Goal: Feedback & Contribution: Submit feedback/report problem

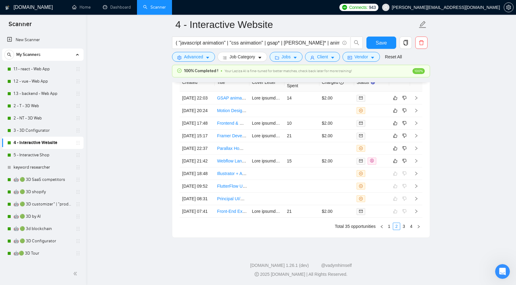
scroll to position [1702, 0]
click at [417, 163] on icon "right" at bounding box center [417, 161] width 2 height 4
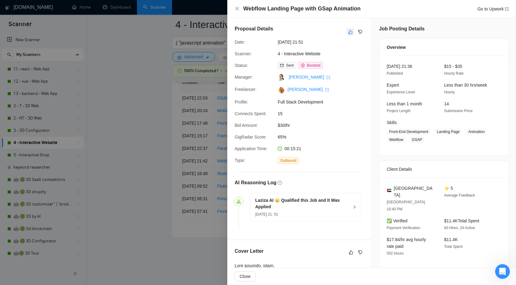
click at [349, 33] on icon "like" at bounding box center [351, 32] width 4 height 4
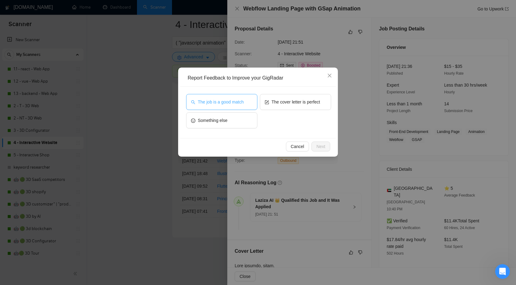
click at [222, 101] on span "The job is a good match" at bounding box center [221, 102] width 46 height 7
click at [289, 101] on span "The cover letter is perfect" at bounding box center [296, 102] width 49 height 7
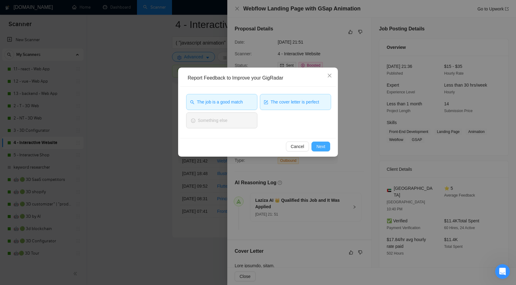
click at [315, 148] on button "Next" at bounding box center [321, 147] width 19 height 10
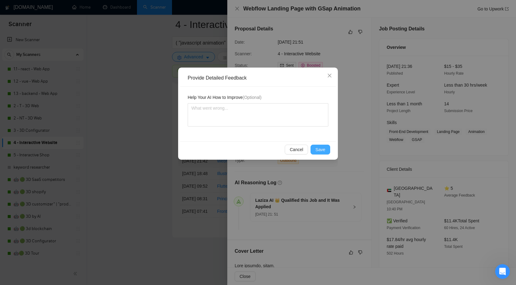
click at [321, 148] on span "Save" at bounding box center [321, 149] width 10 height 7
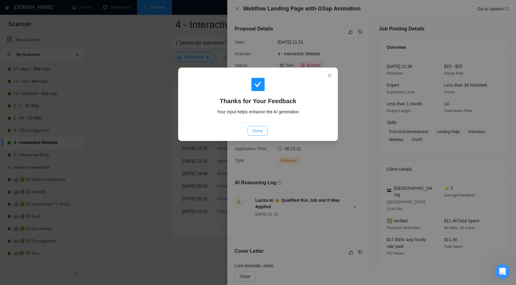
click at [254, 128] on span "Done" at bounding box center [258, 131] width 10 height 7
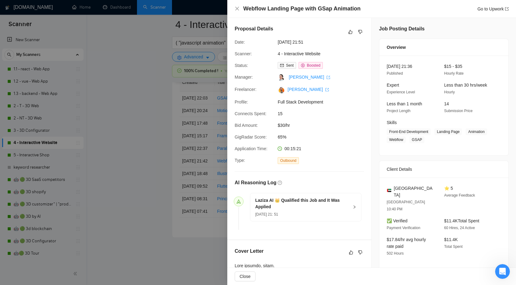
click at [160, 143] on div at bounding box center [258, 142] width 516 height 285
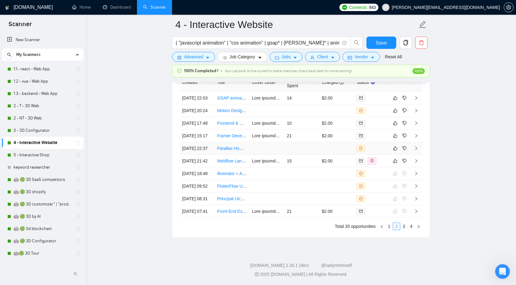
click at [416, 151] on icon "right" at bounding box center [416, 148] width 4 height 4
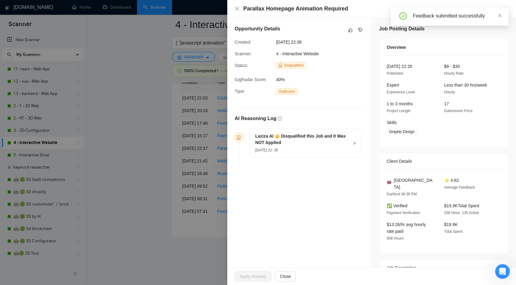
click at [345, 143] on h5 "Laziza AI 👑 Disqualified this Job and It Was NOT Applied" at bounding box center [302, 139] width 94 height 13
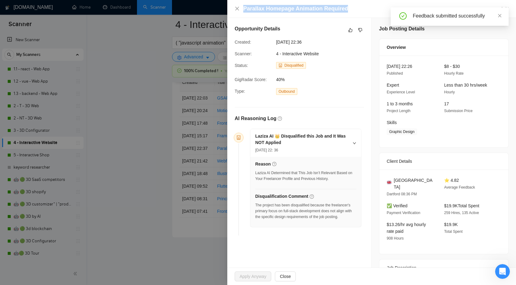
drag, startPoint x: 242, startPoint y: 10, endPoint x: 351, endPoint y: 5, distance: 109.2
click at [351, 6] on div "Parallax Homepage Animation Required Go to Upwork" at bounding box center [372, 9] width 274 height 8
copy h4 "Parallax Homepage Animation Required"
click at [360, 28] on icon "dislike" at bounding box center [361, 30] width 4 height 4
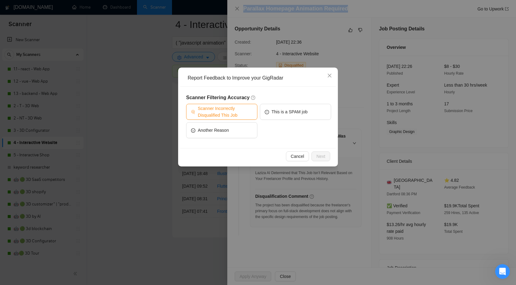
click at [234, 109] on span "Scanner Incorrectly Disqualified This Job" at bounding box center [225, 112] width 55 height 14
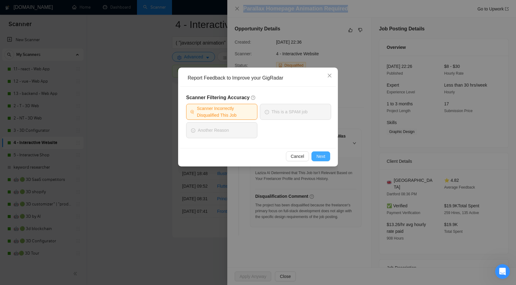
click at [316, 157] on button "Next" at bounding box center [321, 157] width 19 height 10
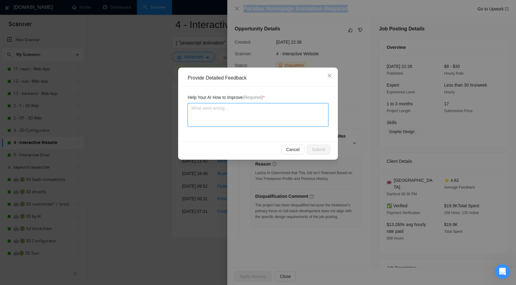
click at [259, 114] on textarea at bounding box center [258, 114] width 141 height 23
type textarea "W"
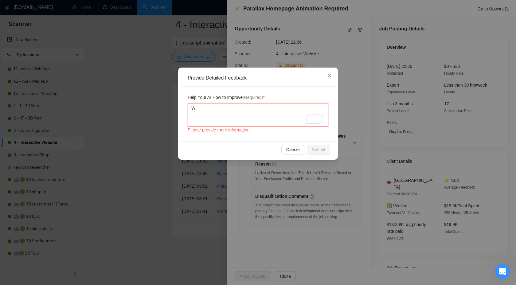
type textarea "We"
type textarea "We c"
type textarea "We ca"
type textarea "We can"
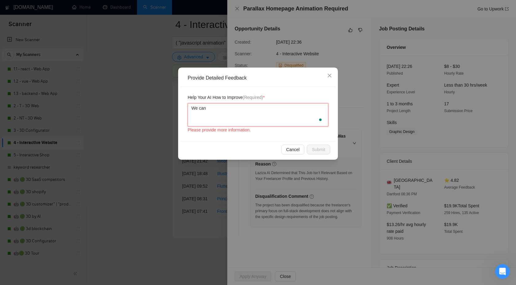
type textarea "We can."
type textarea "We can. d"
type textarea "We can. do"
type textarea "We can. d"
type textarea "We can."
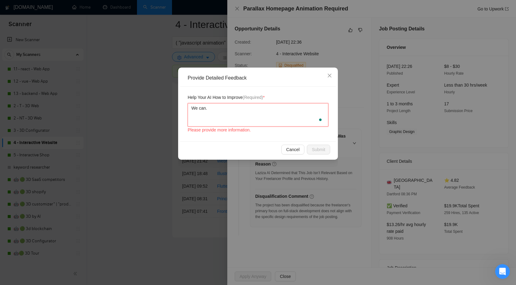
type textarea "We can."
type textarea "We can"
type textarea "We can d"
type textarea "We can do"
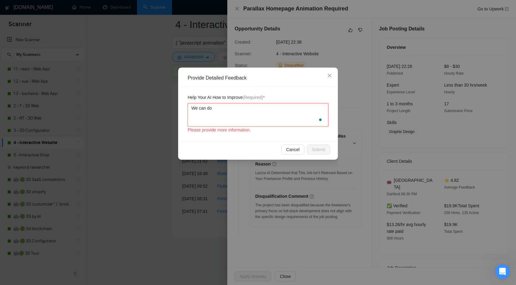
type textarea "We can do."
type textarea "We can do. a"
type textarea "We can do."
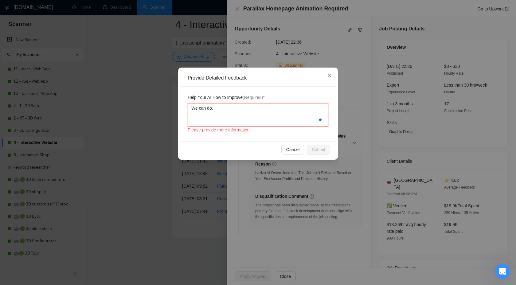
type textarea "We can do."
type textarea "We can do"
type textarea "We can do a"
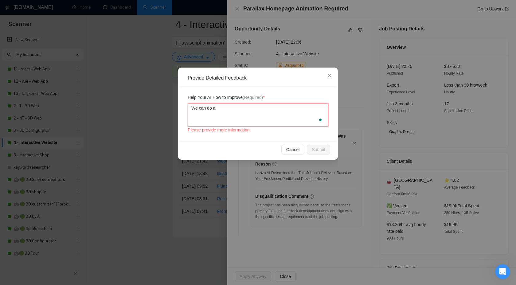
paste textarea "Parallax Homepage Animation Required"
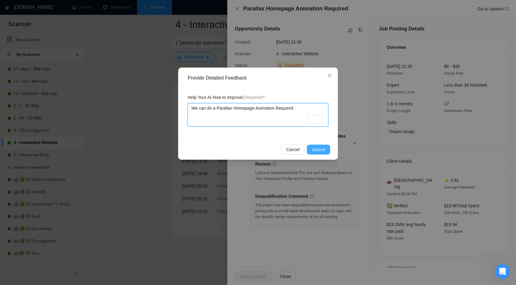
type textarea "We can do a Parallax Homepage Animation Required"
click at [314, 151] on span "Submit" at bounding box center [319, 149] width 14 height 7
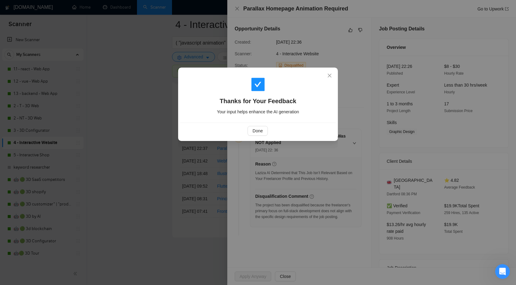
click at [255, 125] on div "Done" at bounding box center [258, 131] width 156 height 16
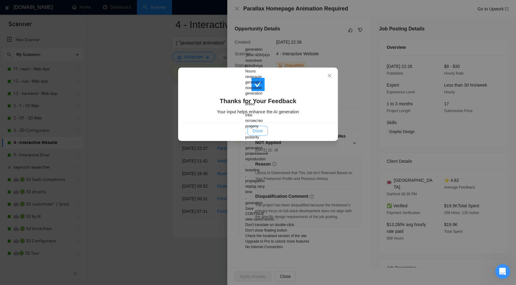
click at [255, 127] on button "Done" at bounding box center [258, 131] width 20 height 10
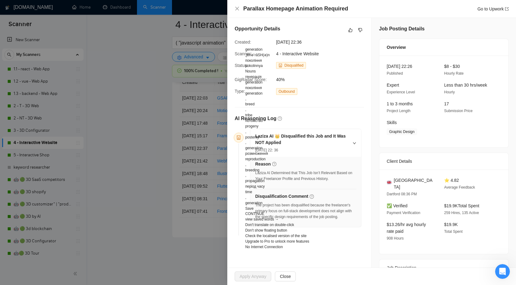
click at [203, 129] on div at bounding box center [258, 142] width 516 height 285
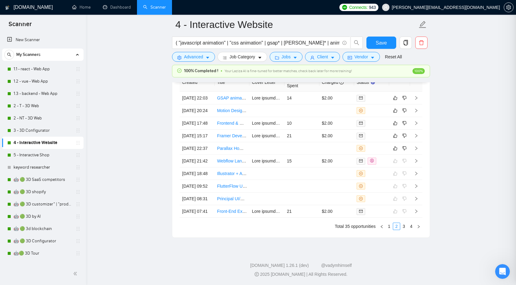
click at [203, 129] on div at bounding box center [258, 142] width 516 height 285
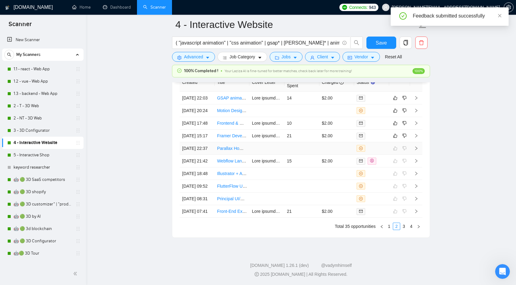
click at [422, 152] on td at bounding box center [416, 148] width 12 height 13
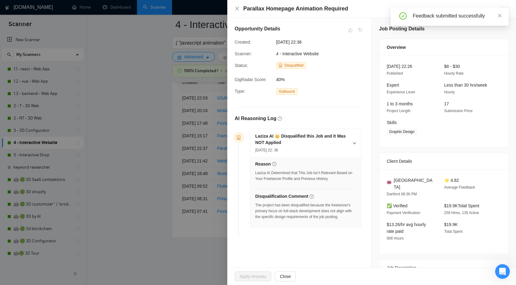
click at [175, 124] on div at bounding box center [258, 142] width 516 height 285
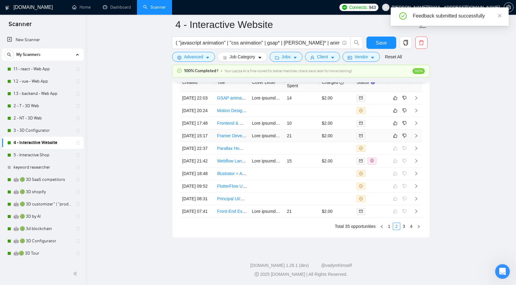
click at [419, 139] on td at bounding box center [416, 136] width 12 height 13
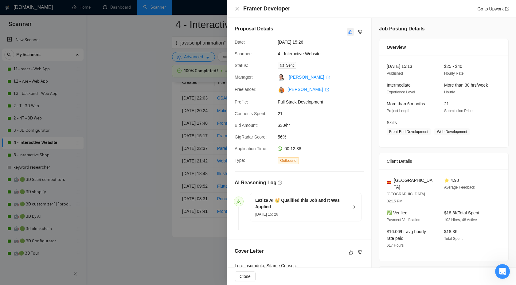
click at [349, 31] on icon "like" at bounding box center [351, 32] width 4 height 5
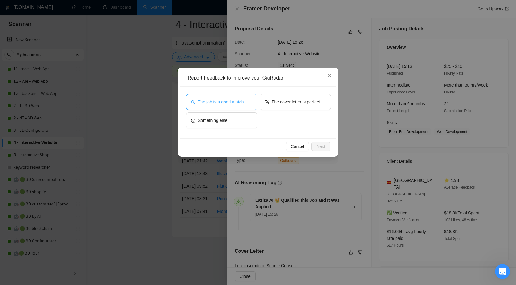
click at [235, 100] on span "The job is a good match" at bounding box center [221, 102] width 46 height 7
click at [317, 147] on span "Next" at bounding box center [321, 146] width 9 height 7
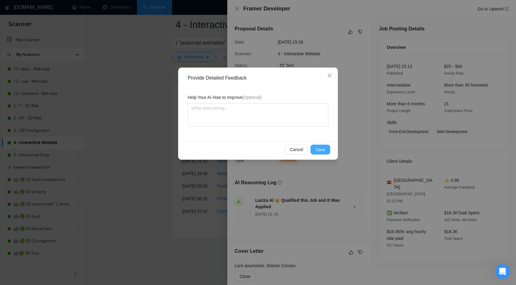
click at [317, 147] on span "Save" at bounding box center [321, 149] width 10 height 7
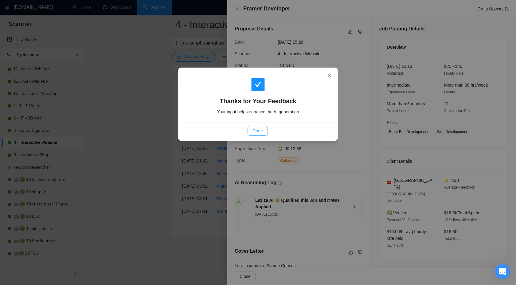
click at [258, 129] on span "Done" at bounding box center [258, 131] width 10 height 7
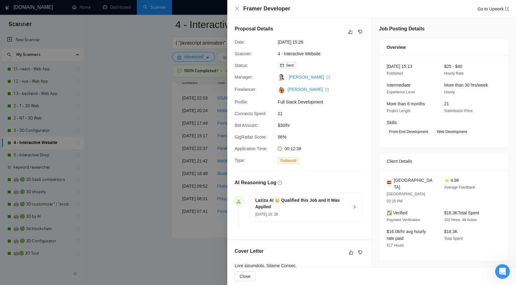
click at [258, 129] on div "Thanks for Your Feedback Your input helps enhance the AI generation Done" at bounding box center [258, 142] width 516 height 285
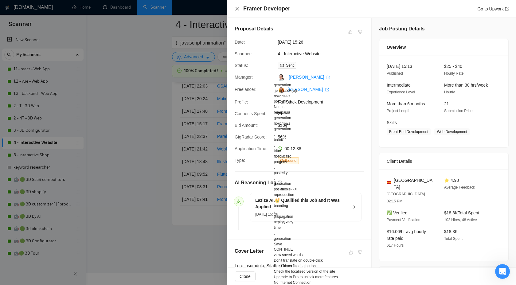
click at [239, 10] on icon "close" at bounding box center [237, 8] width 5 height 5
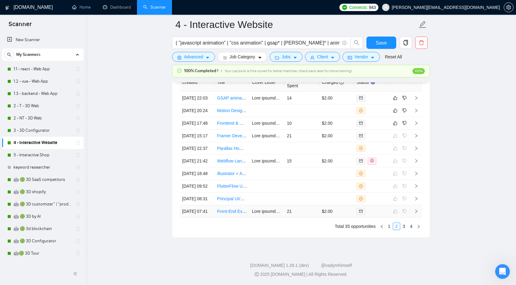
scroll to position [1647, 0]
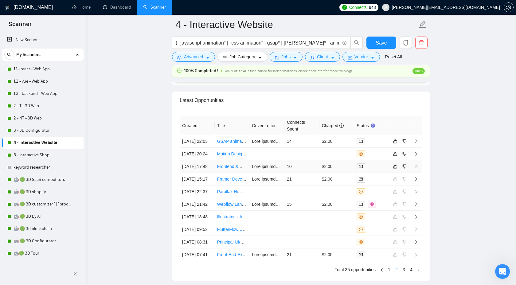
click at [417, 169] on icon "right" at bounding box center [416, 166] width 4 height 4
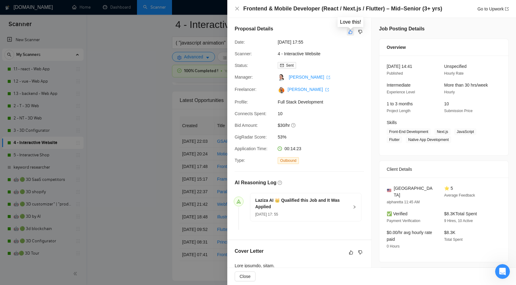
click at [349, 31] on icon "like" at bounding box center [351, 32] width 4 height 5
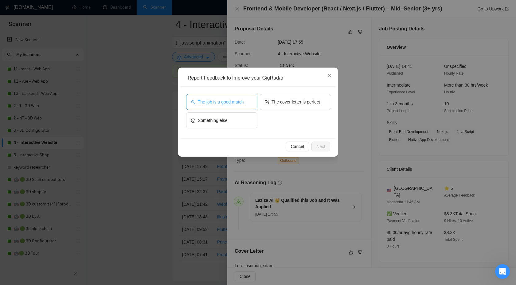
click at [207, 101] on span "The job is a good match" at bounding box center [221, 102] width 46 height 7
click at [320, 149] on span "Next" at bounding box center [321, 146] width 9 height 7
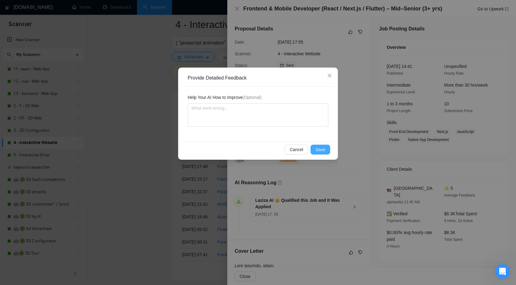
click at [317, 150] on span "Save" at bounding box center [321, 149] width 10 height 7
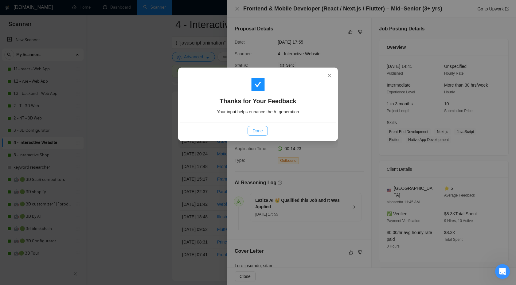
click at [252, 131] on button "Done" at bounding box center [258, 131] width 20 height 10
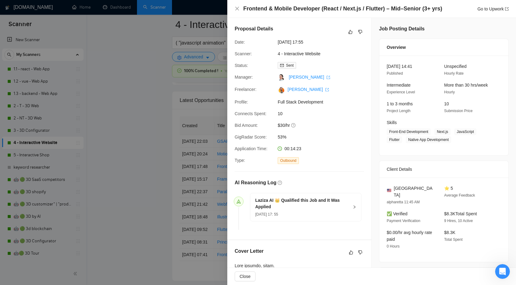
click at [135, 149] on div at bounding box center [258, 142] width 516 height 285
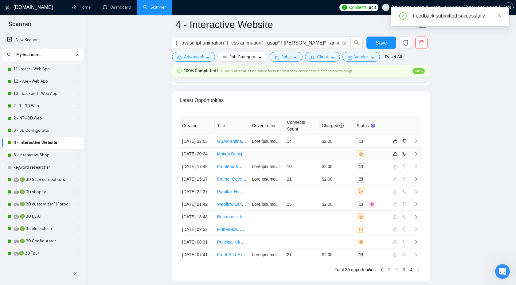
click at [415, 152] on icon "right" at bounding box center [416, 154] width 4 height 4
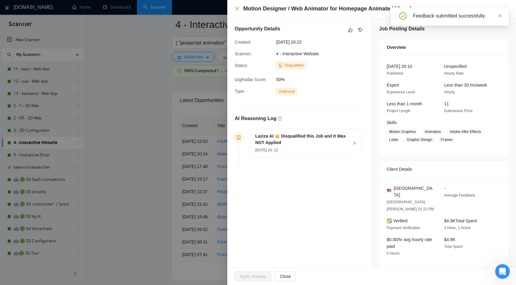
click at [314, 12] on h4 "Motion Designer / Web Animator for Homepage Animated Visuals" at bounding box center [328, 9] width 171 height 8
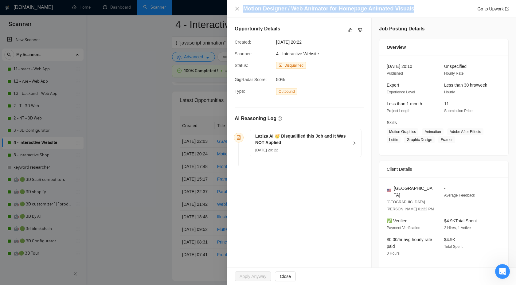
copy h4 "Motion Designer / Web Animator for Homepage Animated Visuals"
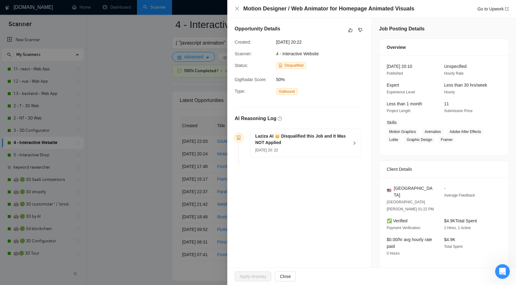
click at [349, 141] on h5 "Laziza AI 👑 Disqualified this Job and It Was NOT Applied" at bounding box center [302, 139] width 94 height 13
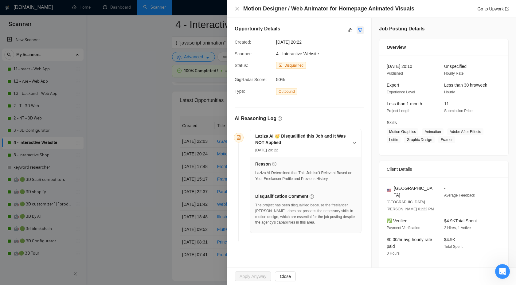
click at [362, 29] on icon "dislike" at bounding box center [360, 30] width 4 height 5
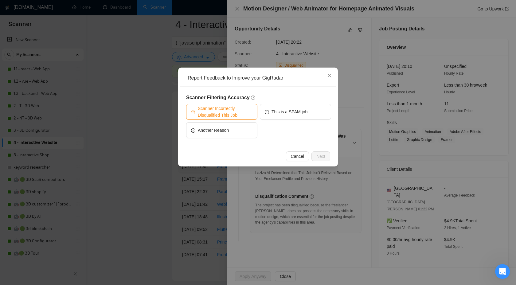
click at [199, 108] on span "Scanner Incorrectly Disqualified This Job" at bounding box center [225, 112] width 55 height 14
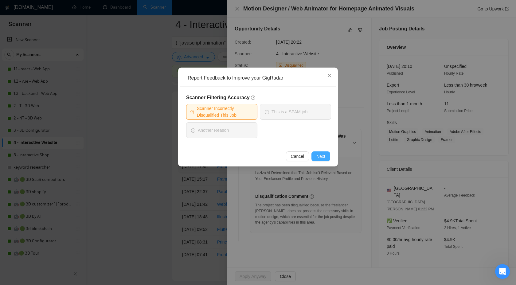
click at [319, 153] on span "Next" at bounding box center [321, 156] width 9 height 7
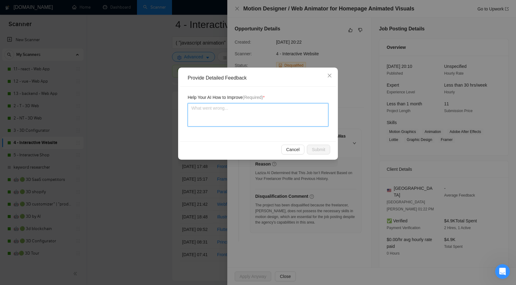
click at [259, 110] on textarea at bounding box center [258, 114] width 141 height 23
type textarea "W"
type textarea "Wr"
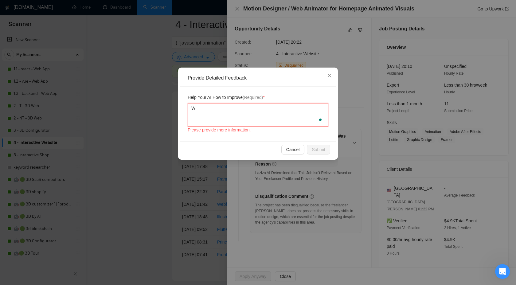
type textarea "We"
type textarea "We c"
type textarea "We ca"
type textarea "We can"
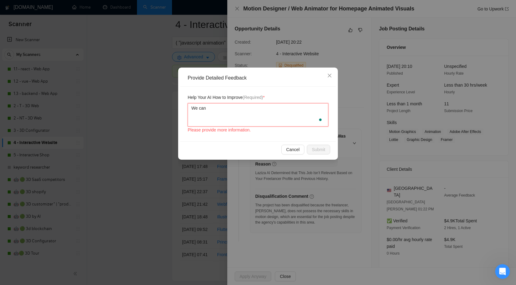
type textarea "We can"
type textarea "We can c"
type textarea "We can co"
type textarea "We can cov"
type textarea "We can cove"
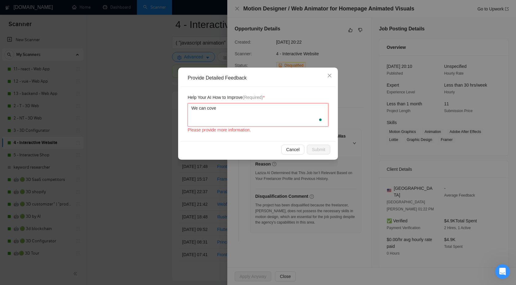
type textarea "We can cover"
paste textarea "Motion Designer / Web Animator for Homepage Animated Visuals"
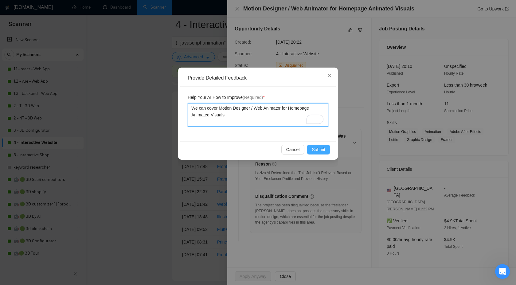
type textarea "We can cover Motion Designer / Web Animator for Homepage Animated Visuals"
click at [316, 152] on span "Submit" at bounding box center [319, 149] width 14 height 7
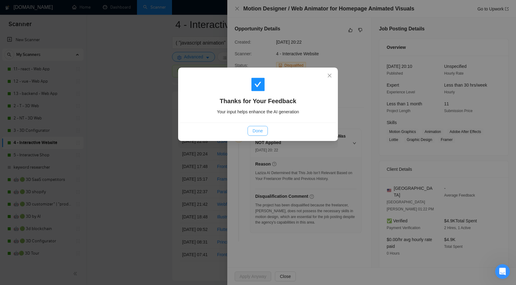
click at [250, 127] on button "Done" at bounding box center [258, 131] width 20 height 10
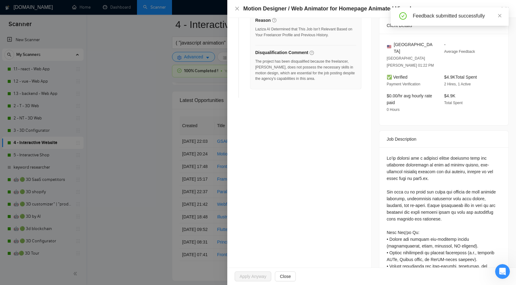
scroll to position [183, 0]
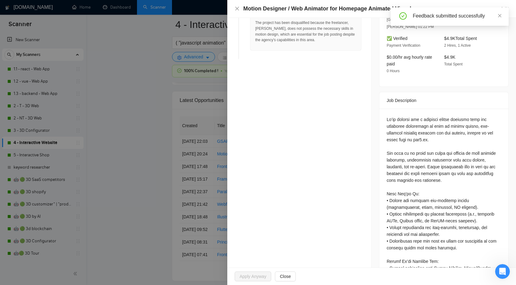
click at [188, 186] on div at bounding box center [258, 142] width 516 height 285
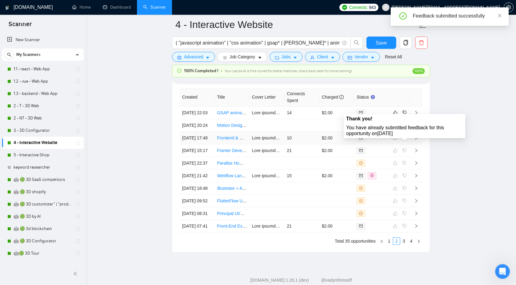
scroll to position [1678, 0]
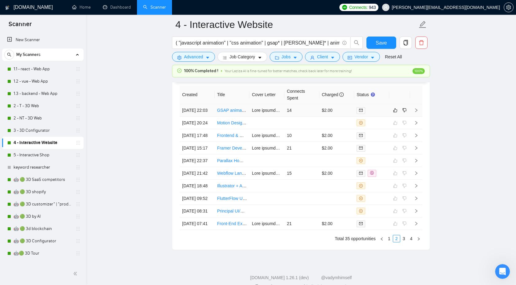
click at [417, 108] on icon "right" at bounding box center [417, 110] width 2 height 4
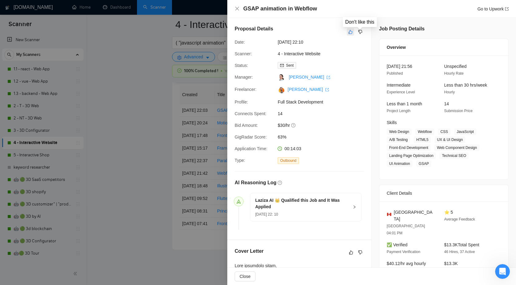
click at [349, 33] on icon "like" at bounding box center [351, 32] width 4 height 5
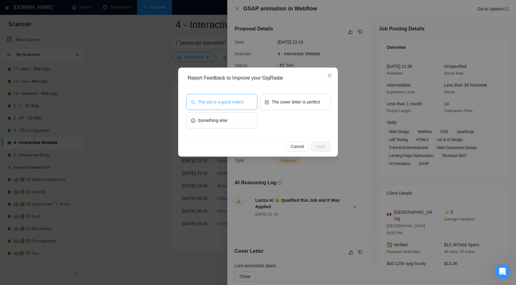
click at [235, 104] on span "The job is a good match" at bounding box center [221, 102] width 46 height 7
click at [314, 145] on button "Next" at bounding box center [321, 147] width 19 height 10
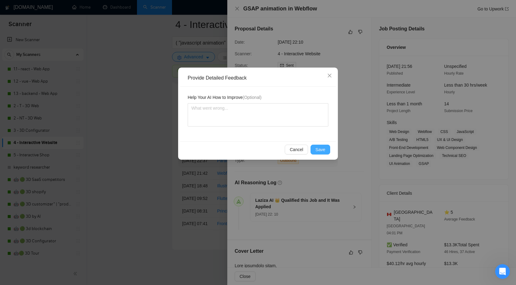
click at [322, 148] on span "Save" at bounding box center [321, 149] width 10 height 7
click at [322, 148] on div "Provide Detailed Feedback Help Your AI How to Improve (Optional) Cancel Save" at bounding box center [258, 142] width 516 height 285
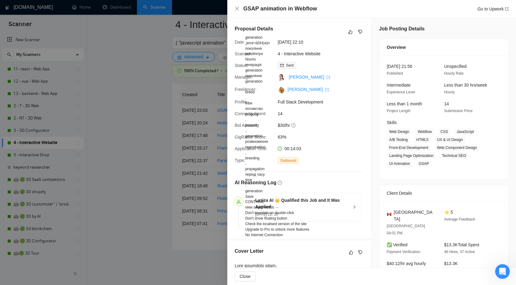
click at [139, 107] on div at bounding box center [258, 142] width 516 height 285
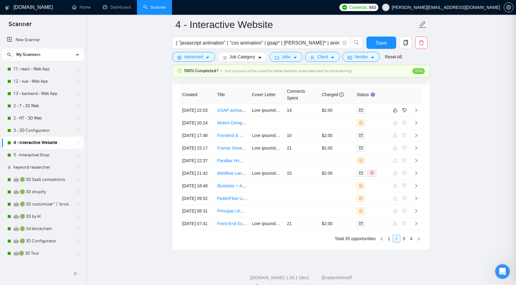
click at [139, 107] on div at bounding box center [258, 142] width 516 height 285
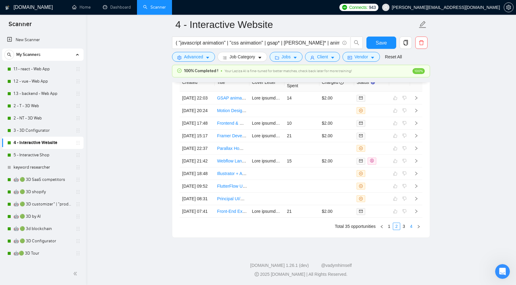
scroll to position [1741, 0]
click at [391, 229] on link "1" at bounding box center [389, 226] width 7 height 7
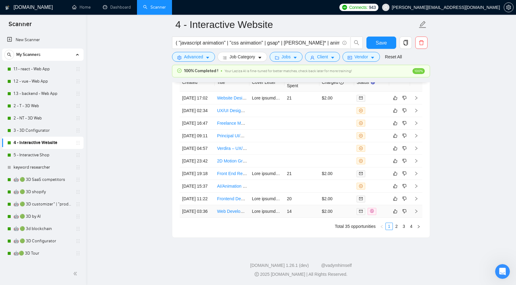
click at [418, 210] on icon "right" at bounding box center [416, 211] width 4 height 4
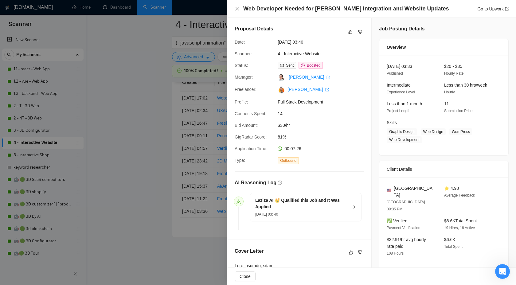
click at [348, 27] on div "Proposal Details" at bounding box center [299, 32] width 129 height 14
click at [348, 35] on button "button" at bounding box center [350, 31] width 7 height 7
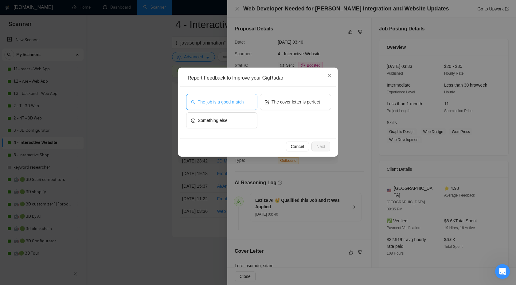
click at [227, 105] on button "The job is a good match" at bounding box center [221, 102] width 71 height 16
click at [317, 145] on span "Next" at bounding box center [321, 146] width 9 height 7
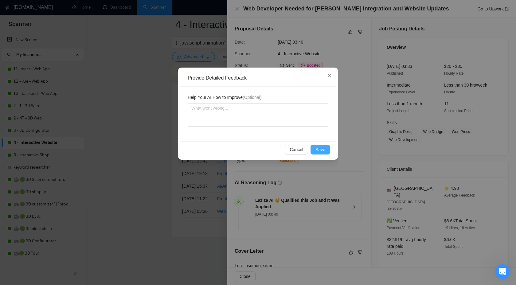
click at [317, 152] on span "Save" at bounding box center [321, 149] width 10 height 7
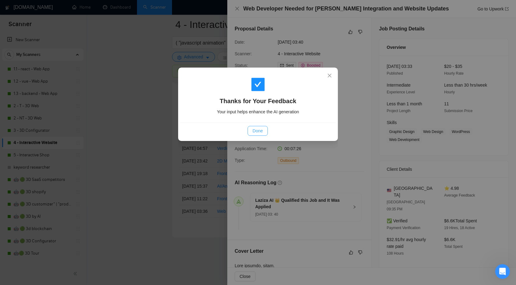
click at [255, 135] on button "Done" at bounding box center [258, 131] width 20 height 10
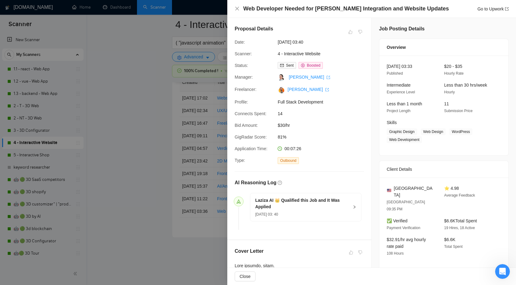
click at [164, 92] on div at bounding box center [258, 142] width 516 height 285
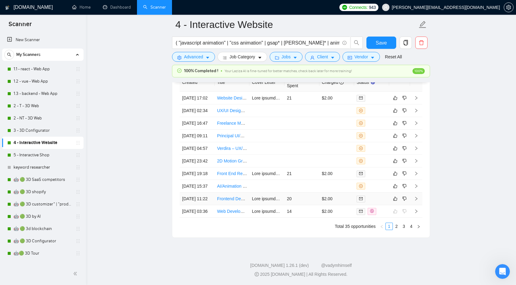
click at [418, 197] on icon "right" at bounding box center [416, 199] width 4 height 4
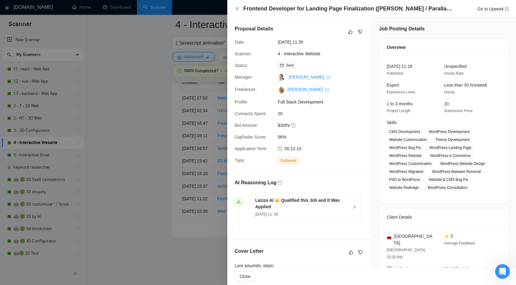
click at [402, 13] on div "Frontend Developer for Landing Page Finalization ([PERSON_NAME] / Parallax Effe…" at bounding box center [371, 9] width 289 height 18
click at [350, 30] on icon "like" at bounding box center [351, 32] width 4 height 5
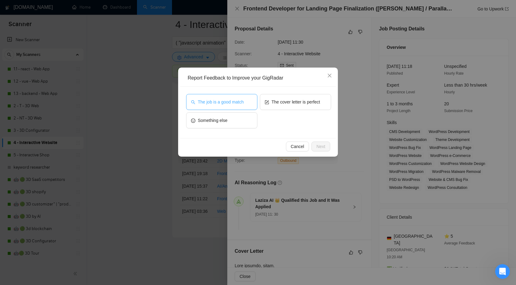
click at [232, 107] on button "The job is a good match" at bounding box center [221, 102] width 71 height 16
click at [322, 146] on span "Next" at bounding box center [321, 146] width 9 height 7
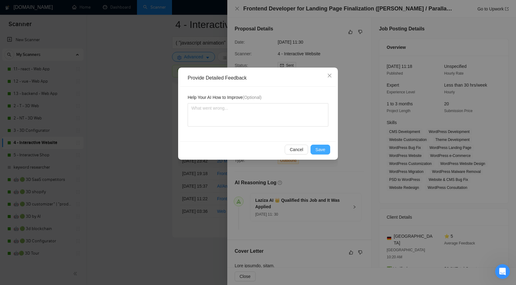
click at [314, 149] on button "Save" at bounding box center [321, 150] width 20 height 10
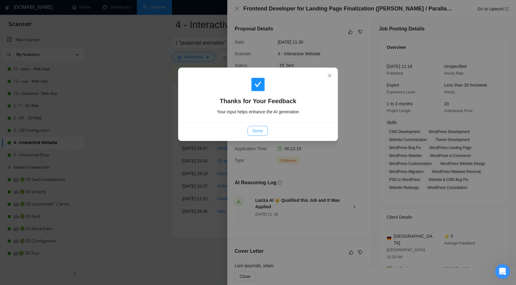
click at [253, 131] on span "Done" at bounding box center [258, 131] width 10 height 7
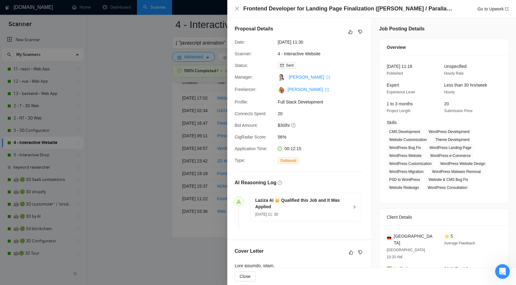
click at [148, 140] on div at bounding box center [258, 142] width 516 height 285
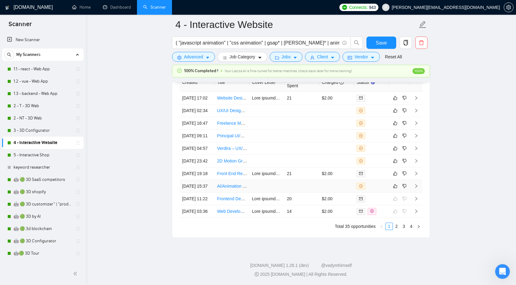
click at [419, 180] on td at bounding box center [416, 186] width 12 height 13
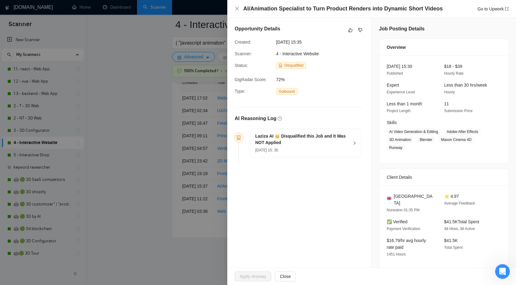
click at [340, 133] on h5 "Laziza AI 👑 Disqualified this Job and It Was NOT Applied" at bounding box center [302, 139] width 94 height 13
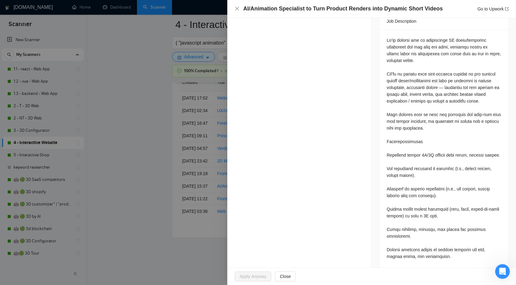
scroll to position [389, 0]
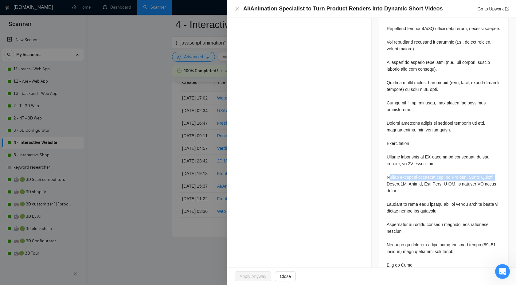
drag, startPoint x: 389, startPoint y: 186, endPoint x: 509, endPoint y: 183, distance: 120.2
click at [509, 183] on div "Job Posting Details Overview [DATE] 15:30 Published $18 - $39 Hourly Rate Exper…" at bounding box center [444, 82] width 144 height 908
copy div "trong skills in software such as Blender, After Effects,"
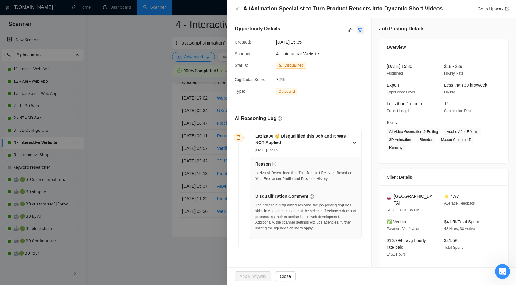
click at [359, 30] on icon "dislike" at bounding box center [361, 30] width 4 height 4
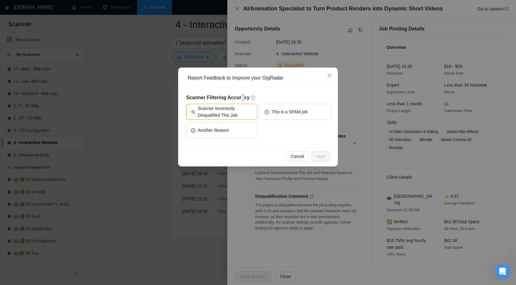
click at [242, 101] on h5 "Scanner Filtering Accuracy" at bounding box center [258, 97] width 145 height 7
click at [238, 105] on span "Scanner Incorrectly Disqualified This Job" at bounding box center [225, 112] width 55 height 14
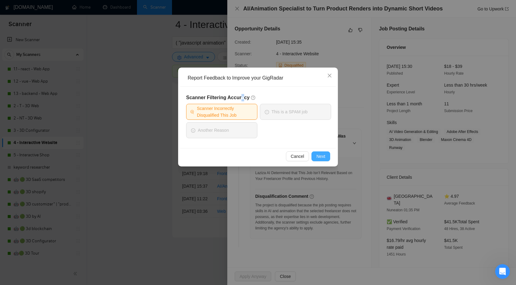
click at [317, 155] on span "Next" at bounding box center [321, 156] width 9 height 7
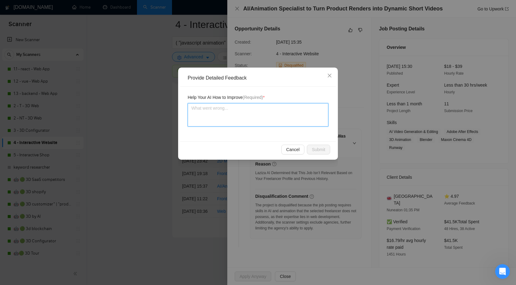
click at [277, 116] on textarea at bounding box center [258, 114] width 141 height 23
type textarea "Ц"
type textarea "Цу"
type textarea "Ц"
type textarea "W"
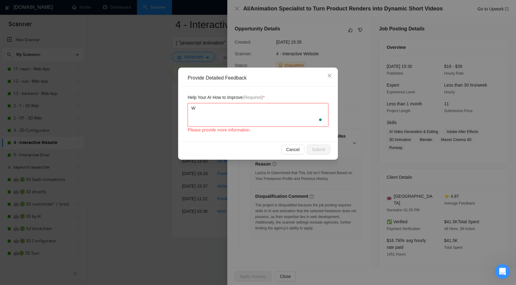
type textarea "We"
type textarea "We h"
type textarea "We ha"
type textarea "We hav"
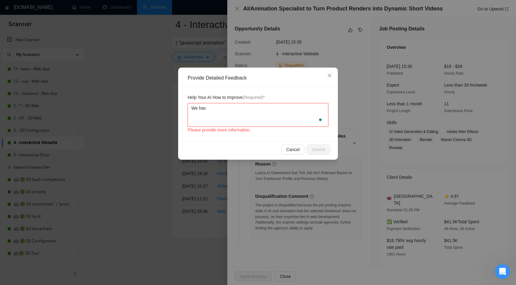
type textarea "We have"
type textarea "We have a"
paste textarea "trong skills in software such as Blender, After Effects,"
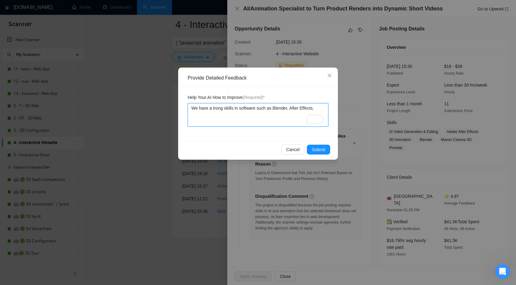
click at [212, 108] on textarea "We have a trong skills in software such as Blender, After Effects," at bounding box center [258, 114] width 141 height 23
type textarea "We have as trong skills in software such as Blender, After Effects,"
type textarea "We have a trong skills in software such as Blender, After Effects,"
type textarea "We have a strong skills in software such as Blender, After Effects,"
click at [322, 152] on span "Submit" at bounding box center [319, 149] width 14 height 7
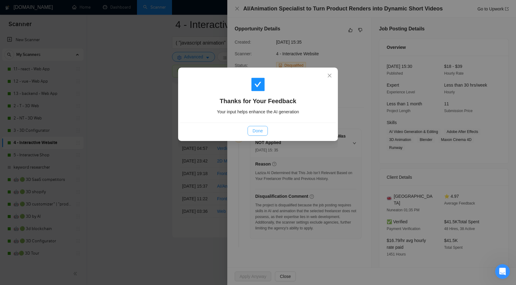
click at [260, 130] on span "Done" at bounding box center [258, 131] width 10 height 7
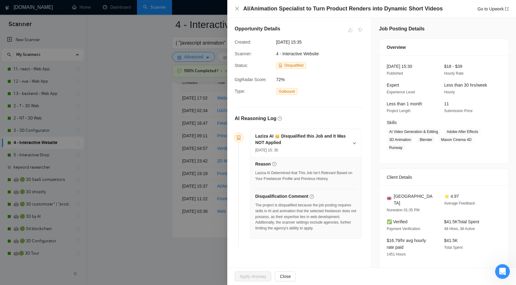
click at [155, 127] on div at bounding box center [258, 142] width 516 height 285
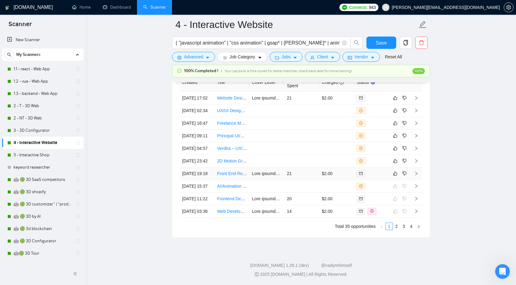
click at [418, 172] on icon "right" at bounding box center [416, 174] width 4 height 4
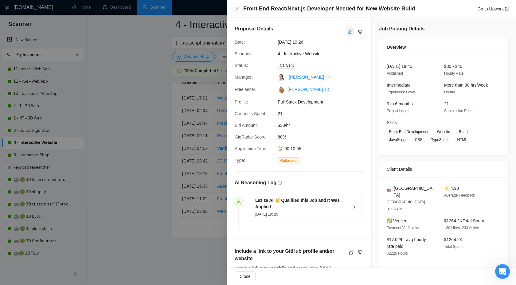
click at [349, 31] on icon "like" at bounding box center [351, 32] width 4 height 5
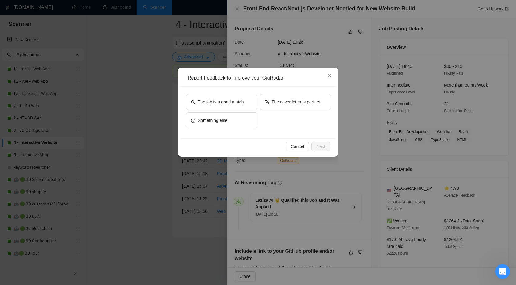
click at [244, 92] on div "The job is a good match The cover letter is perfect Something else" at bounding box center [258, 113] width 156 height 52
click at [243, 101] on span "The job is a good match" at bounding box center [221, 102] width 46 height 7
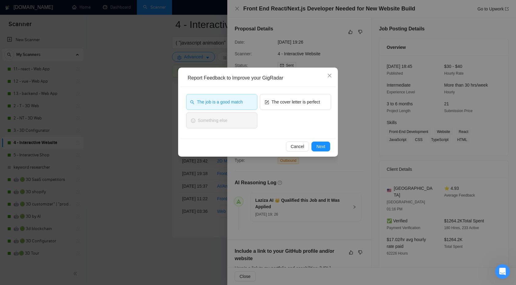
click at [304, 113] on div "The job is a good match The cover letter is perfect Something else" at bounding box center [258, 112] width 145 height 37
click at [305, 104] on span "The cover letter is perfect" at bounding box center [296, 102] width 49 height 7
click at [326, 153] on div "Cancel Next" at bounding box center [258, 146] width 156 height 16
click at [323, 148] on span "Next" at bounding box center [321, 146] width 9 height 7
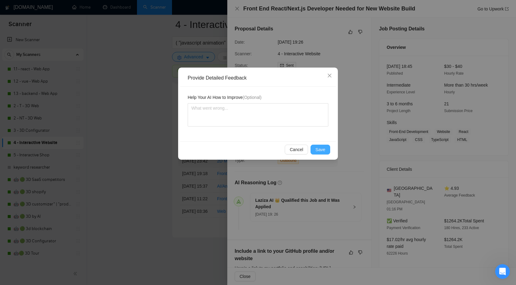
click at [318, 152] on span "Save" at bounding box center [321, 149] width 10 height 7
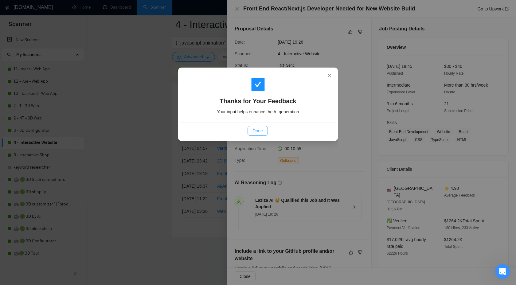
click at [256, 132] on span "Done" at bounding box center [258, 131] width 10 height 7
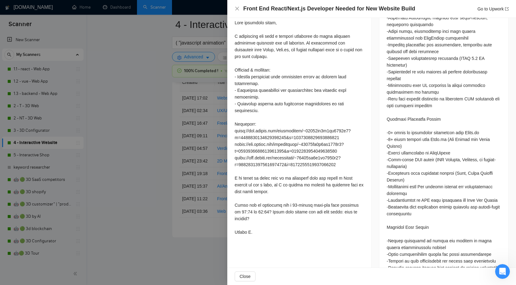
scroll to position [413, 0]
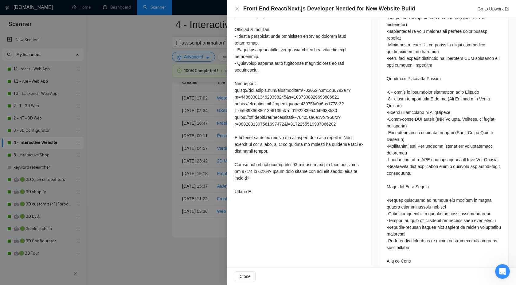
click at [153, 244] on div at bounding box center [258, 142] width 516 height 285
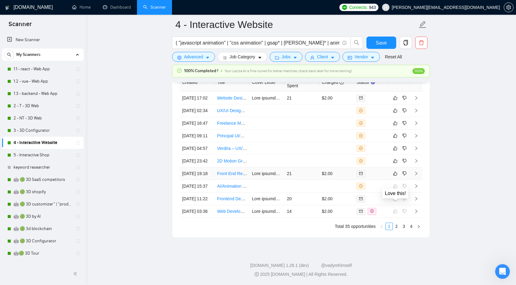
scroll to position [1704, 0]
click at [416, 163] on icon "right" at bounding box center [416, 161] width 4 height 4
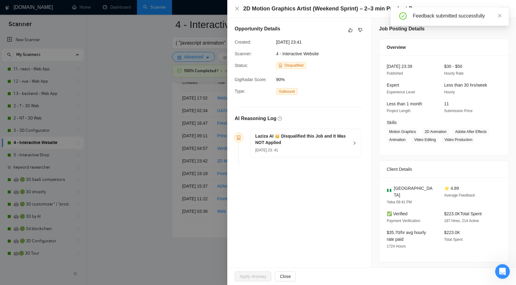
click at [353, 140] on div "Laziza AI 👑 Disqualified this Job and It Was NOT Applied [DATE] 23: 41" at bounding box center [305, 143] width 111 height 28
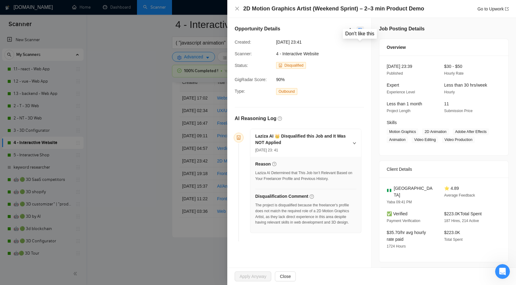
click at [358, 30] on button "button" at bounding box center [360, 29] width 7 height 7
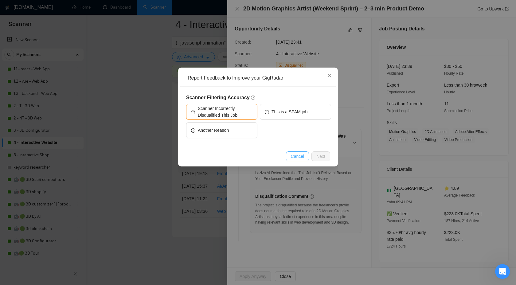
click at [292, 157] on span "Cancel" at bounding box center [298, 156] width 14 height 7
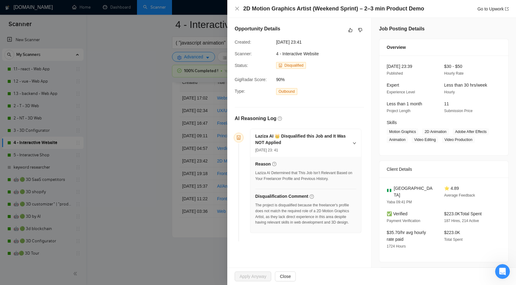
click at [355, 33] on div at bounding box center [355, 29] width 17 height 7
click at [350, 31] on icon "like" at bounding box center [351, 30] width 4 height 5
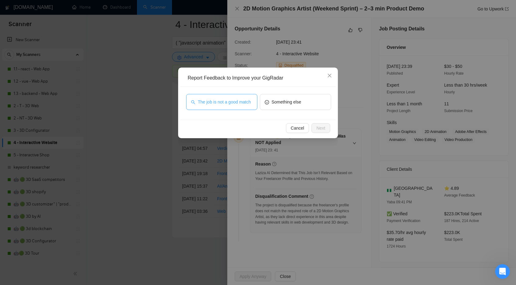
click at [223, 101] on span "The job is not a good match" at bounding box center [224, 102] width 53 height 7
click at [324, 132] on button "Next" at bounding box center [321, 128] width 19 height 10
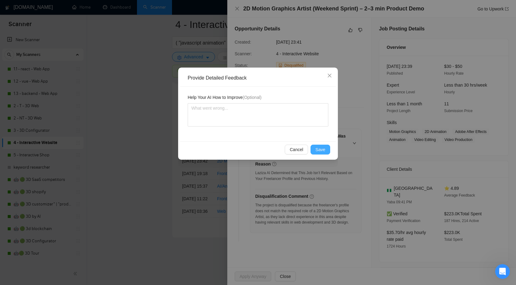
click at [316, 148] on button "Save" at bounding box center [321, 150] width 20 height 10
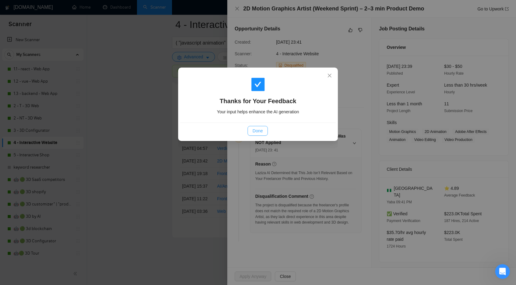
click at [262, 132] on span "Done" at bounding box center [258, 131] width 10 height 7
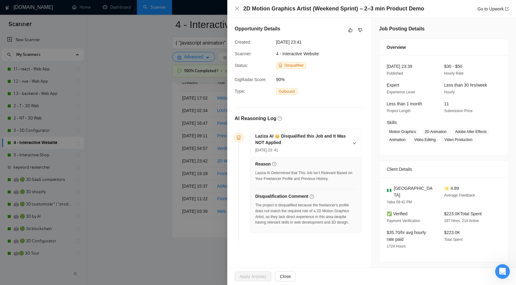
drag, startPoint x: 262, startPoint y: 132, endPoint x: 207, endPoint y: 132, distance: 54.4
click at [246, 132] on div "Thanks for Your Feedback Your input helps enhance the AI generation Done" at bounding box center [258, 142] width 516 height 285
click at [207, 132] on div at bounding box center [258, 142] width 516 height 285
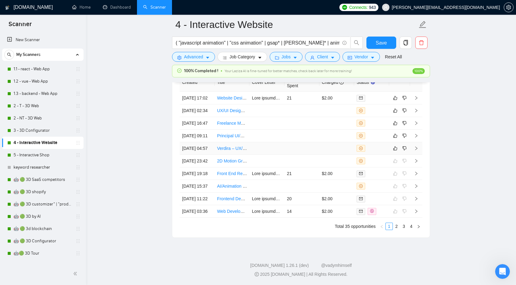
click at [416, 150] on icon "right" at bounding box center [417, 149] width 2 height 4
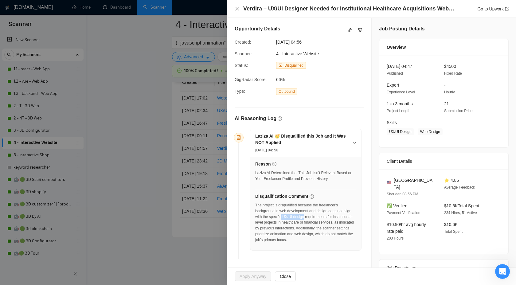
drag, startPoint x: 294, startPoint y: 217, endPoint x: 316, endPoint y: 216, distance: 22.8
click at [316, 216] on div "The project is disqualified because the freelancer's background in web developm…" at bounding box center [305, 223] width 101 height 41
copy div "UX/UI design"
click at [364, 31] on button "button" at bounding box center [360, 29] width 7 height 7
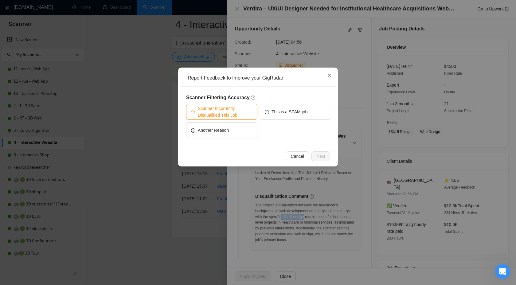
click at [235, 114] on span "Scanner Incorrectly Disqualified This Job" at bounding box center [225, 112] width 55 height 14
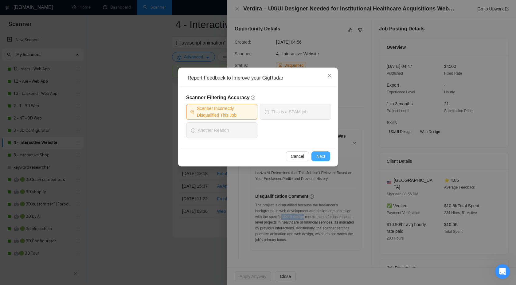
click at [320, 152] on button "Next" at bounding box center [321, 157] width 19 height 10
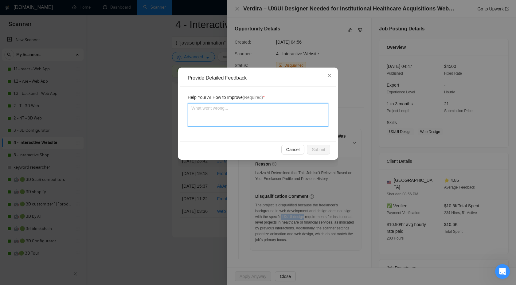
click at [269, 117] on textarea at bounding box center [258, 114] width 141 height 23
type textarea "Ц"
type textarea "Цу"
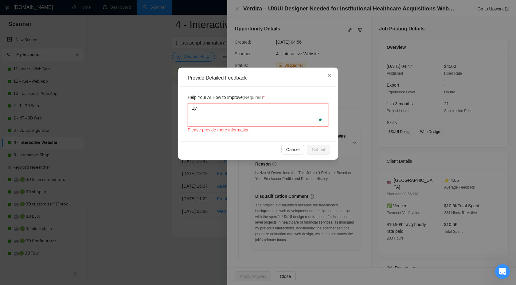
type textarea "Ц"
type textarea "W"
type textarea "We"
type textarea "We c"
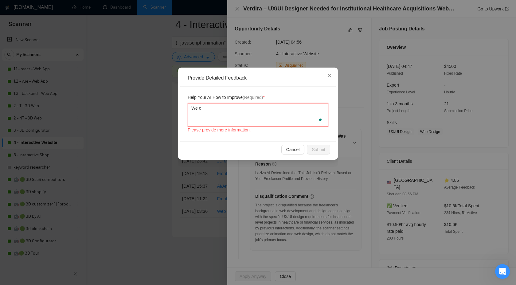
type textarea "We ca"
type textarea "We can"
type textarea "We can h"
type textarea "We can ha"
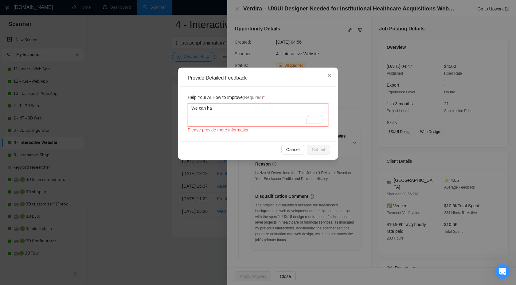
type textarea "We can han"
type textarea "We can hand"
type textarea "We can handl"
type textarea "We can handle"
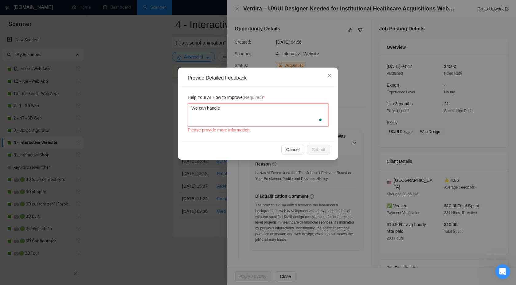
paste textarea "UX/UI design"
type textarea "We can handle UX/UI design"
click at [318, 151] on span "Submit" at bounding box center [319, 149] width 14 height 7
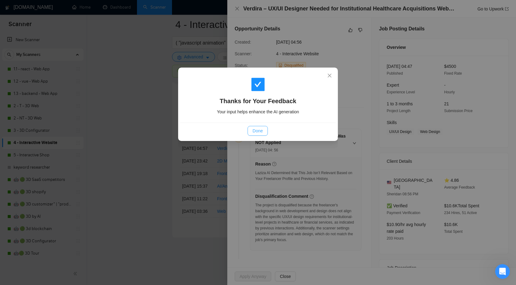
click at [262, 135] on button "Done" at bounding box center [258, 131] width 20 height 10
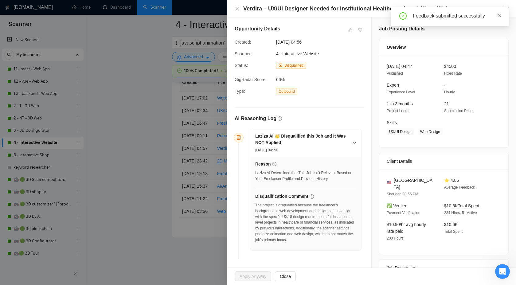
click at [132, 82] on div at bounding box center [258, 142] width 516 height 285
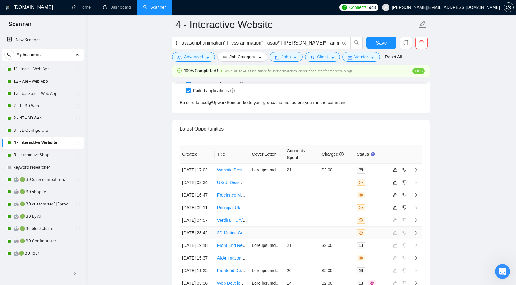
scroll to position [1604, 0]
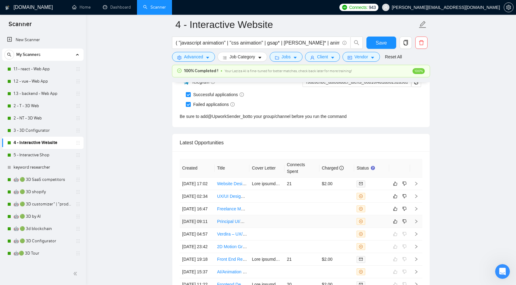
click at [418, 224] on icon "right" at bounding box center [416, 221] width 4 height 4
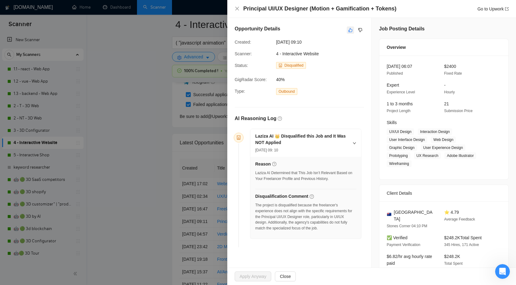
click at [348, 29] on button "button" at bounding box center [350, 29] width 7 height 7
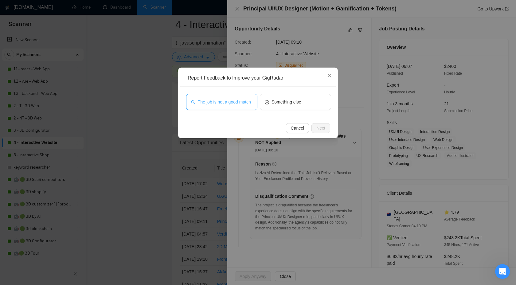
click at [235, 104] on span "The job is not a good match" at bounding box center [224, 102] width 53 height 7
click at [320, 127] on span "Next" at bounding box center [321, 128] width 9 height 7
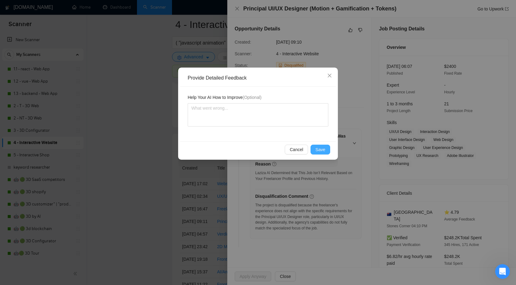
click at [321, 148] on span "Save" at bounding box center [321, 149] width 10 height 7
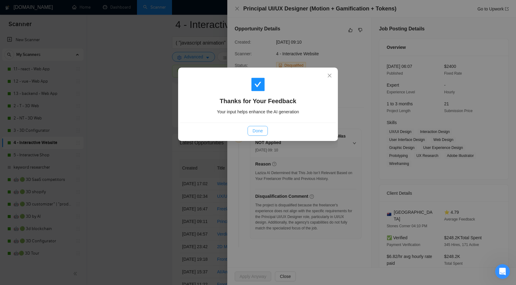
click at [266, 128] on button "Done" at bounding box center [258, 131] width 20 height 10
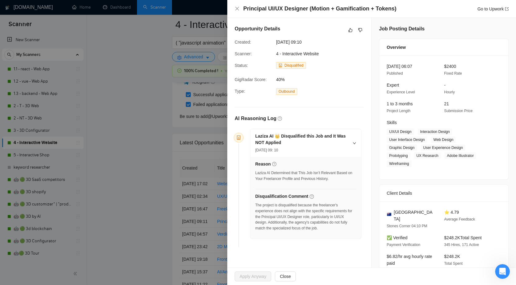
click at [260, 129] on div "Laziza AI 👑 Disqualified this Job and It Was NOT Applied [DATE] 09: 10" at bounding box center [305, 143] width 111 height 28
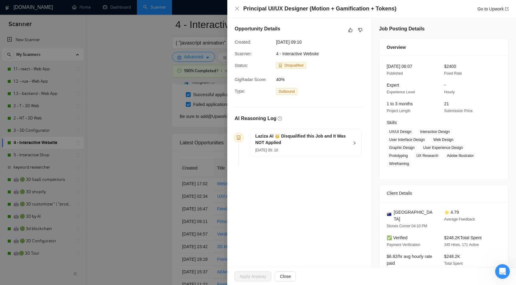
click at [175, 118] on div at bounding box center [258, 142] width 516 height 285
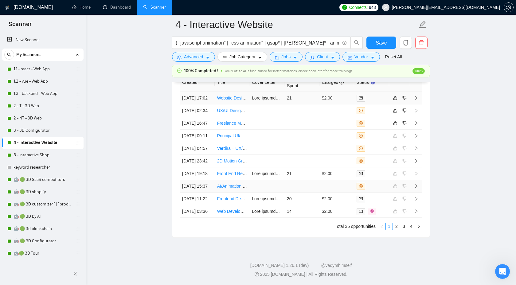
scroll to position [1645, 0]
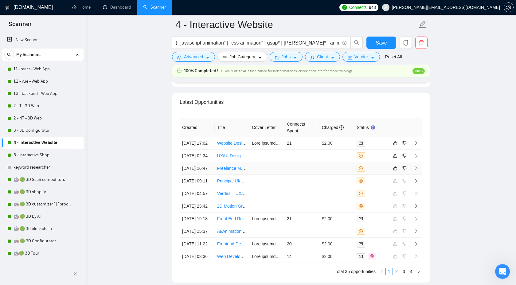
click at [416, 170] on icon "right" at bounding box center [417, 169] width 2 height 4
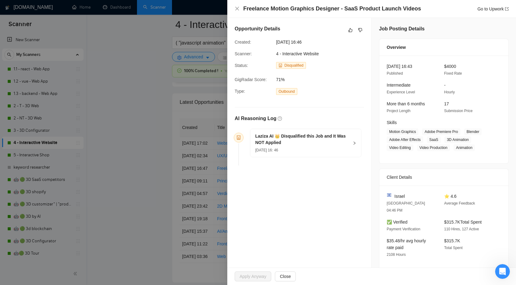
click at [344, 146] on div "Laziza AI 👑 Disqualified this Job and It Was NOT Applied [DATE] 16: 46" at bounding box center [302, 143] width 94 height 20
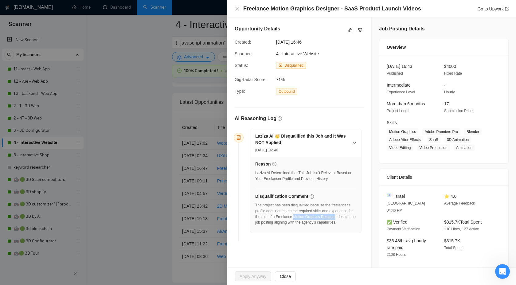
drag, startPoint x: 321, startPoint y: 216, endPoint x: 270, endPoint y: 221, distance: 50.9
click at [270, 221] on div "The project has been disqualified because the freelancer's profile does not mat…" at bounding box center [305, 214] width 101 height 23
copy div "Motion Graphics Designer"
click at [360, 29] on icon "dislike" at bounding box center [360, 30] width 4 height 5
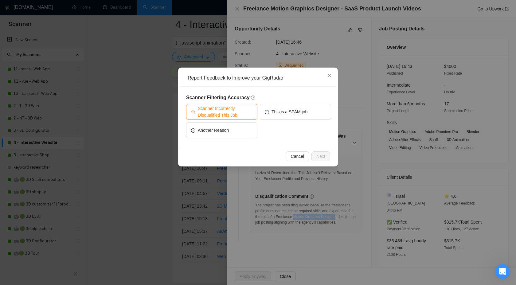
click at [242, 112] on span "Scanner Incorrectly Disqualified This Job" at bounding box center [225, 112] width 55 height 14
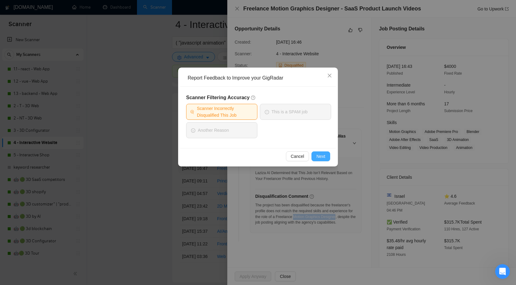
click at [317, 158] on span "Next" at bounding box center [321, 156] width 9 height 7
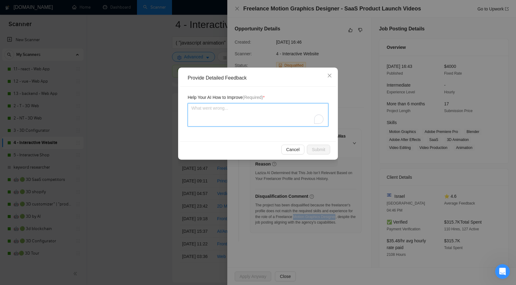
click at [248, 123] on textarea "To enrich screen reader interactions, please activate Accessibility in Grammarl…" at bounding box center [258, 114] width 141 height 23
type textarea "Ц"
type textarea "Цу"
type textarea "Цу с"
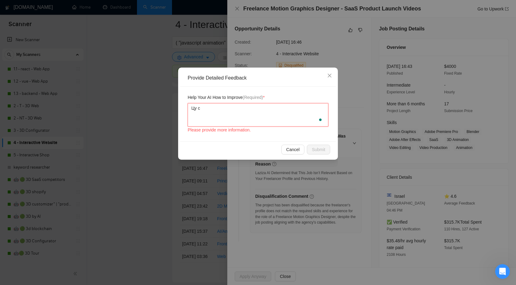
type textarea "Цу сф"
type textarea "Цу сфт"
type textarea "Цу сф"
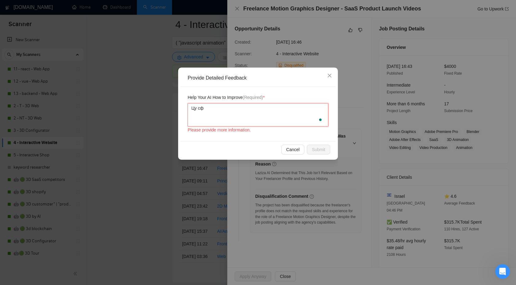
type textarea "Цу с"
type textarea "W"
type textarea "We"
type textarea "We c"
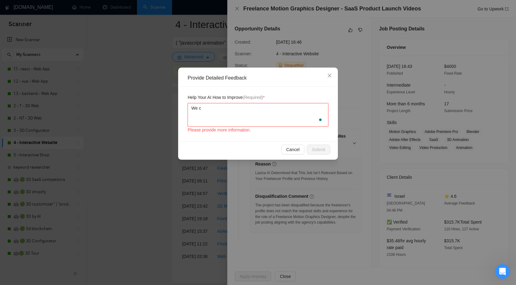
type textarea "We ca"
type textarea "We can"
paste textarea "Motion Graphics Designer"
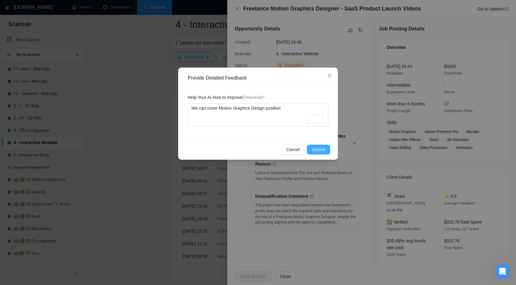
click at [315, 147] on span "Submit" at bounding box center [319, 149] width 14 height 7
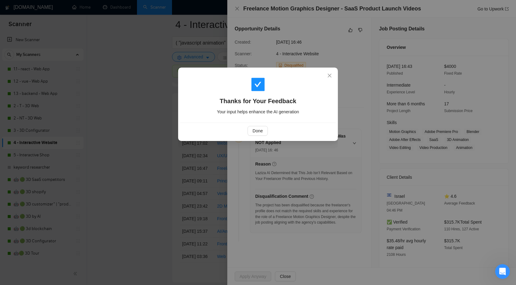
click at [262, 137] on div "Done" at bounding box center [258, 131] width 156 height 16
click at [260, 134] on span "Done" at bounding box center [258, 131] width 10 height 7
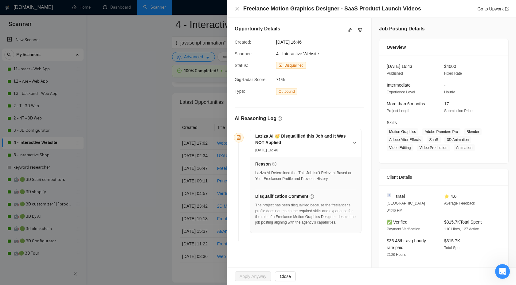
click at [169, 150] on div at bounding box center [258, 142] width 516 height 285
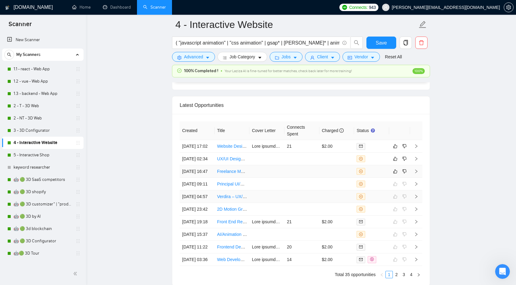
scroll to position [1641, 0]
click at [418, 157] on icon "right" at bounding box center [416, 159] width 4 height 4
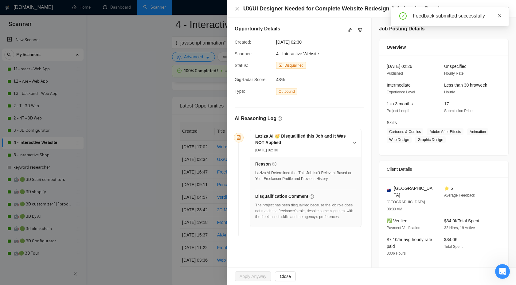
click at [501, 14] on icon "close" at bounding box center [500, 16] width 4 height 4
click at [296, 14] on div "UX/UI Designer Needed for Complete Website Redesign & Animation Development Go …" at bounding box center [371, 9] width 289 height 18
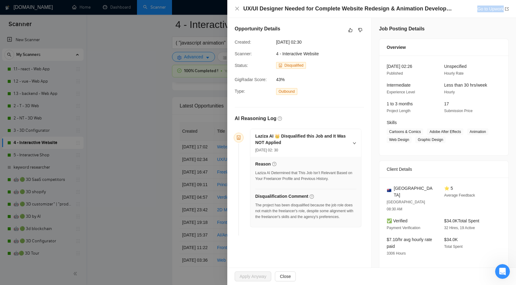
click at [298, 12] on h4 "UX/UI Designer Needed for Complete Website Redesign & Animation Development" at bounding box center [349, 9] width 212 height 8
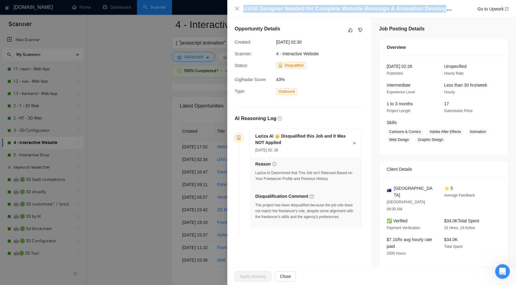
copy h4 "UX/UI Designer Needed for Complete Website Redesign & Animation Development"
click at [363, 31] on button "button" at bounding box center [360, 29] width 7 height 7
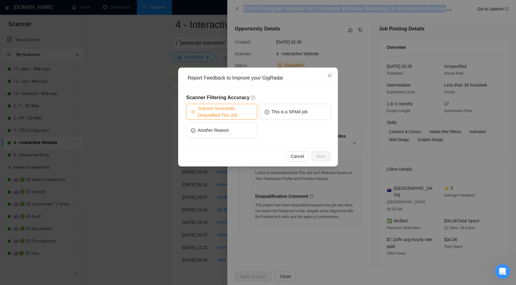
click at [243, 112] on span "Scanner Incorrectly Disqualified This Job" at bounding box center [225, 112] width 55 height 14
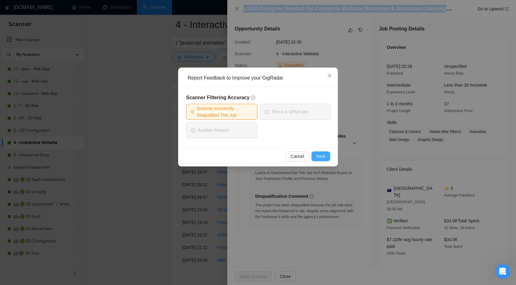
click at [318, 158] on span "Next" at bounding box center [321, 156] width 9 height 7
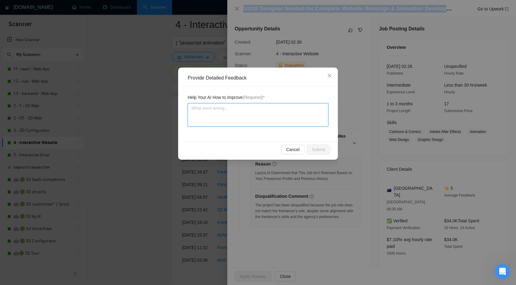
click at [257, 108] on textarea at bounding box center [258, 114] width 141 height 23
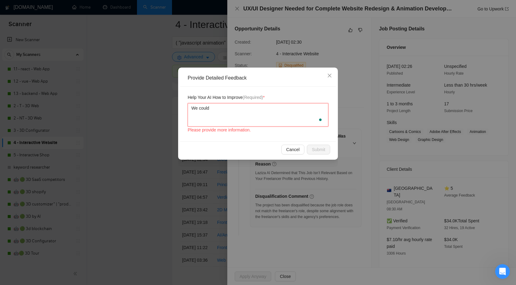
paste textarea "UX/UI Designer Needed for Complete Website Redesign & Animation Development"
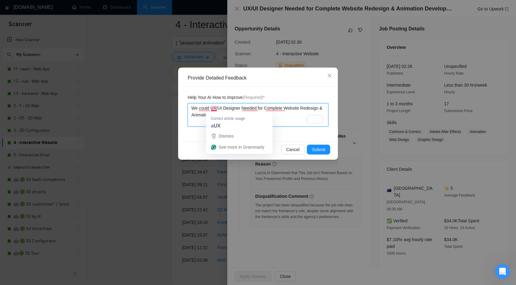
click at [211, 108] on textarea "We could UX/UI Designer Needed for Complete Website Redesign & Animation Develo…" at bounding box center [258, 114] width 141 height 23
click at [249, 108] on textarea "We could do a UX/UI Designer Needed for Complete Website Redesign & Animation D…" at bounding box center [258, 114] width 141 height 23
click at [251, 108] on textarea "We could do a UX/UI Designer Needed for Complete Website Redesign & Animation D…" at bounding box center [258, 114] width 141 height 23
drag, startPoint x: 271, startPoint y: 108, endPoint x: 248, endPoint y: 108, distance: 23.1
click at [248, 108] on textarea "We could do a UX/UI Design Needed for Complete Website Redesign & Animation Dev…" at bounding box center [258, 114] width 141 height 23
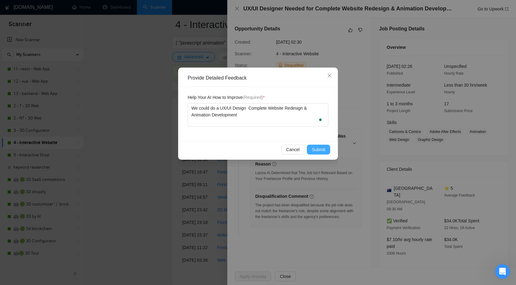
click at [317, 150] on span "Submit" at bounding box center [319, 149] width 14 height 7
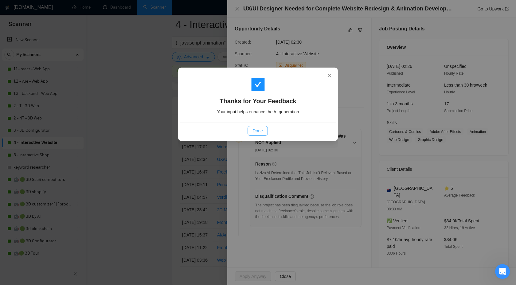
click at [258, 128] on span "Done" at bounding box center [258, 131] width 10 height 7
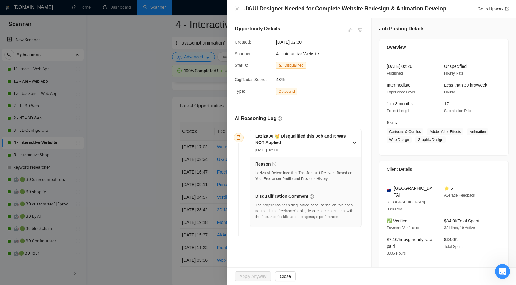
click at [131, 132] on div at bounding box center [258, 142] width 516 height 285
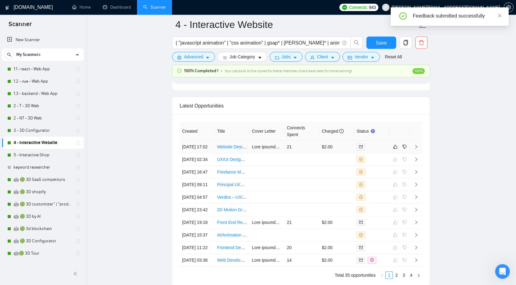
click at [418, 145] on icon "right" at bounding box center [416, 147] width 4 height 4
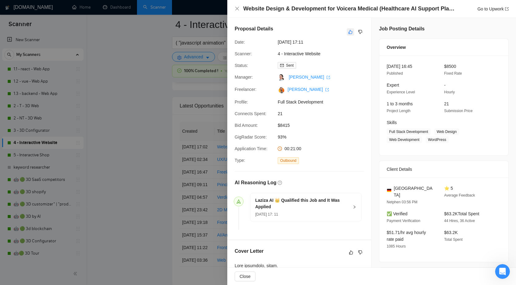
click at [349, 33] on icon "like" at bounding box center [351, 32] width 4 height 4
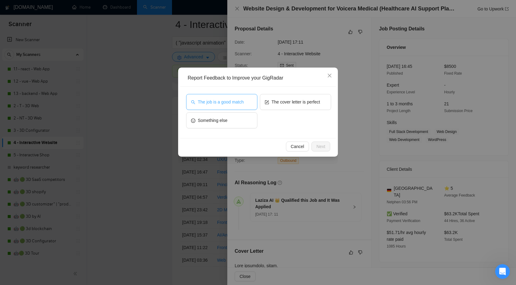
click at [212, 107] on button "The job is a good match" at bounding box center [221, 102] width 71 height 16
click at [318, 149] on span "Next" at bounding box center [321, 146] width 9 height 7
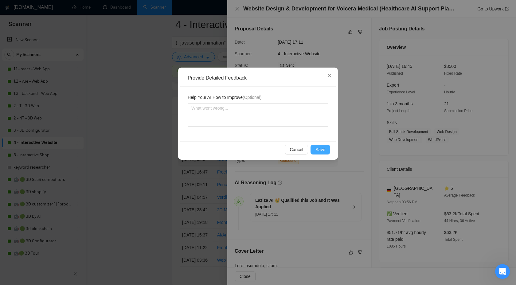
click at [317, 151] on span "Save" at bounding box center [321, 149] width 10 height 7
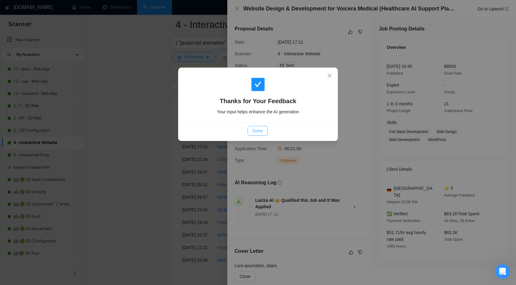
click at [261, 132] on span "Done" at bounding box center [258, 131] width 10 height 7
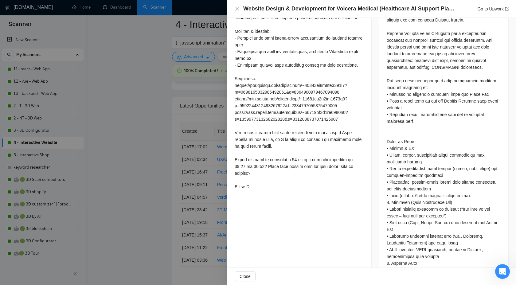
scroll to position [292, 0]
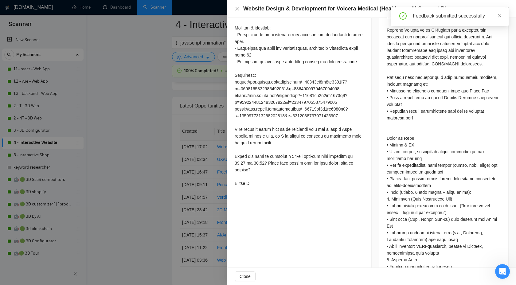
click at [122, 185] on div at bounding box center [258, 142] width 516 height 285
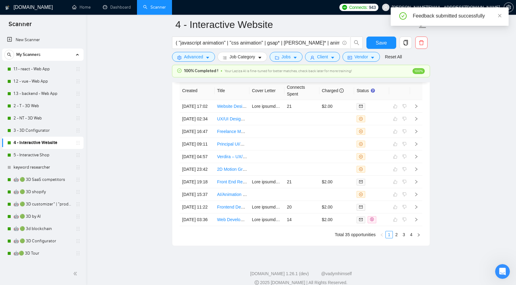
scroll to position [1741, 0]
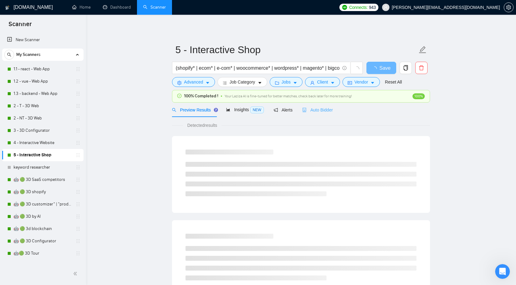
click at [308, 114] on div "Auto Bidder" at bounding box center [317, 110] width 30 height 14
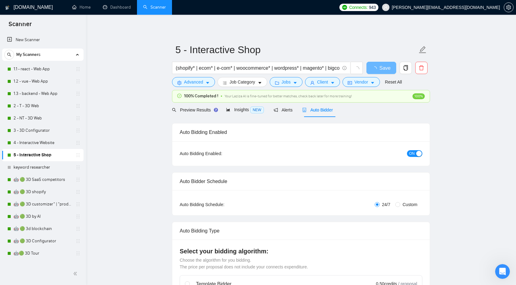
checkbox input "true"
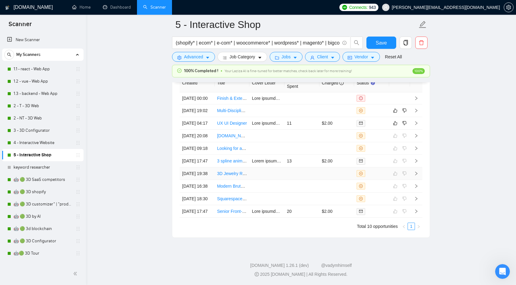
scroll to position [1664, 0]
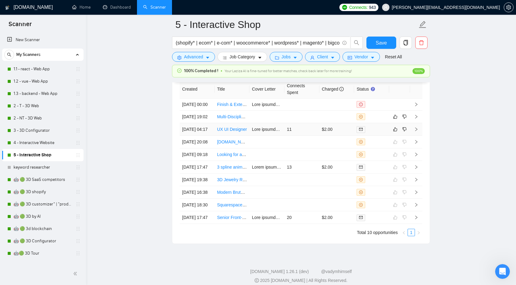
click at [418, 136] on td at bounding box center [416, 129] width 12 height 13
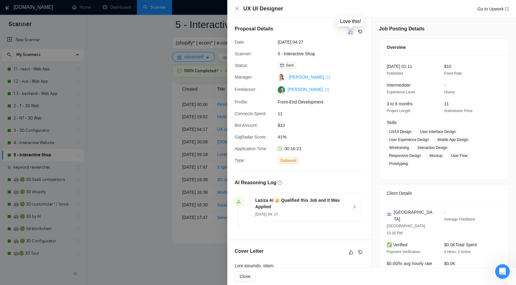
click at [350, 35] on button "button" at bounding box center [350, 31] width 7 height 7
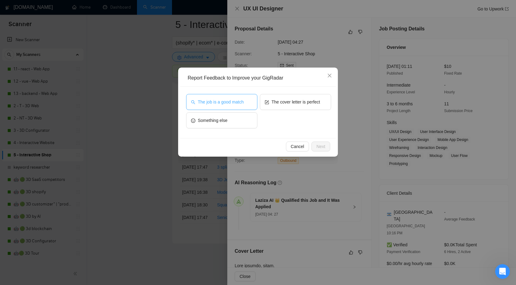
click at [217, 101] on span "The job is a good match" at bounding box center [221, 102] width 46 height 7
click at [322, 144] on span "Next" at bounding box center [321, 146] width 9 height 7
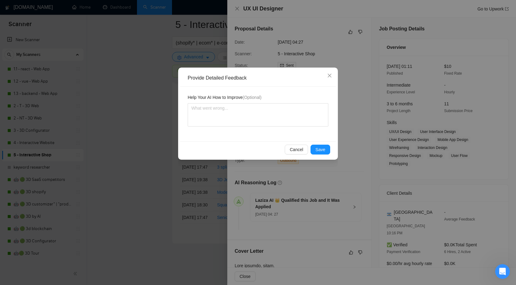
click at [310, 148] on div "Cancel Save" at bounding box center [257, 150] width 145 height 10
click at [317, 148] on span "Save" at bounding box center [321, 149] width 10 height 7
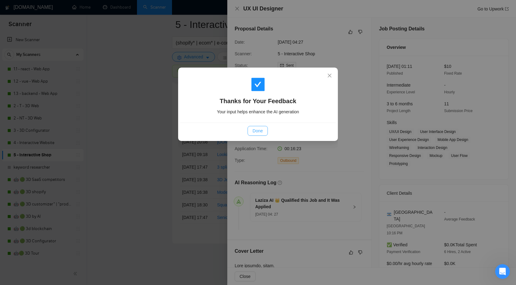
click at [256, 128] on span "Done" at bounding box center [258, 131] width 10 height 7
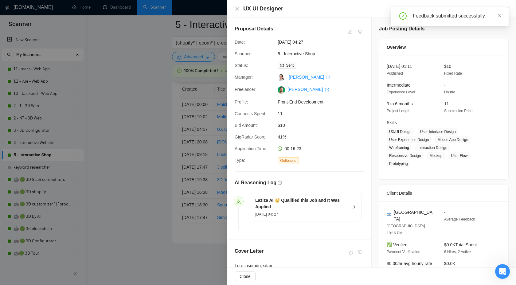
click at [172, 116] on div at bounding box center [258, 142] width 516 height 285
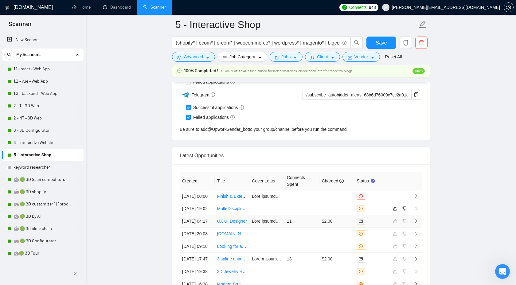
scroll to position [1574, 0]
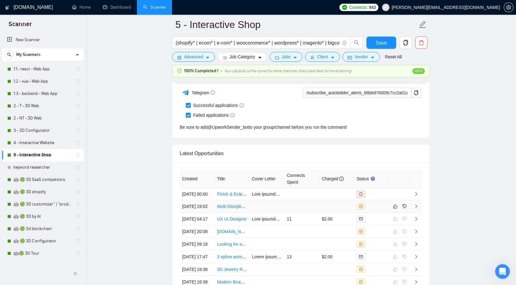
click at [418, 209] on icon "right" at bounding box center [416, 206] width 4 height 4
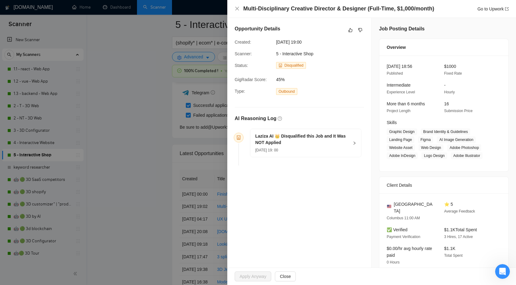
click at [349, 145] on h5 "Laziza AI 👑 Disqualified this Job and It Was NOT Applied" at bounding box center [302, 139] width 94 height 13
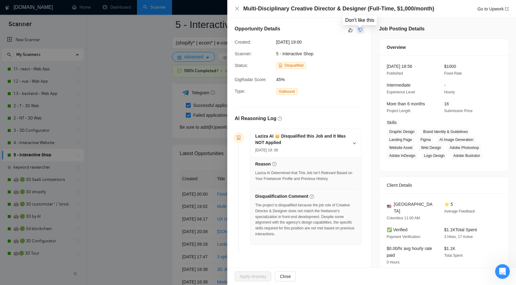
click at [361, 29] on icon "dislike" at bounding box center [360, 30] width 4 height 5
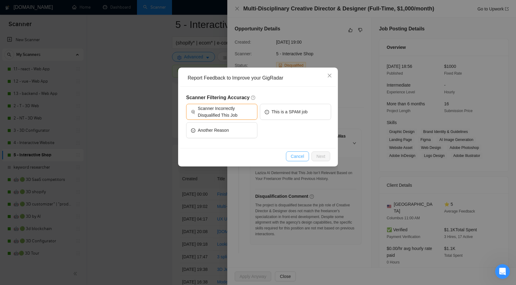
click at [295, 155] on span "Cancel" at bounding box center [298, 156] width 14 height 7
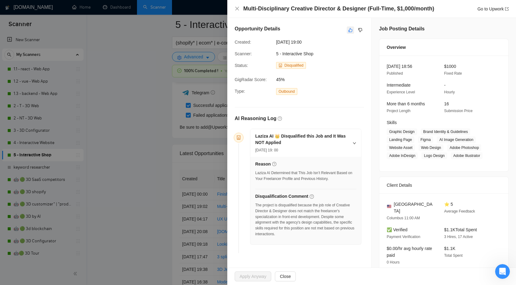
click at [350, 28] on icon "like" at bounding box center [351, 30] width 4 height 5
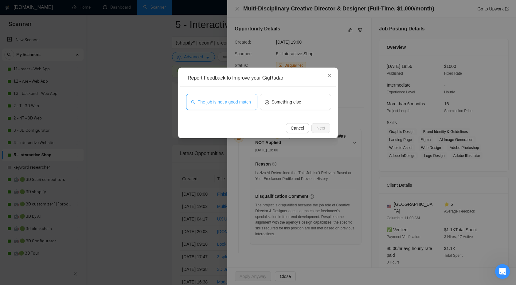
click at [224, 99] on span "The job is not a good match" at bounding box center [224, 102] width 53 height 7
click at [317, 127] on span "Next" at bounding box center [321, 128] width 9 height 7
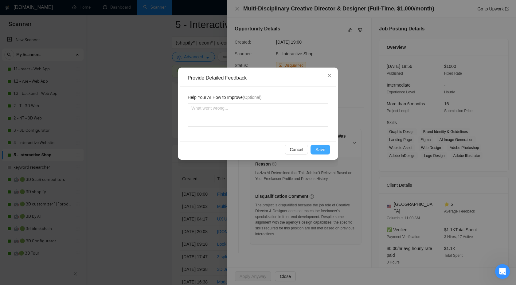
click at [318, 152] on span "Save" at bounding box center [321, 149] width 10 height 7
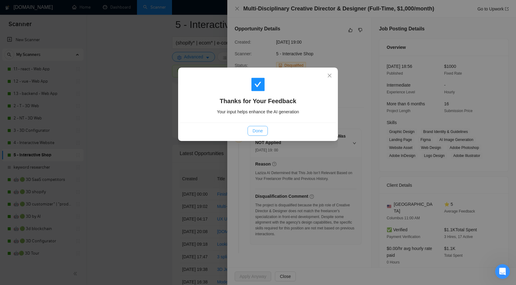
click at [263, 132] on button "Done" at bounding box center [258, 131] width 20 height 10
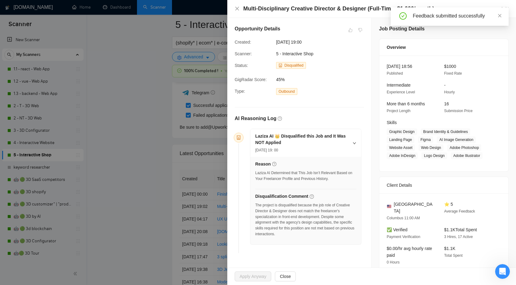
click at [167, 133] on div at bounding box center [258, 142] width 516 height 285
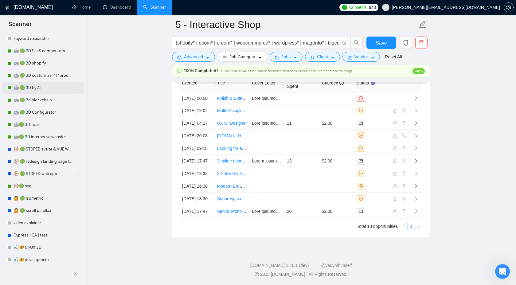
scroll to position [133, 0]
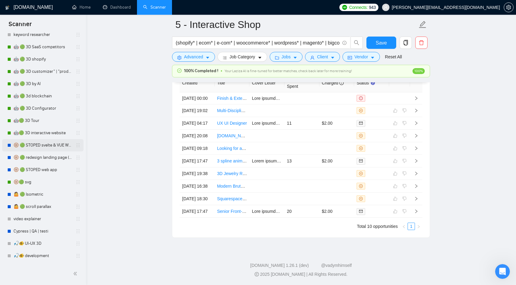
click at [41, 145] on link "🛞 🟢 STOPED svelte & VUE Web apps PRICE++" at bounding box center [43, 145] width 58 height 12
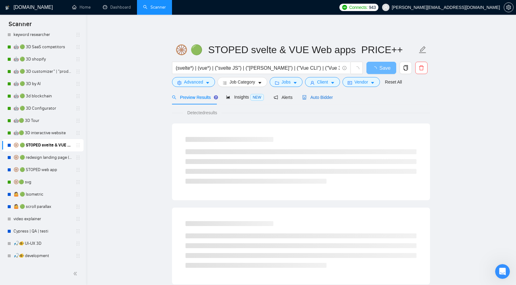
click at [315, 98] on span "Auto Bidder" at bounding box center [317, 97] width 30 height 5
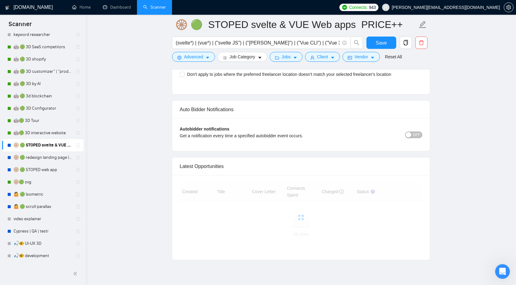
scroll to position [1467, 0]
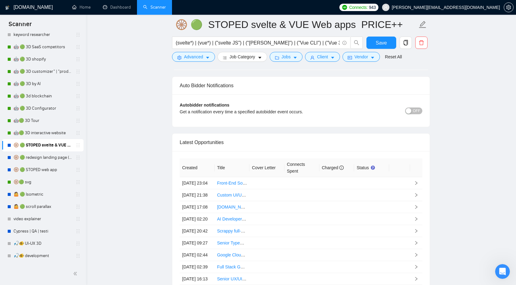
click at [414, 114] on span "OFF" at bounding box center [416, 111] width 7 height 7
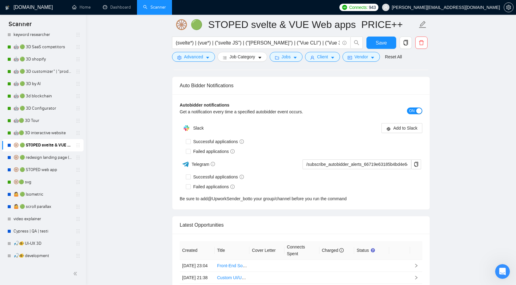
click at [416, 114] on div "button" at bounding box center [419, 111] width 6 height 6
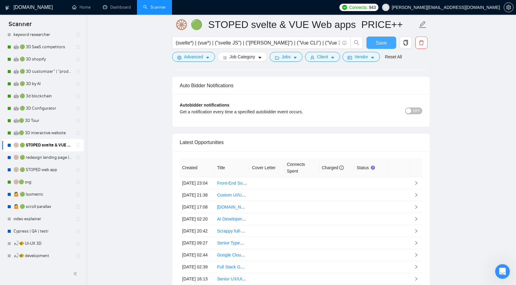
click at [377, 43] on span "Save" at bounding box center [381, 43] width 11 height 8
click at [41, 161] on link "🛞 🟢 redesign landing page (animat*) | 3D" at bounding box center [43, 158] width 58 height 12
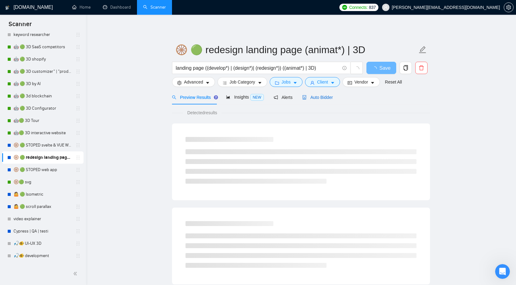
click at [325, 98] on span "Auto Bidder" at bounding box center [317, 97] width 30 height 5
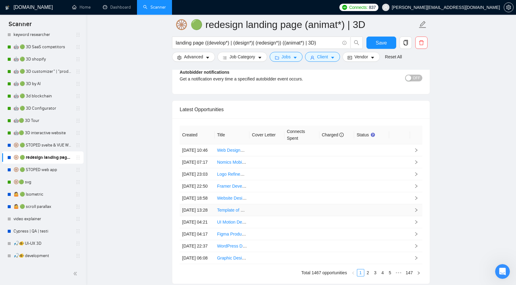
scroll to position [1511, 0]
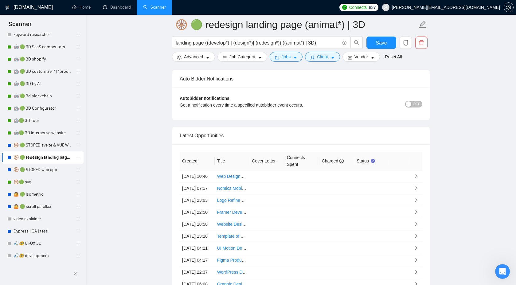
click at [414, 106] on span "OFF" at bounding box center [416, 104] width 7 height 7
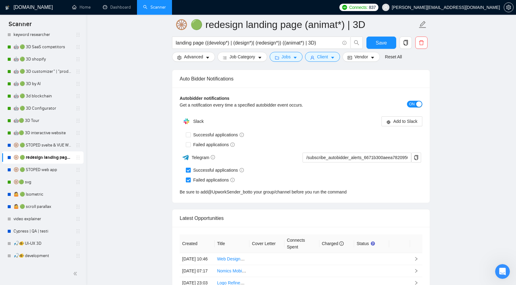
click at [188, 170] on input "Successful applications" at bounding box center [188, 170] width 4 height 4
checkbox input "false"
click at [189, 180] on input "Failed applications" at bounding box center [188, 180] width 4 height 4
checkbox input "false"
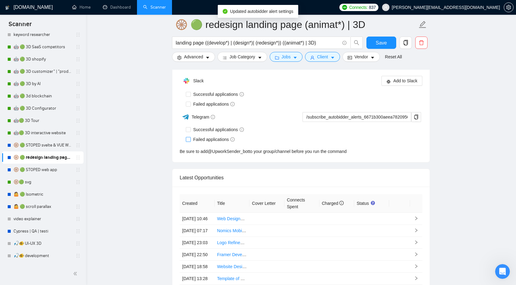
scroll to position [1479, 0]
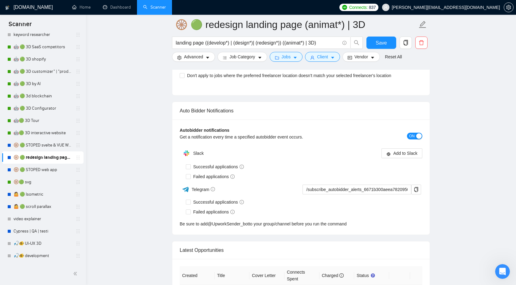
click at [413, 136] on span "ON" at bounding box center [412, 136] width 6 height 7
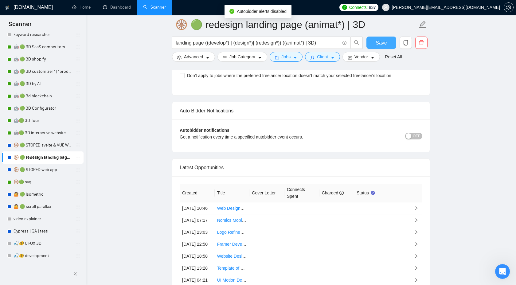
click at [386, 39] on span "Save" at bounding box center [381, 43] width 11 height 8
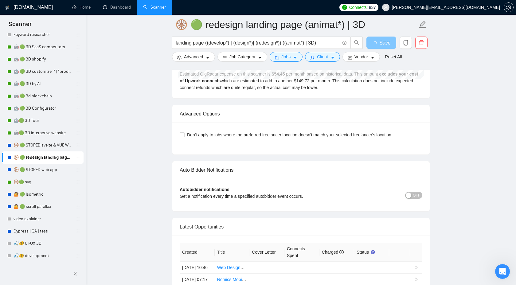
scroll to position [1394, 0]
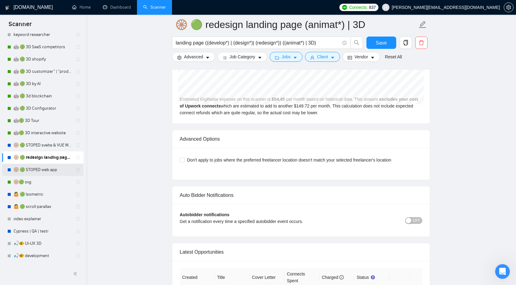
click at [45, 169] on link "🛞 🟢 STOPED web app" at bounding box center [43, 170] width 58 height 12
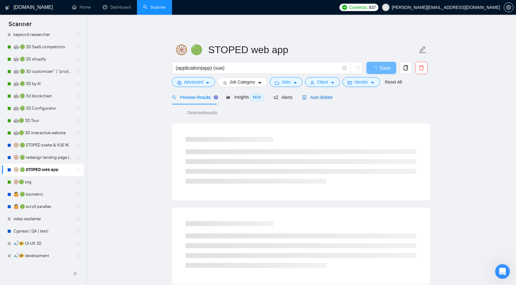
click at [324, 97] on span "Auto Bidder" at bounding box center [317, 97] width 30 height 5
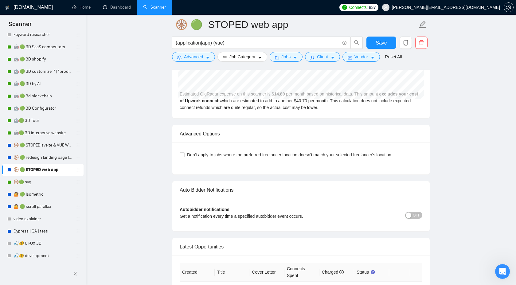
scroll to position [1382, 0]
click at [412, 211] on button "OFF" at bounding box center [413, 214] width 17 height 7
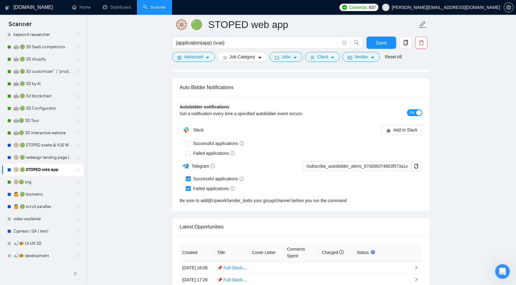
scroll to position [1457, 0]
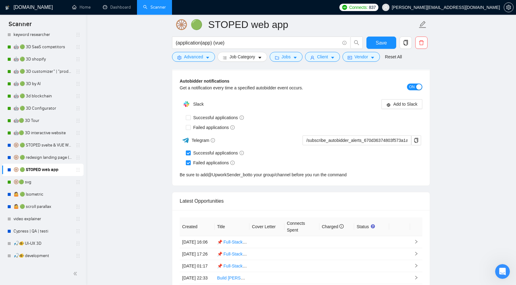
click at [187, 144] on div "Autobidder notifications Get a notification every time a specified autobidder e…" at bounding box center [301, 127] width 258 height 115
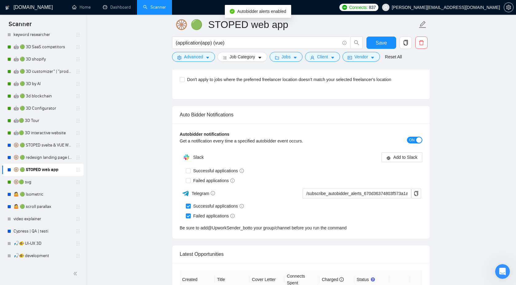
click at [189, 207] on input "Successful applications" at bounding box center [188, 206] width 4 height 4
checkbox input "false"
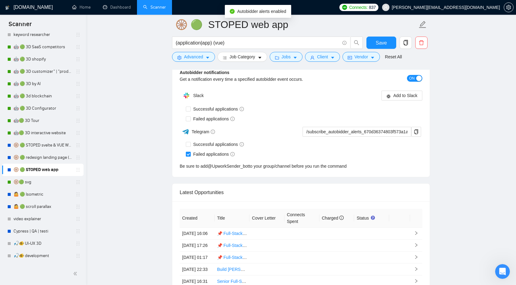
click at [188, 201] on div "Latest Opportunities" at bounding box center [301, 193] width 243 height 18
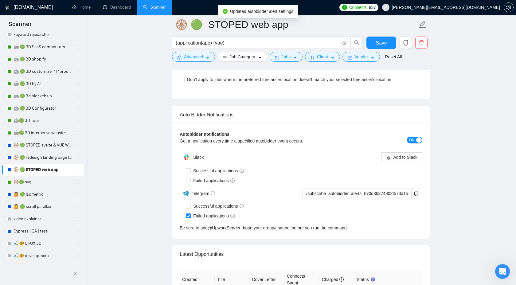
click at [189, 214] on input "Failed applications" at bounding box center [188, 216] width 4 height 4
checkbox input "false"
click at [413, 138] on span "ON" at bounding box center [412, 140] width 6 height 7
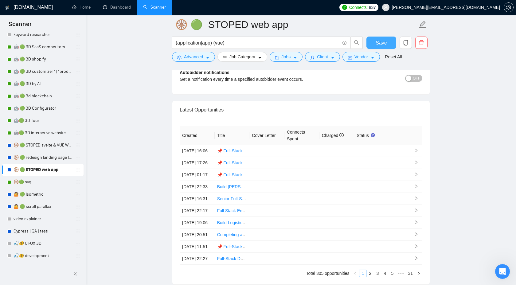
click at [384, 37] on div "Save" at bounding box center [381, 44] width 32 height 15
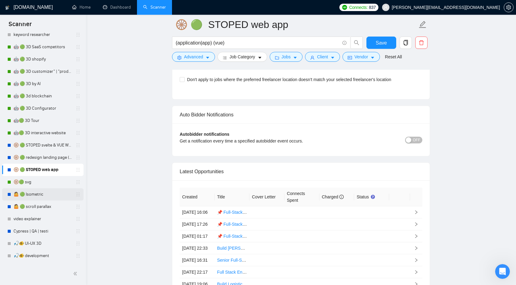
click at [35, 194] on link "🤷 🟢 Isometric" at bounding box center [43, 194] width 58 height 12
click at [377, 45] on span "Save" at bounding box center [381, 43] width 11 height 8
click at [29, 193] on link "🤷 🟢 Isometric" at bounding box center [43, 194] width 58 height 12
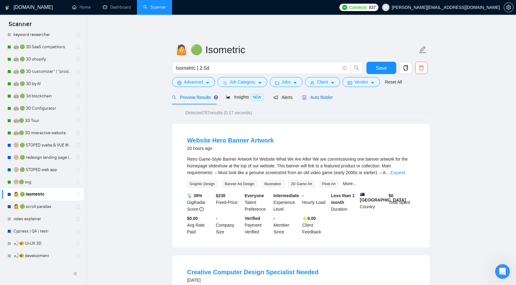
click at [325, 100] on div "Auto Bidder" at bounding box center [317, 97] width 30 height 7
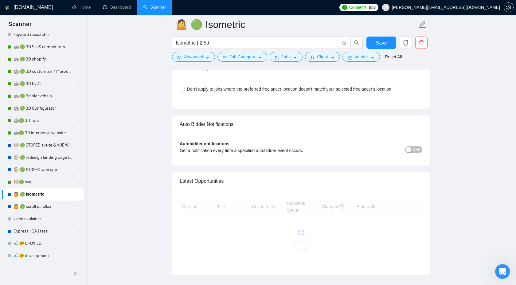
scroll to position [1427, 0]
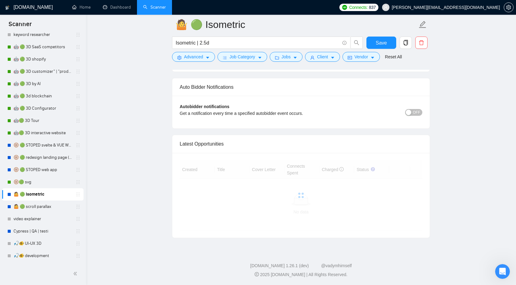
click at [414, 112] on span "OFF" at bounding box center [416, 112] width 7 height 7
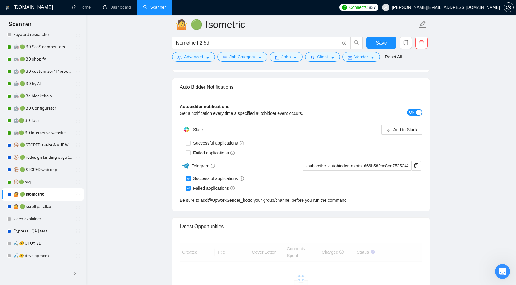
click at [188, 178] on input "Successful applications" at bounding box center [188, 178] width 4 height 4
checkbox input "false"
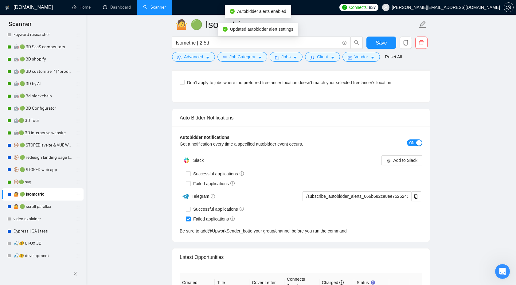
click at [189, 219] on div "Autobidder notifications Get a notification every time a specified autobidder e…" at bounding box center [301, 184] width 258 height 115
click at [190, 219] on input "Failed applications" at bounding box center [188, 219] width 4 height 4
checkbox input "false"
click at [413, 141] on span "ON" at bounding box center [412, 143] width 6 height 7
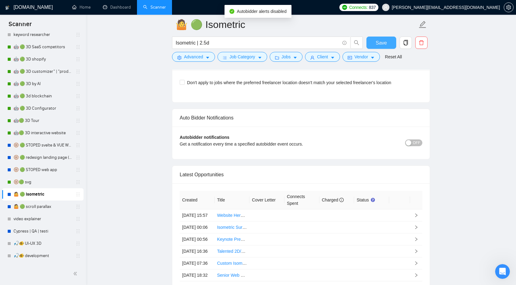
click at [384, 41] on span "Save" at bounding box center [381, 43] width 11 height 8
click at [42, 206] on link "🤷 🟢 scroll parallax" at bounding box center [43, 207] width 58 height 12
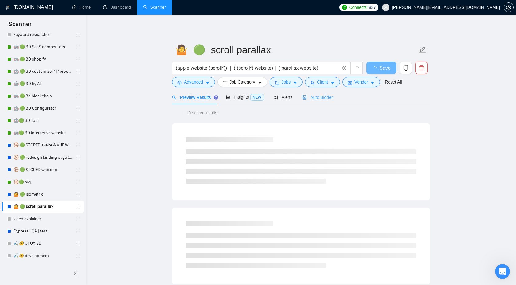
click at [330, 101] on div "Auto Bidder" at bounding box center [317, 97] width 30 height 14
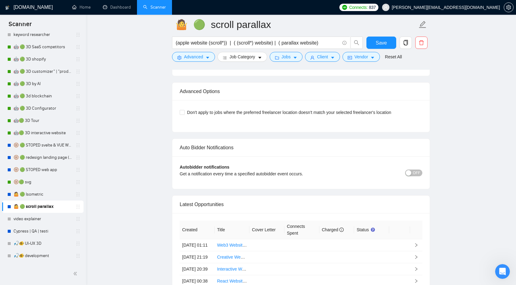
scroll to position [1483, 0]
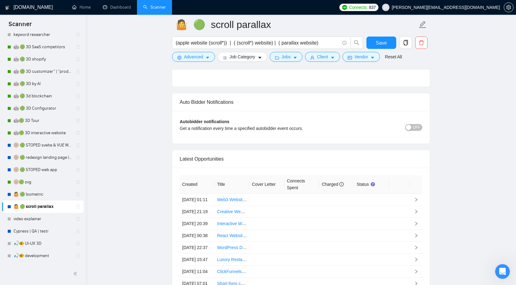
click at [409, 127] on div "button" at bounding box center [409, 128] width 6 height 6
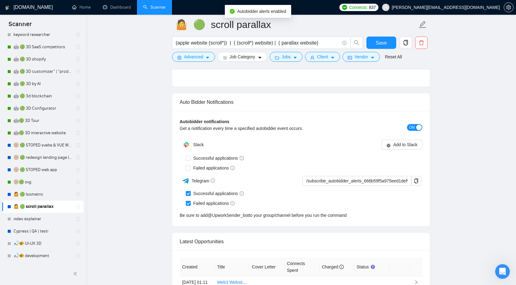
click at [190, 192] on input "Successful applications" at bounding box center [188, 193] width 4 height 4
checkbox input "false"
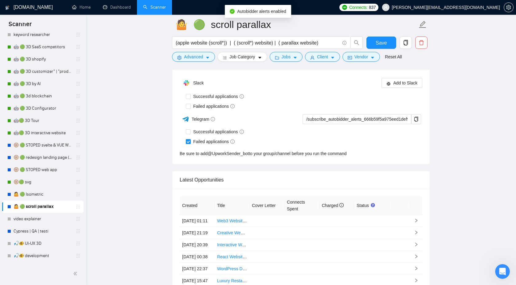
click at [189, 204] on th "Created" at bounding box center [197, 205] width 35 height 19
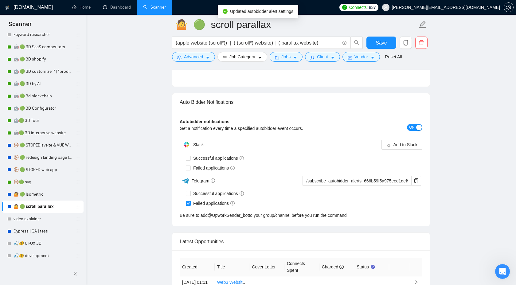
click at [188, 202] on input "Failed applications" at bounding box center [188, 203] width 4 height 4
checkbox input "false"
click at [414, 176] on button "button" at bounding box center [417, 181] width 10 height 10
click at [412, 128] on span "ON" at bounding box center [412, 127] width 6 height 7
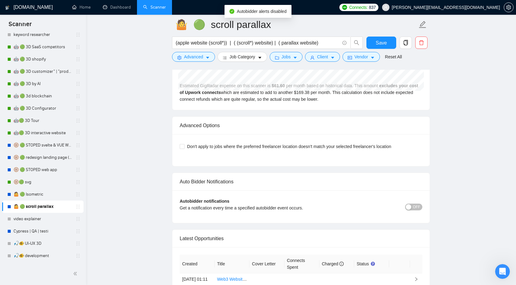
scroll to position [1397, 0]
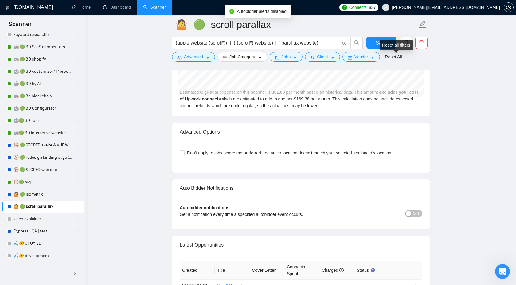
click at [381, 45] on div "Reset all filters" at bounding box center [396, 45] width 33 height 10
click at [378, 42] on span "Save" at bounding box center [381, 43] width 11 height 8
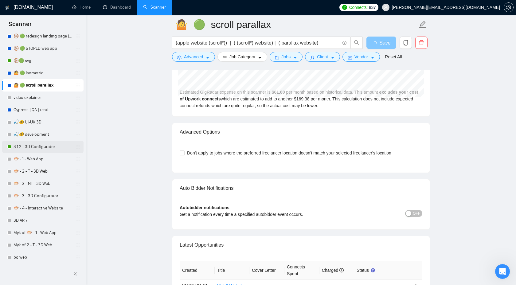
scroll to position [250, 0]
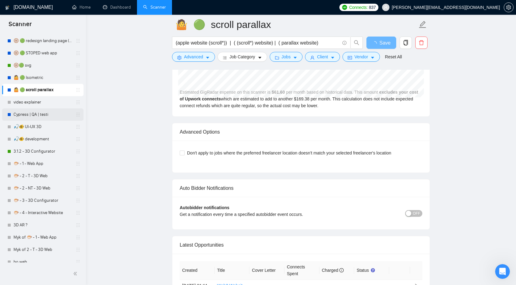
click at [43, 114] on link "Cypress | QA | testi" at bounding box center [43, 114] width 58 height 12
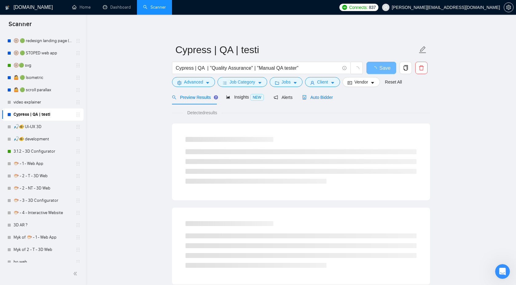
click at [316, 96] on span "Auto Bidder" at bounding box center [317, 97] width 30 height 5
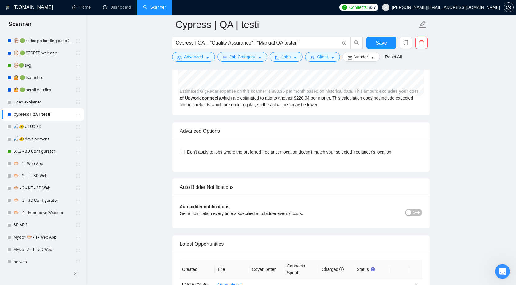
scroll to position [1369, 0]
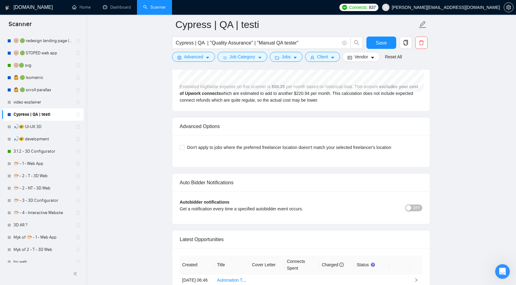
click at [414, 206] on span "OFF" at bounding box center [416, 208] width 7 height 7
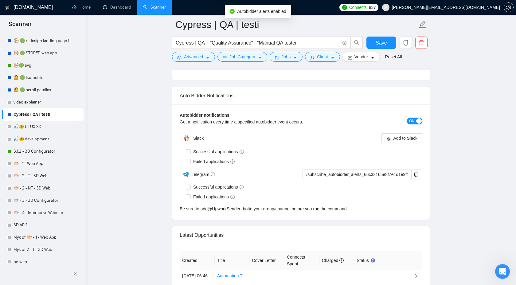
scroll to position [1472, 0]
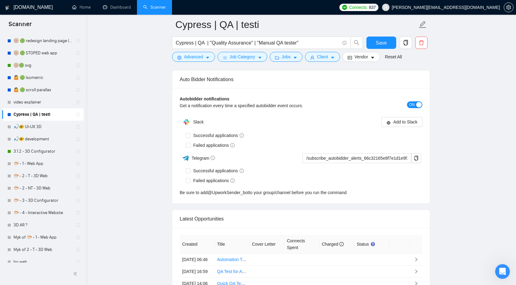
click at [418, 103] on div "button" at bounding box center [419, 105] width 6 height 6
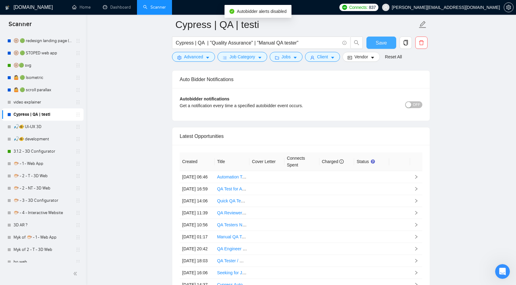
click at [377, 40] on span "Save" at bounding box center [381, 43] width 11 height 8
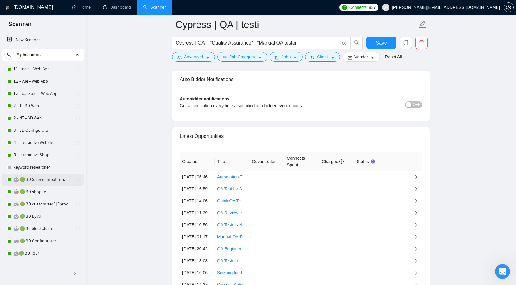
click at [32, 175] on link "🤖 🟢 3D SaaS competitors" at bounding box center [43, 180] width 58 height 12
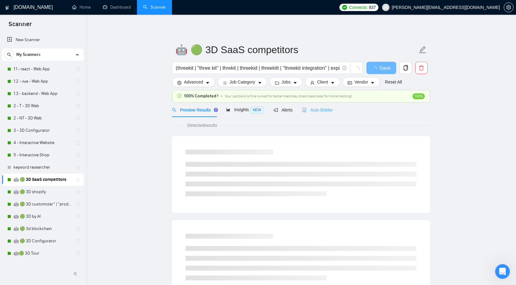
click at [325, 105] on div "Auto Bidder" at bounding box center [317, 110] width 30 height 14
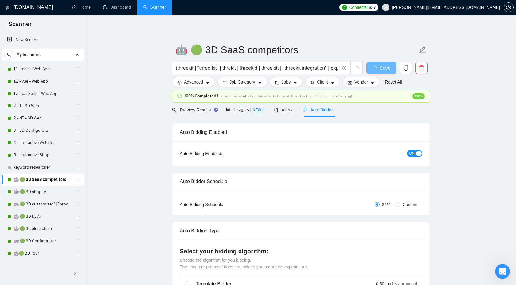
checkbox input "true"
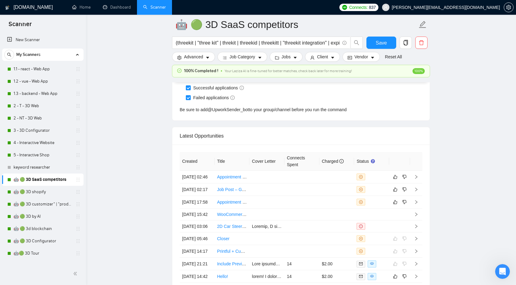
scroll to position [1718, 0]
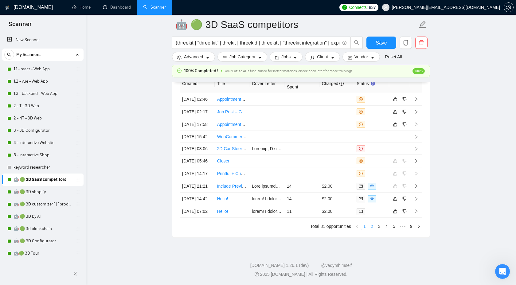
click at [374, 230] on link "2" at bounding box center [372, 226] width 7 height 7
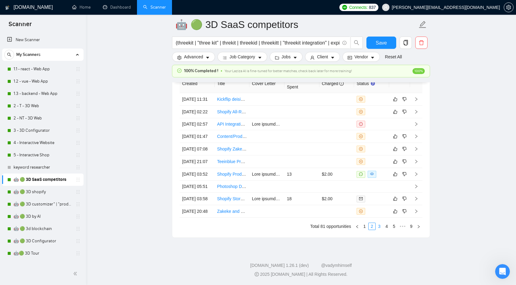
click at [379, 230] on li "3" at bounding box center [379, 226] width 7 height 7
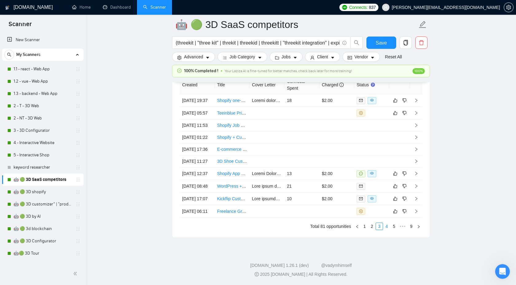
click at [385, 230] on link "4" at bounding box center [387, 226] width 7 height 7
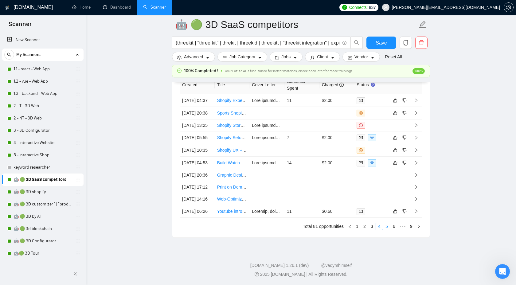
click at [388, 230] on link "5" at bounding box center [387, 226] width 7 height 7
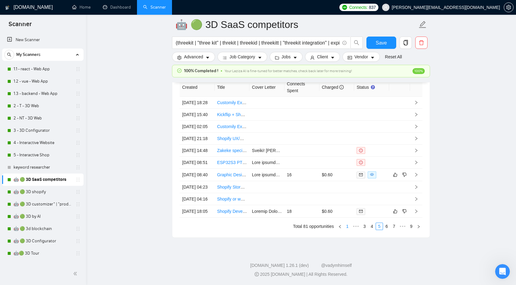
click at [348, 230] on link "1" at bounding box center [347, 226] width 7 height 7
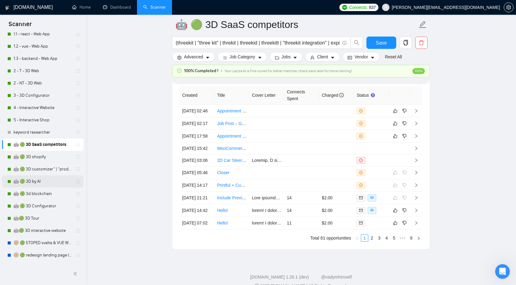
scroll to position [35, 0]
click at [45, 155] on link "🤖 🟢 3D shopify" at bounding box center [43, 157] width 58 height 12
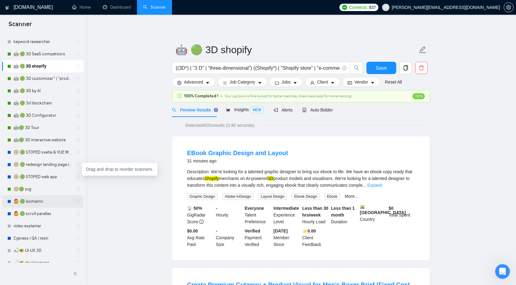
scroll to position [102, 0]
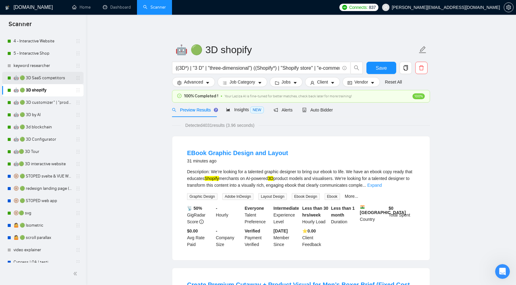
click at [54, 80] on link "🤖 🟢 3D SaaS competitors" at bounding box center [43, 78] width 58 height 12
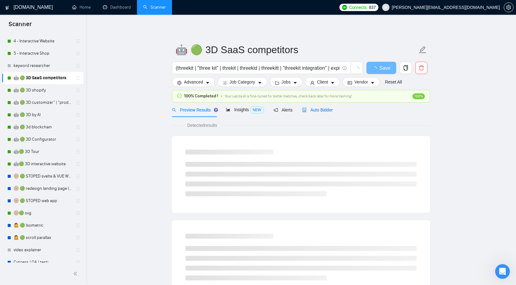
click at [321, 110] on span "Auto Bidder" at bounding box center [317, 110] width 30 height 5
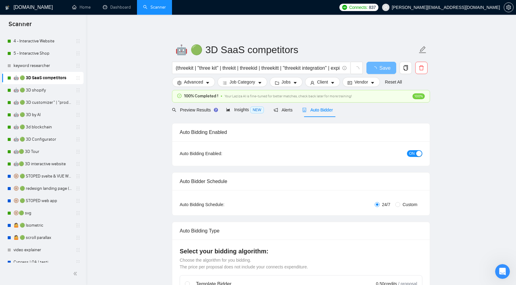
checkbox input "true"
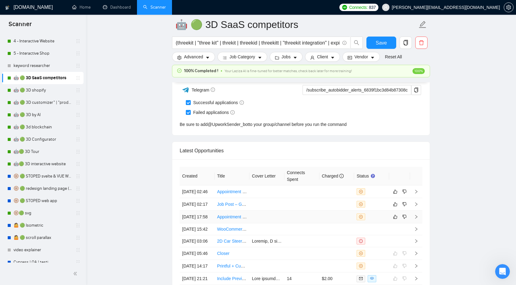
scroll to position [1599, 0]
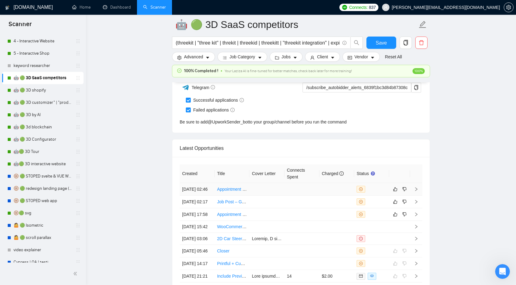
click at [416, 191] on icon "right" at bounding box center [417, 189] width 2 height 4
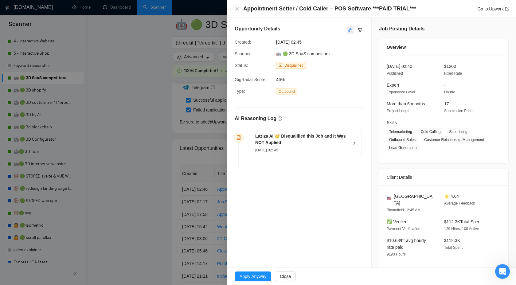
click at [349, 30] on icon "like" at bounding box center [351, 30] width 4 height 5
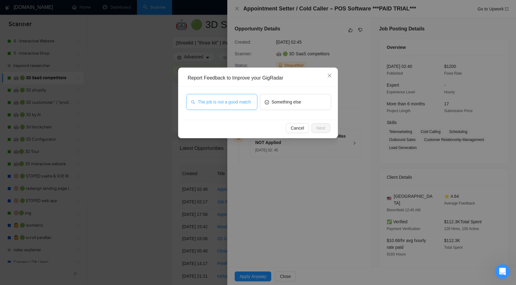
click at [230, 105] on span "The job is not a good match" at bounding box center [224, 102] width 53 height 7
click at [319, 127] on span "Next" at bounding box center [321, 128] width 9 height 7
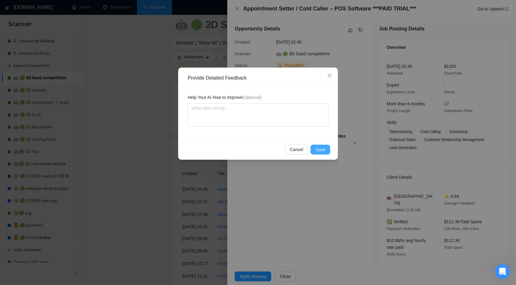
click at [316, 148] on span "Save" at bounding box center [321, 149] width 10 height 7
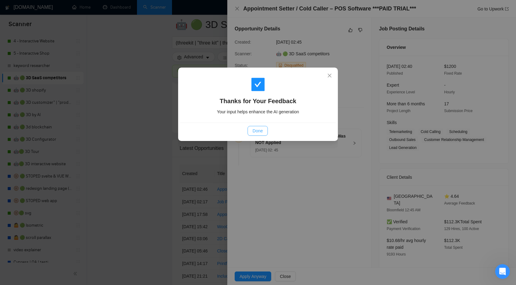
click at [258, 128] on span "Done" at bounding box center [258, 131] width 10 height 7
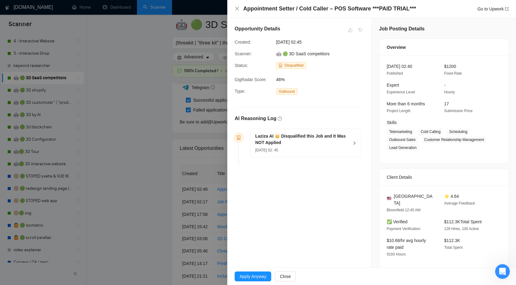
click at [155, 155] on div at bounding box center [258, 142] width 516 height 285
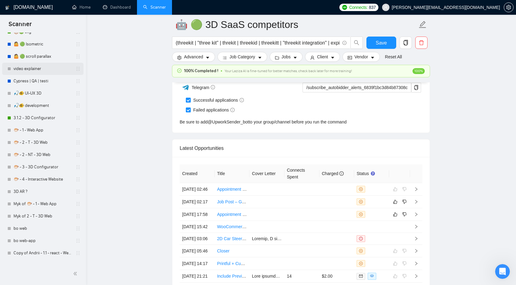
scroll to position [295, 0]
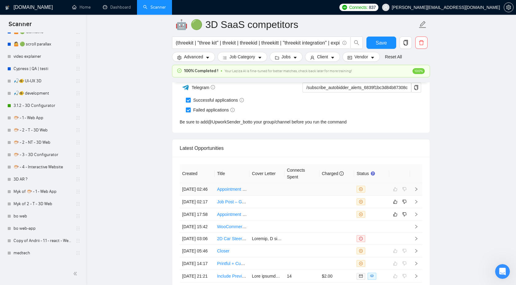
click at [228, 190] on link "Appointment Setter / Cold Caller – POS Software ***PAID TRIAL***" at bounding box center [281, 189] width 128 height 5
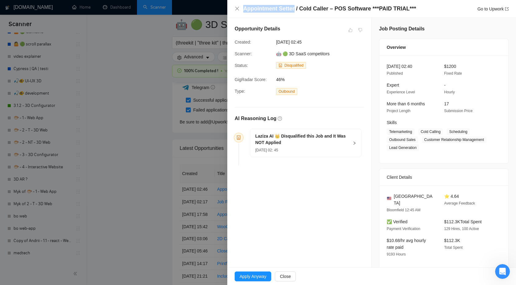
drag, startPoint x: 244, startPoint y: 10, endPoint x: 295, endPoint y: 8, distance: 50.7
click at [295, 8] on h4 "Appointment Setter / Cold Caller – POS Software ***PAID TRIAL***" at bounding box center [329, 9] width 173 height 8
copy h4 "Appointment Setter"
click at [113, 150] on div at bounding box center [258, 142] width 516 height 285
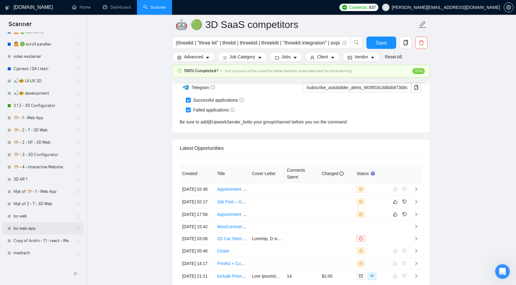
scroll to position [304, 0]
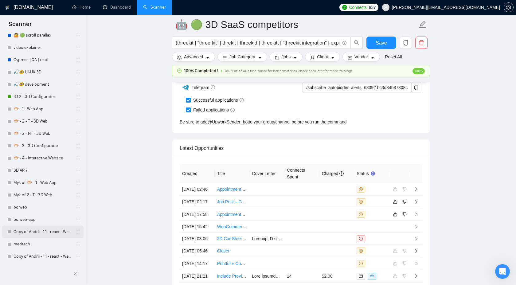
click at [47, 232] on link "Copy of Andrii - 1.1 - react - Web App" at bounding box center [43, 232] width 58 height 12
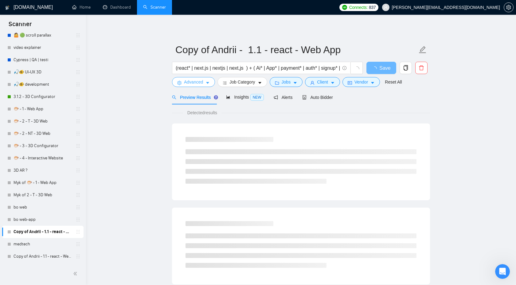
click at [199, 81] on span "Advanced" at bounding box center [193, 82] width 19 height 7
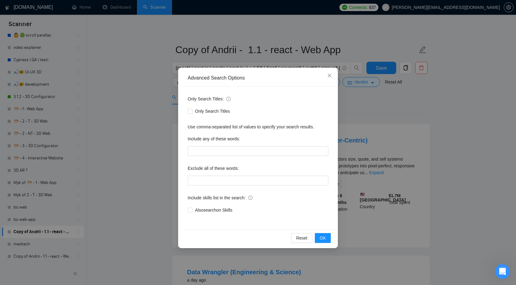
click at [356, 102] on div "Advanced Search Options Only Search Titles: Only Search Titles Use comma-separa…" at bounding box center [258, 142] width 516 height 285
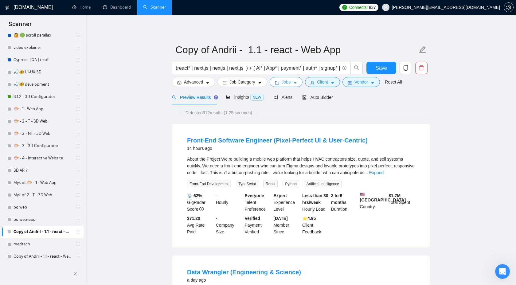
click at [291, 81] on span "Jobs" at bounding box center [286, 82] width 9 height 7
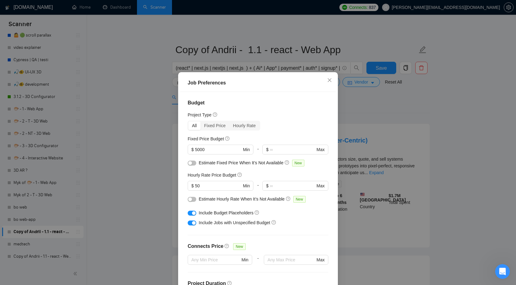
click at [375, 122] on div "Job Preferences Budget Project Type All Fixed Price Hourly Rate Fixed Price Bud…" at bounding box center [258, 142] width 516 height 285
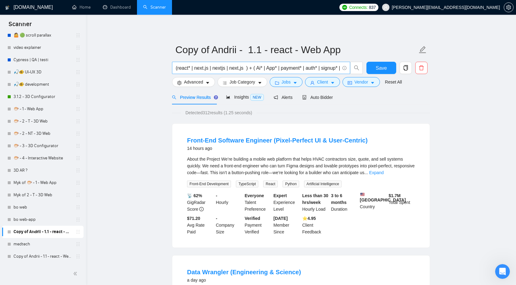
click at [278, 69] on input "(react* | next.js | nextjs | next,js ) + ( Ai* | App* | payment* | auth* | sign…" at bounding box center [258, 68] width 164 height 8
paste input "Appointment Setter"
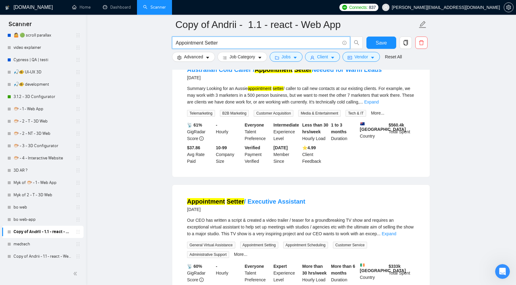
scroll to position [77, 0]
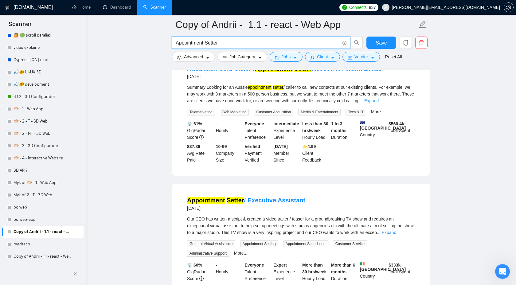
type input "Appointment Setter"
click at [379, 100] on link "Expand" at bounding box center [372, 100] width 14 height 5
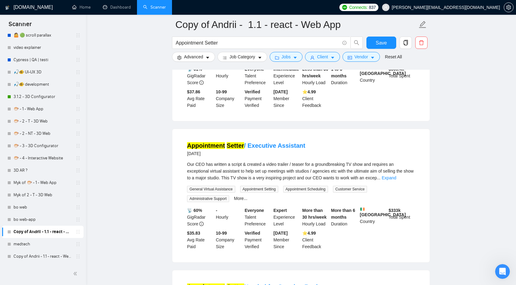
scroll to position [180, 0]
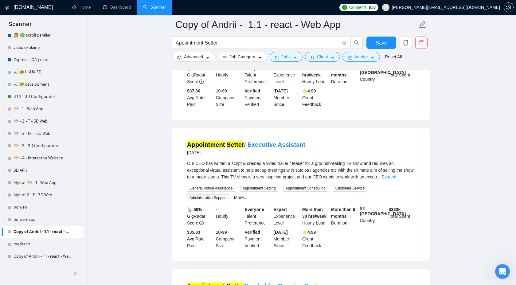
click at [409, 180] on div "Our CEO has written a script & created a video trailer / teaser for a groundbre…" at bounding box center [301, 170] width 228 height 20
click at [396, 179] on link "Expand" at bounding box center [389, 177] width 14 height 5
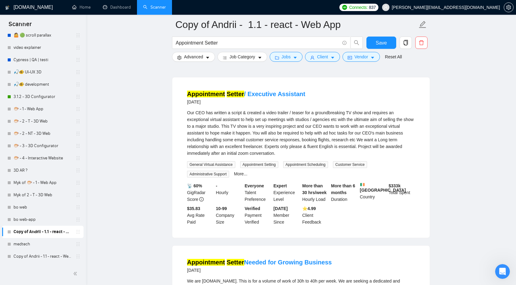
scroll to position [120, 0]
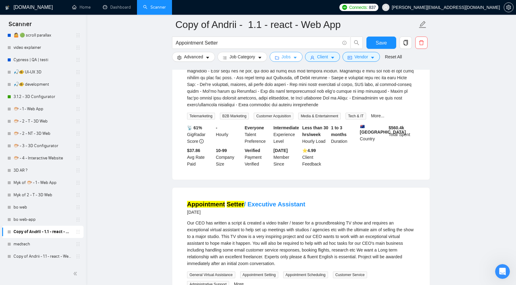
click at [286, 58] on span "Jobs" at bounding box center [286, 56] width 9 height 7
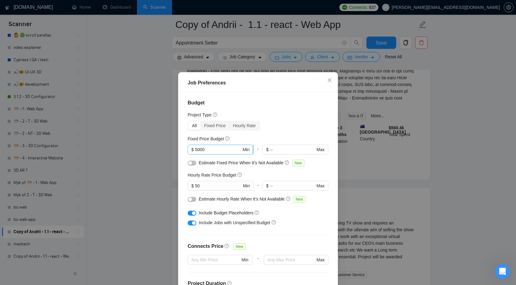
click at [225, 152] on input "5000" at bounding box center [218, 149] width 46 height 7
type input "5"
click at [202, 192] on div at bounding box center [221, 193] width 66 height 5
click at [205, 186] on input "50" at bounding box center [218, 186] width 46 height 7
type input "5"
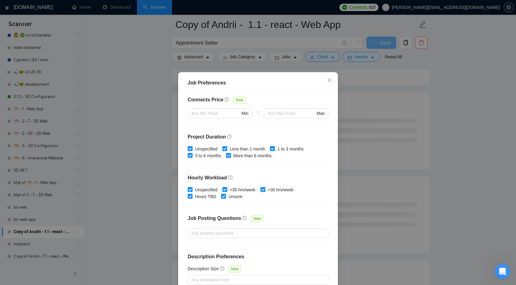
scroll to position [77, 0]
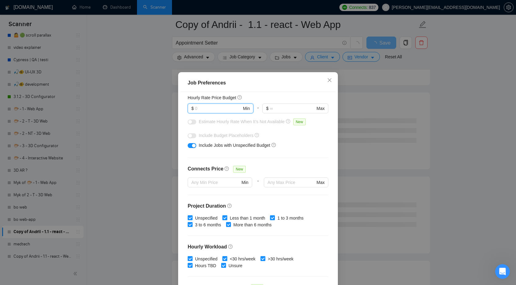
click at [194, 146] on div "button" at bounding box center [194, 146] width 4 height 4
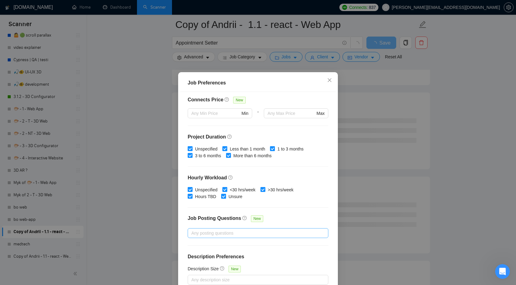
scroll to position [33, 0]
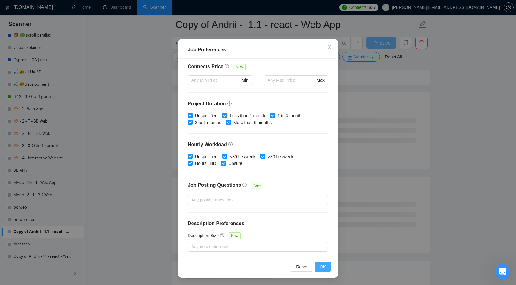
click at [325, 268] on span "OK" at bounding box center [323, 267] width 6 height 7
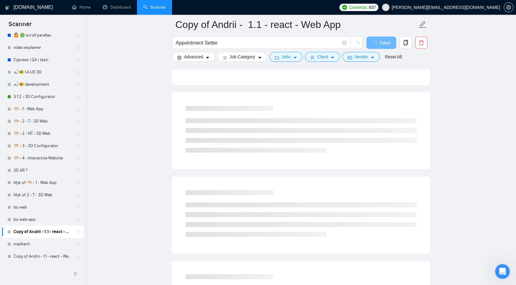
scroll to position [0, 0]
click at [328, 59] on span "Client" at bounding box center [322, 56] width 11 height 7
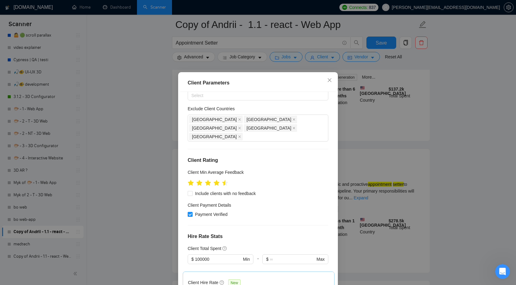
scroll to position [33, 0]
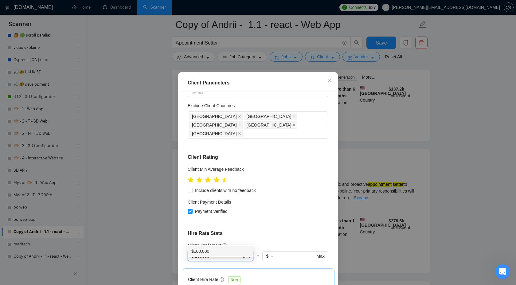
drag, startPoint x: 218, startPoint y: 240, endPoint x: 174, endPoint y: 239, distance: 44.0
click at [174, 239] on div "Client Parameters Client Location Include Client Countries Select Exclude Clien…" at bounding box center [258, 142] width 516 height 285
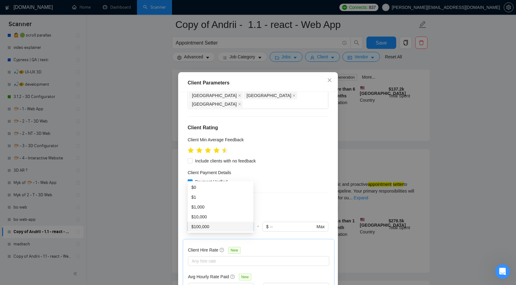
scroll to position [146, 0]
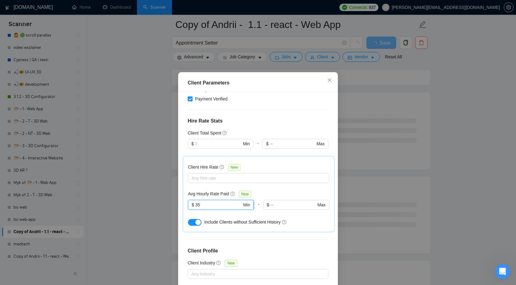
drag, startPoint x: 212, startPoint y: 189, endPoint x: 191, endPoint y: 189, distance: 21.2
click at [191, 200] on span "$ 35 Min" at bounding box center [221, 205] width 66 height 10
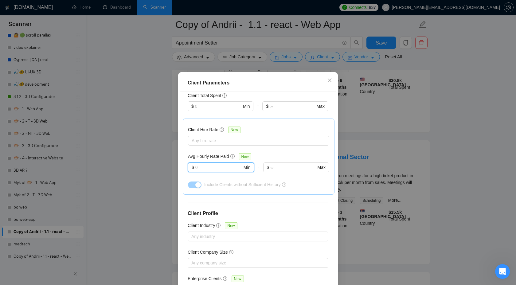
scroll to position [33, 0]
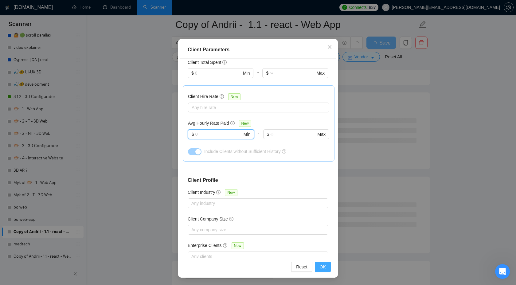
click at [320, 266] on button "OK" at bounding box center [323, 267] width 16 height 10
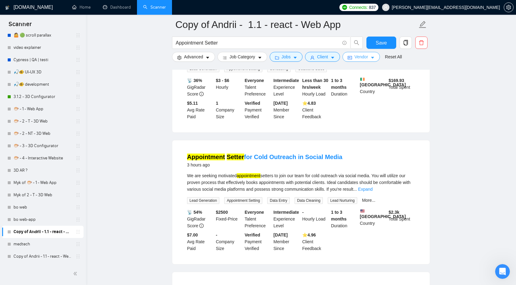
click at [356, 57] on button "Vendor" at bounding box center [361, 57] width 37 height 10
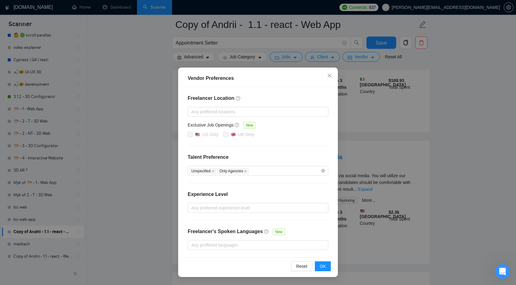
click at [385, 138] on div "Vendor Preferences Freelancer Location Any preffered locations Exclusive Job Op…" at bounding box center [258, 142] width 516 height 285
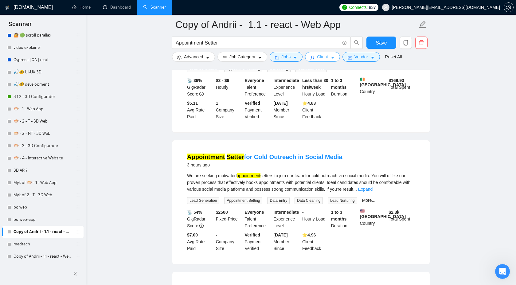
click at [328, 57] on span "Client" at bounding box center [322, 56] width 11 height 7
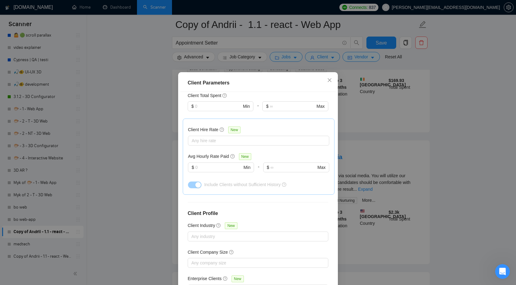
scroll to position [33, 0]
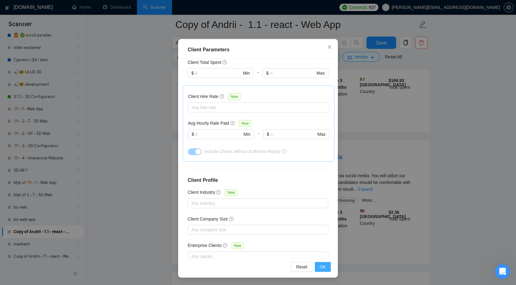
click at [320, 270] on span "OK" at bounding box center [323, 267] width 6 height 7
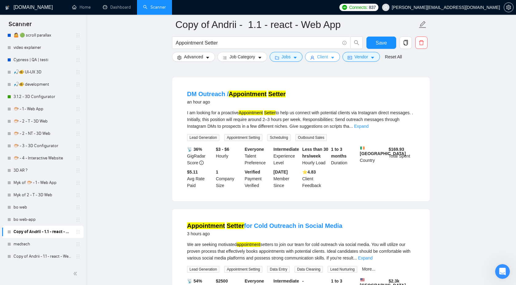
scroll to position [54, 0]
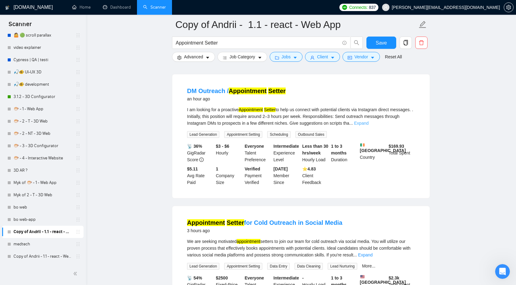
click at [369, 125] on link "Expand" at bounding box center [361, 123] width 14 height 5
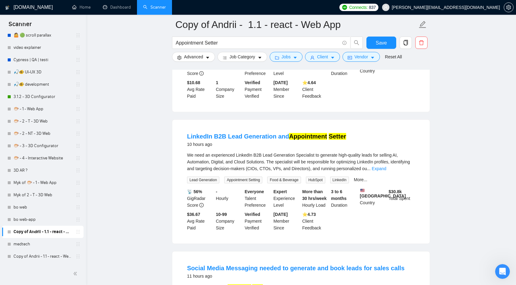
scroll to position [723, 0]
click at [386, 171] on link "Expand" at bounding box center [379, 168] width 14 height 5
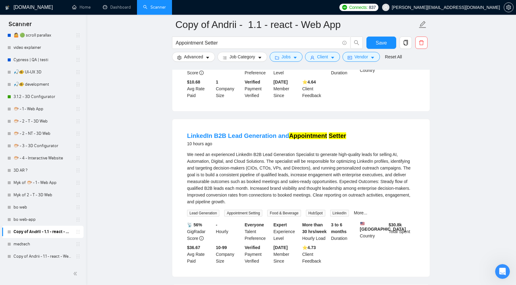
click at [351, 194] on div "We need an experienced LinkedIn B2B Lead Generation Specialist to generate high…" at bounding box center [301, 178] width 228 height 54
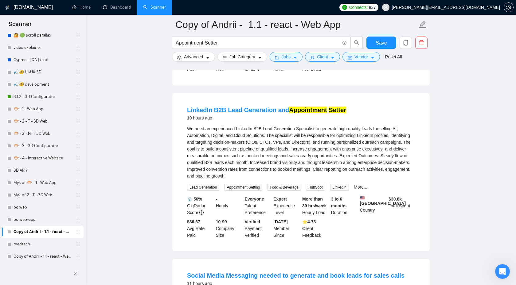
scroll to position [750, 0]
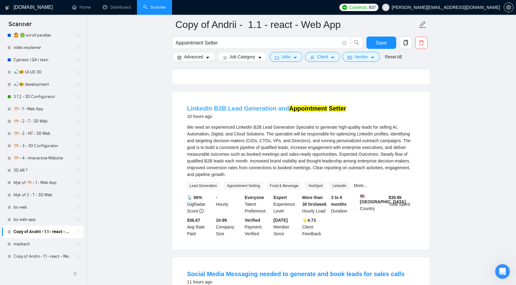
click at [251, 112] on link "LinkedIn B2B Lead Generation and Appointment Setter" at bounding box center [266, 108] width 159 height 7
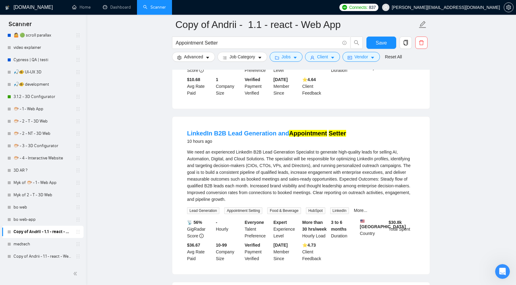
scroll to position [645, 0]
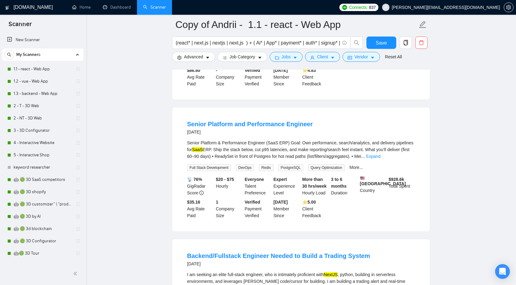
scroll to position [292, 0]
click at [33, 179] on link "🤖 🟢 3D SaaS competitors" at bounding box center [43, 180] width 58 height 12
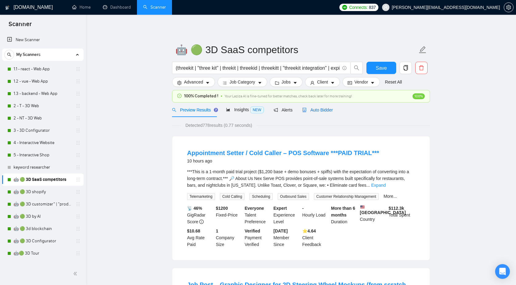
click at [318, 107] on div "Auto Bidder" at bounding box center [317, 110] width 30 height 7
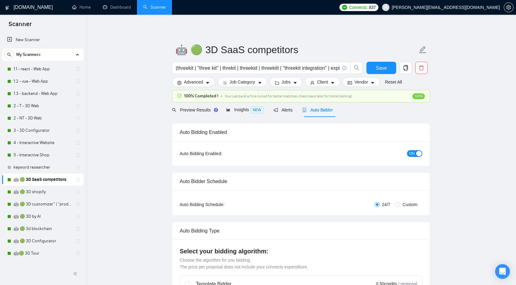
checkbox input "true"
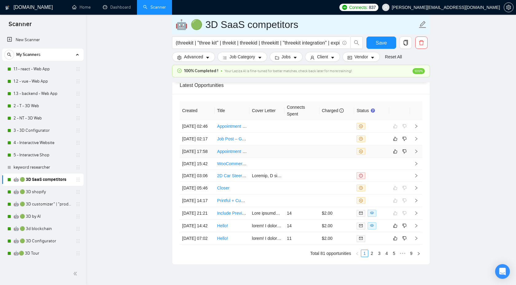
scroll to position [1668, 0]
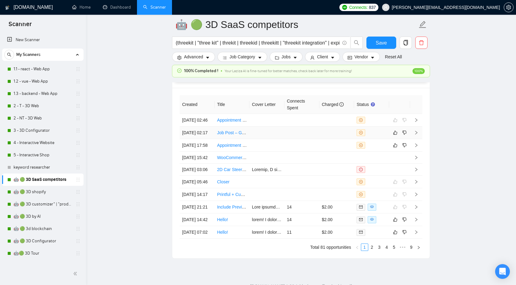
click at [417, 139] on td at bounding box center [416, 133] width 12 height 13
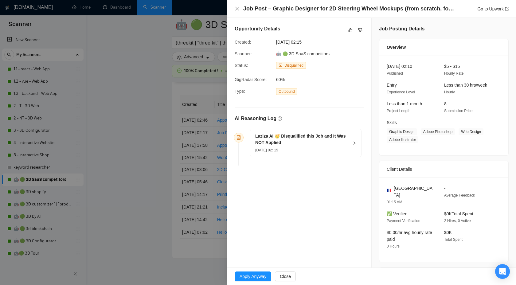
click at [354, 138] on div "Laziza AI 👑 Disqualified this Job and It Was NOT Applied 24 Sep, 2025 02: 15" at bounding box center [305, 143] width 111 height 28
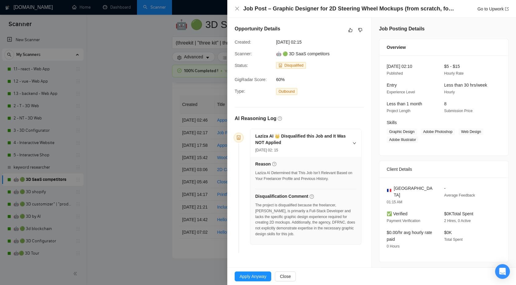
click at [292, 210] on div "The project is disqualified because the freelancer, Bohdan P., is primarily a F…" at bounding box center [305, 220] width 101 height 35
click at [289, 210] on div "The project is disqualified because the freelancer, Bohdan P., is primarily a F…" at bounding box center [305, 220] width 101 height 35
drag, startPoint x: 271, startPoint y: 9, endPoint x: 399, endPoint y: 9, distance: 127.2
click at [399, 9] on h4 "Job Post – Graphic Designer for 2D Steering Wheel Mockups (from scratch, for Sh…" at bounding box center [349, 9] width 212 height 8
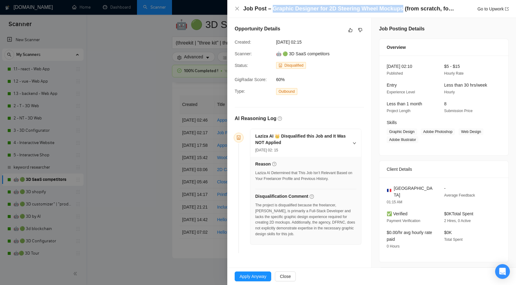
copy h4 "Graphic Designer for 2D Steering Wheel Mockups"
click at [362, 30] on icon "dislike" at bounding box center [360, 30] width 4 height 5
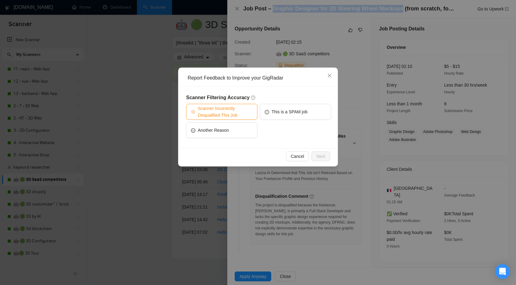
click at [215, 112] on span "Scanner Incorrectly Disqualified This Job" at bounding box center [225, 112] width 55 height 14
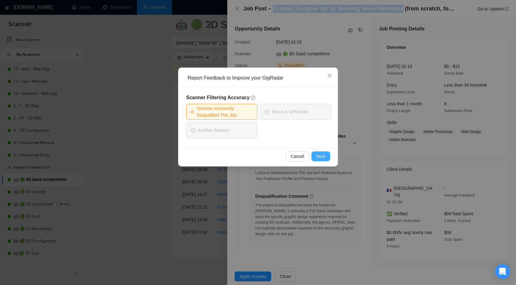
click at [324, 155] on span "Next" at bounding box center [321, 156] width 9 height 7
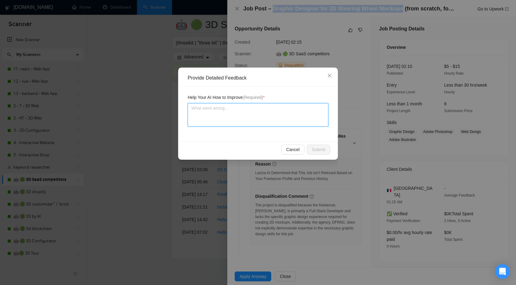
click at [276, 107] on textarea at bounding box center [258, 114] width 141 height 23
paste textarea "Graphic Designer for 2D Steering Wheel Mockups"
click at [192, 110] on textarea "Graphic Designer for 2D Steering Wheel Mockups" at bounding box center [258, 114] width 141 height 23
type textarea "цGraphic Designer for 2D Steering Wheel Mockups"
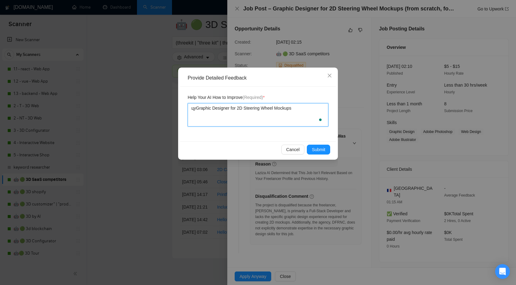
type textarea "цу Graphic Designer for 2D Steering Wheel Mockups"
type textarea "цуGraphic Designer for 2D Steering Wheel Mockups"
type textarea "цGraphic Designer for 2D Steering Wheel Mockups"
type textarea "Graphic Designer for 2D Steering Wheel Mockups"
type textarea "WGraphic Designer for 2D Steering Wheel Mockups"
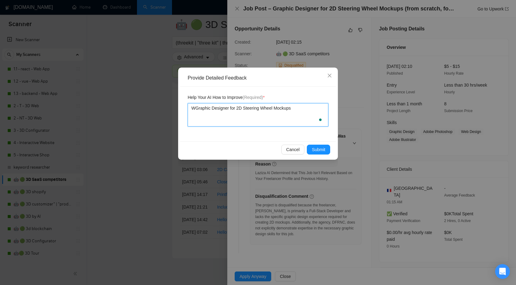
type textarea "WeGraphic Designer for 2D Steering Wheel Mockups"
type textarea "We Graphic Designer for 2D Steering Wheel Mockups"
type textarea "We cGraphic Designer for 2D Steering Wheel Mockups"
type textarea "We caGraphic Designer for 2D Steering Wheel Mockups"
type textarea "We canGraphic Designer for 2D Steering Wheel Mockups"
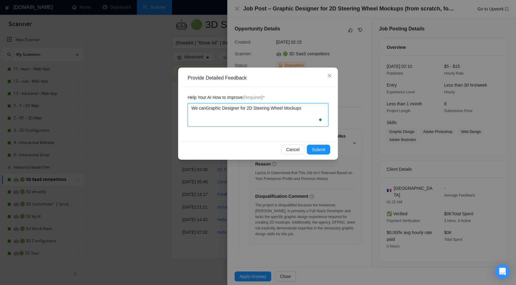
type textarea "We can Graphic Designer for 2D Steering Wheel Mockups"
type textarea "We can dGraphic Designer for 2D Steering Wheel Mockups"
type textarea "We can doGraphic Designer for 2D Steering Wheel Mockups"
type textarea "We can do Graphic Designer for 2D Steering Wheel Mockups"
type textarea "We can do aGraphic Designer for 2D Steering Wheel Mockups"
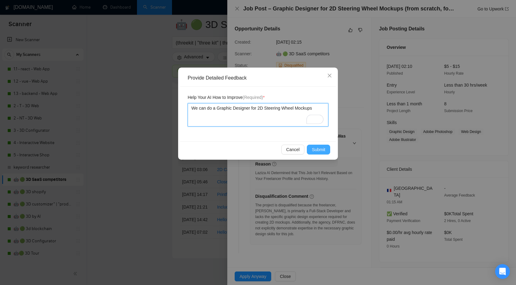
type textarea "We can do a Graphic Designer for 2D Steering Wheel Mockups"
click at [323, 149] on span "Submit" at bounding box center [319, 149] width 14 height 7
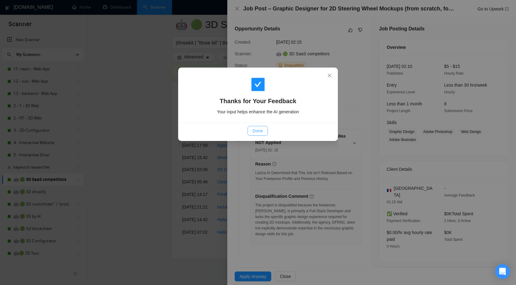
click at [259, 132] on span "Done" at bounding box center [258, 131] width 10 height 7
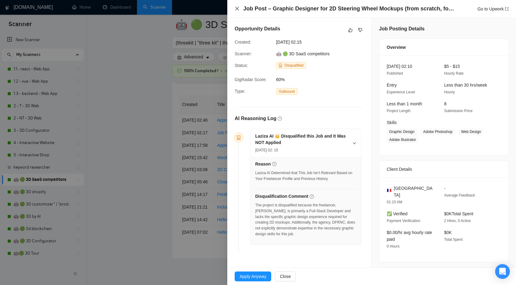
click at [236, 6] on icon "close" at bounding box center [237, 8] width 5 height 5
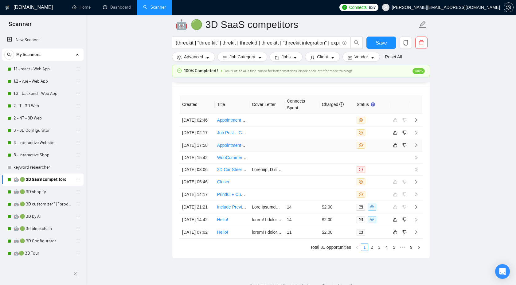
click at [415, 148] on icon "right" at bounding box center [416, 145] width 4 height 4
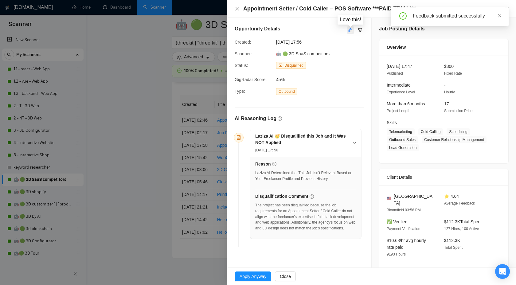
click at [352, 30] on icon "like" at bounding box center [351, 30] width 4 height 4
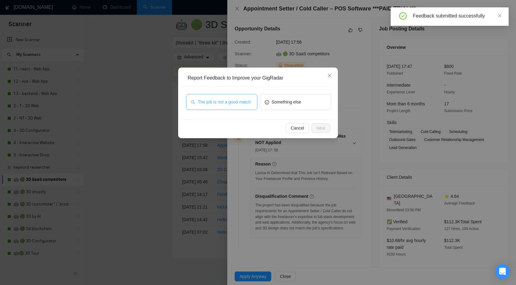
click at [236, 100] on span "The job is not a good match" at bounding box center [224, 102] width 53 height 7
click at [319, 126] on span "Next" at bounding box center [321, 128] width 9 height 7
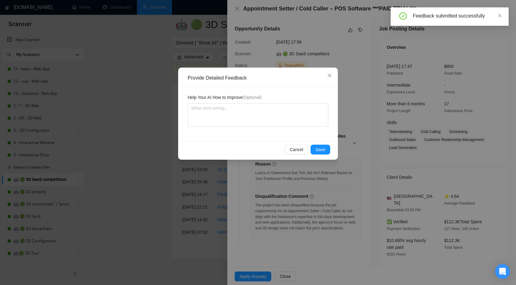
click at [318, 144] on div "Cancel Save" at bounding box center [258, 149] width 156 height 16
click at [318, 146] on button "Save" at bounding box center [321, 150] width 20 height 10
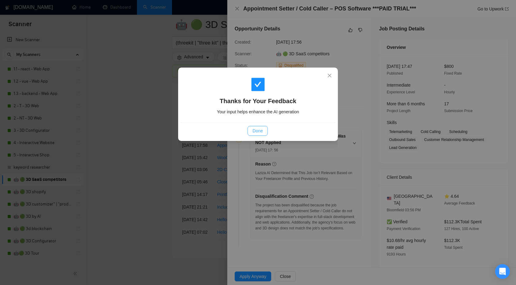
click at [258, 131] on span "Done" at bounding box center [258, 131] width 10 height 7
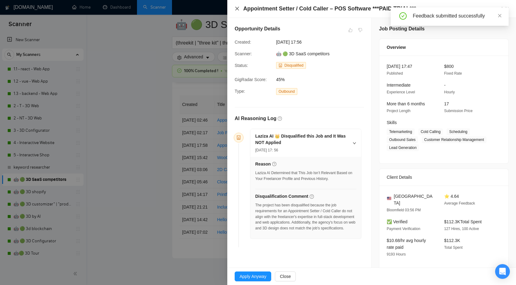
click at [238, 10] on icon "close" at bounding box center [237, 9] width 4 height 4
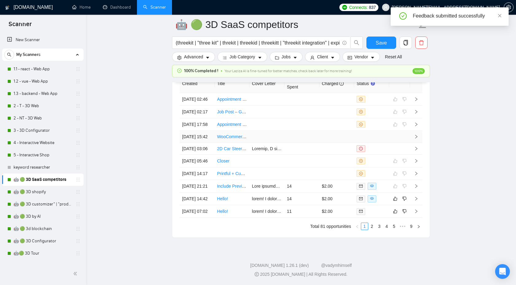
scroll to position [1719, 0]
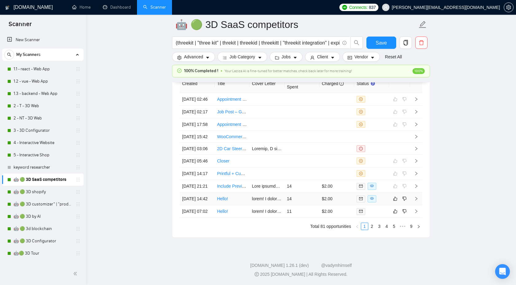
click at [417, 201] on icon "right" at bounding box center [416, 199] width 4 height 4
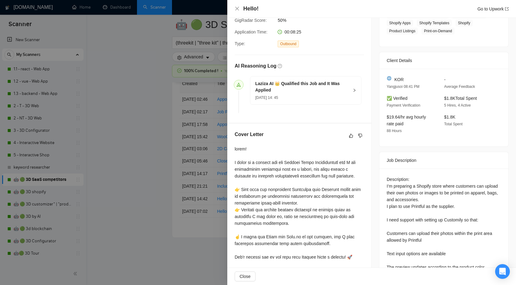
scroll to position [118, 0]
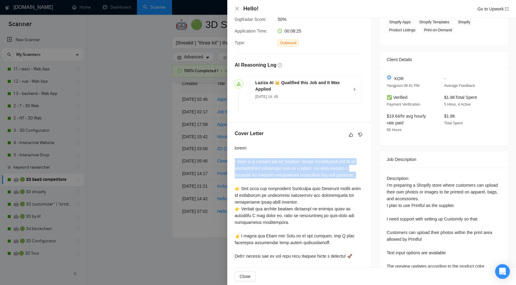
drag, startPoint x: 232, startPoint y: 161, endPoint x: 286, endPoint y: 184, distance: 59.0
click at [286, 184] on div "Cover Letter" at bounding box center [299, 281] width 144 height 316
click at [286, 182] on div at bounding box center [299, 287] width 129 height 284
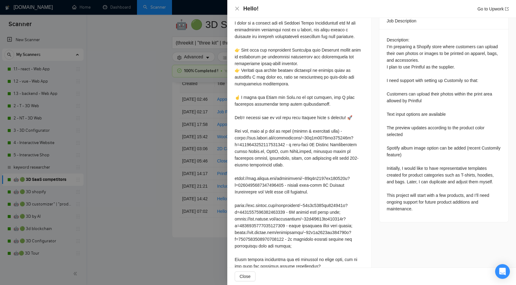
scroll to position [243, 0]
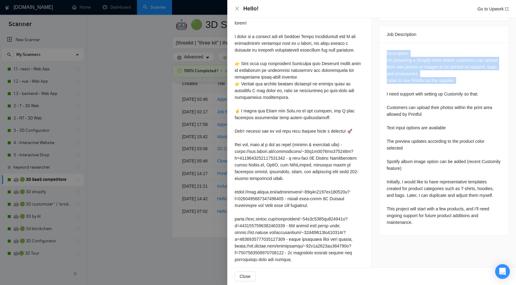
drag, startPoint x: 385, startPoint y: 59, endPoint x: 476, endPoint y: 97, distance: 98.1
click at [459, 94] on div "Description: I’m preparing a Shopify store where customers can upload their own…" at bounding box center [444, 139] width 129 height 193
click at [465, 92] on div "Description: I’m preparing a Shopify store where customers can upload their own…" at bounding box center [444, 138] width 114 height 176
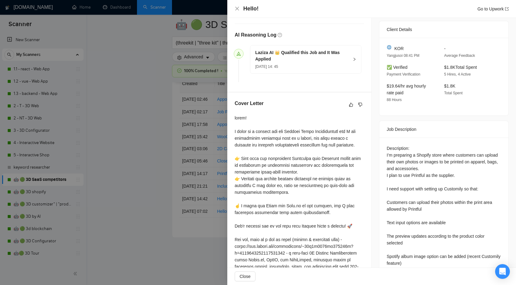
scroll to position [157, 0]
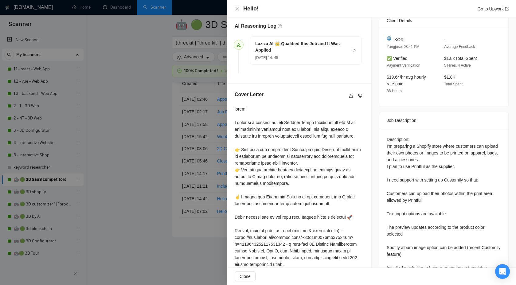
click at [355, 50] on icon "right" at bounding box center [355, 51] width 4 height 4
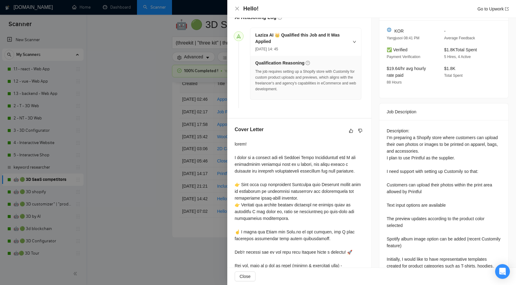
scroll to position [0, 0]
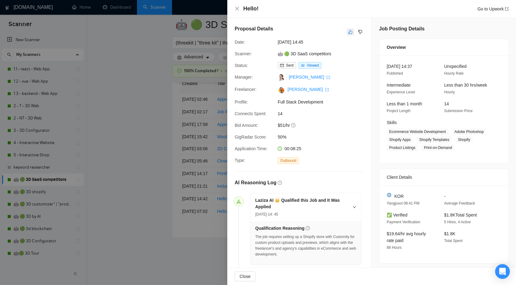
click at [350, 33] on icon "like" at bounding box center [351, 32] width 4 height 5
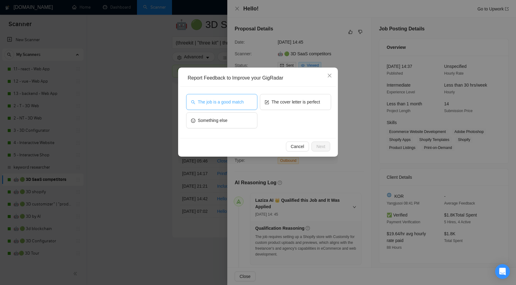
click at [228, 106] on button "The job is a good match" at bounding box center [221, 102] width 71 height 16
click at [321, 146] on span "Next" at bounding box center [321, 146] width 9 height 7
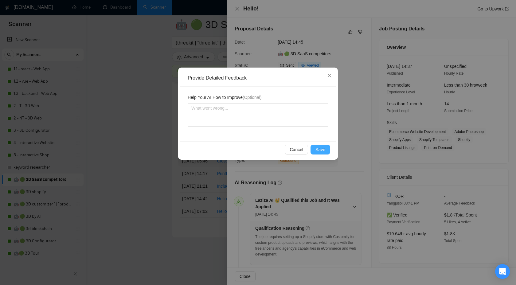
click at [316, 149] on span "Save" at bounding box center [321, 149] width 10 height 7
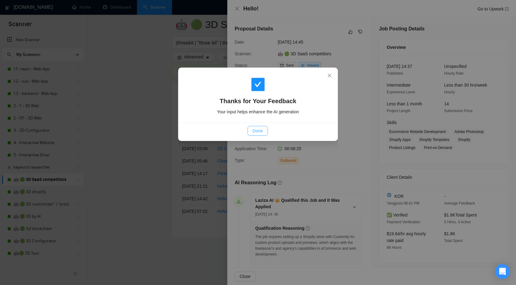
click at [255, 134] on span "Done" at bounding box center [258, 131] width 10 height 7
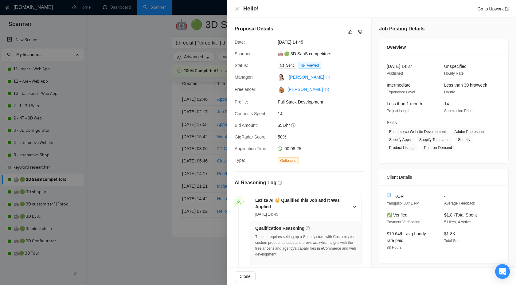
click at [152, 132] on div at bounding box center [258, 142] width 516 height 285
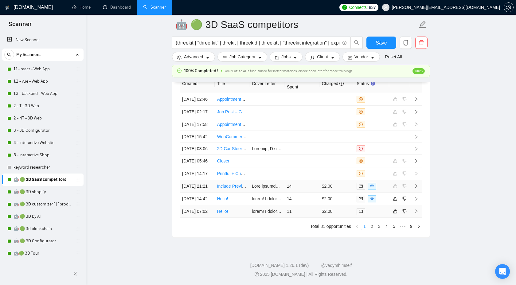
scroll to position [1751, 0]
click at [418, 209] on icon "right" at bounding box center [416, 211] width 4 height 4
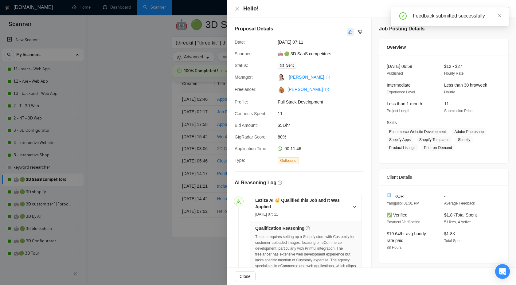
click at [348, 32] on button "button" at bounding box center [350, 31] width 7 height 7
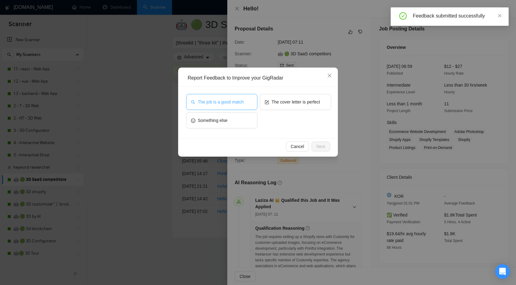
click at [244, 102] on span "The job is a good match" at bounding box center [221, 102] width 46 height 7
click at [316, 144] on button "Next" at bounding box center [321, 147] width 19 height 10
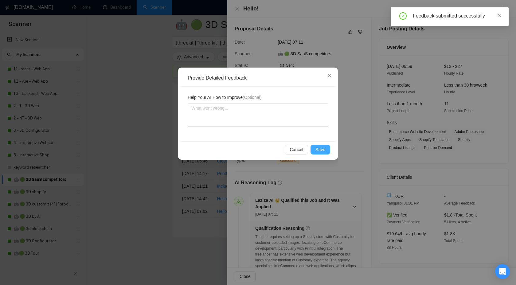
click at [320, 149] on span "Save" at bounding box center [321, 149] width 10 height 7
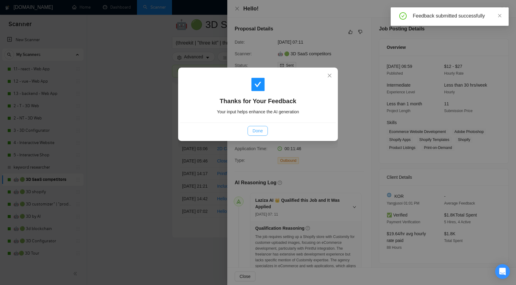
click at [261, 134] on button "Done" at bounding box center [258, 131] width 20 height 10
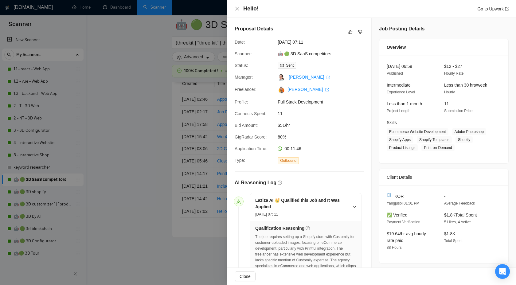
click at [163, 125] on div at bounding box center [258, 142] width 516 height 285
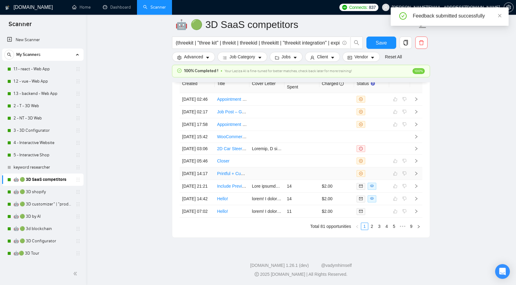
scroll to position [1751, 0]
click at [373, 226] on link "2" at bounding box center [372, 226] width 7 height 7
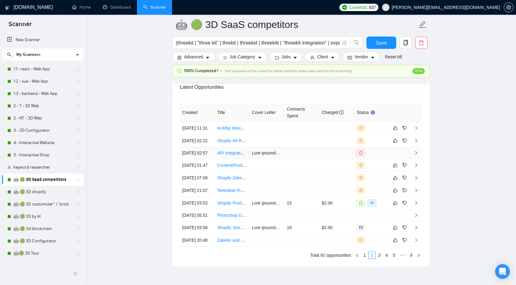
scroll to position [1660, 0]
click at [418, 130] on icon "right" at bounding box center [416, 128] width 4 height 4
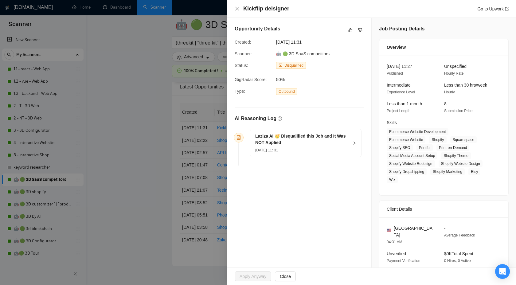
click at [350, 143] on div "Laziza AI 👑 Disqualified this Job and It Was NOT Applied 06 Sep, 2025 11: 31" at bounding box center [305, 143] width 111 height 28
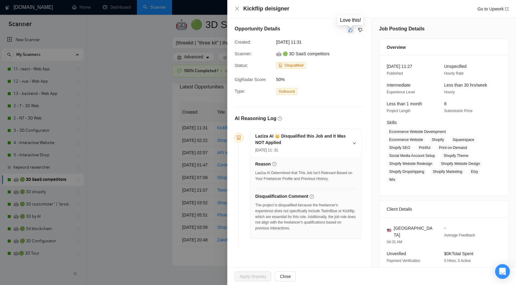
click at [351, 32] on icon "like" at bounding box center [351, 30] width 4 height 5
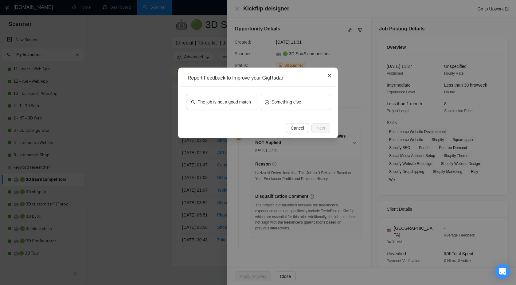
click at [328, 77] on icon "close" at bounding box center [329, 75] width 5 height 5
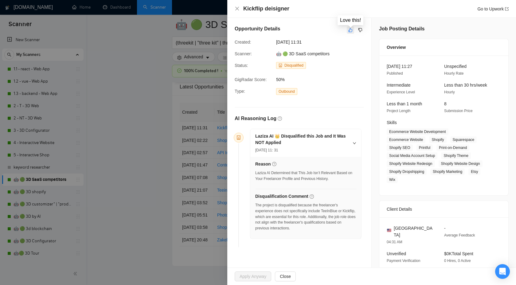
click at [349, 32] on icon "like" at bounding box center [351, 30] width 4 height 5
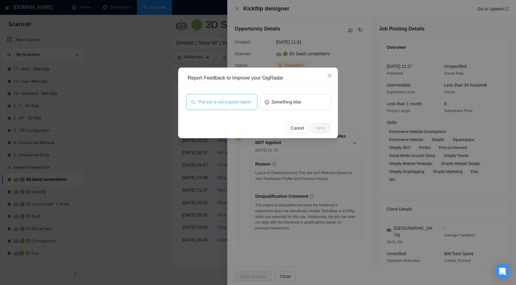
click at [238, 100] on span "The job is not a good match" at bounding box center [224, 102] width 53 height 7
click at [325, 131] on span "Next" at bounding box center [321, 128] width 9 height 7
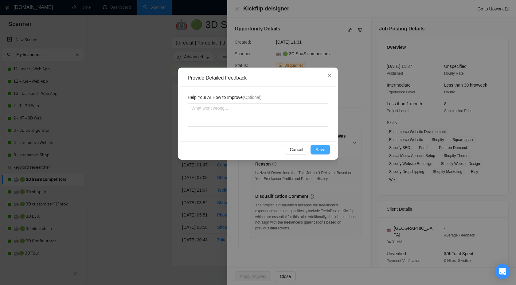
click at [320, 148] on span "Save" at bounding box center [321, 149] width 10 height 7
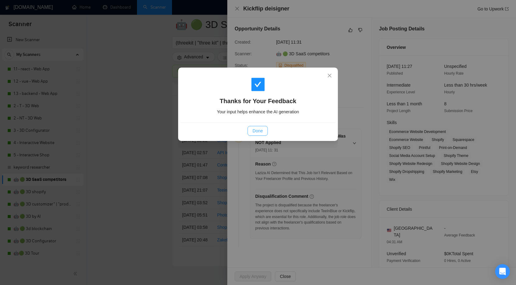
click at [255, 132] on span "Done" at bounding box center [258, 131] width 10 height 7
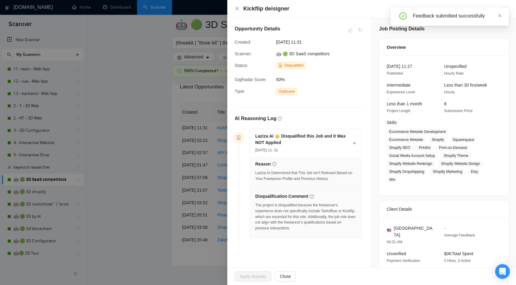
click at [129, 106] on div at bounding box center [258, 142] width 516 height 285
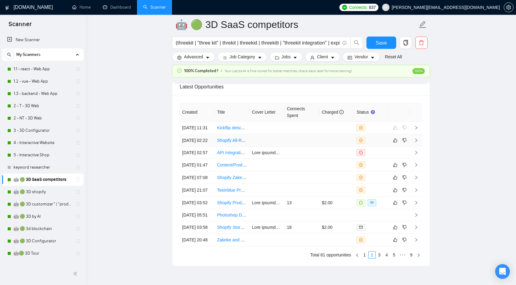
click at [416, 142] on icon "right" at bounding box center [417, 141] width 2 height 4
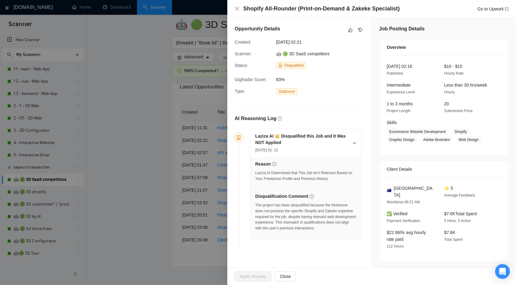
click at [349, 25] on div "Opportunity Details Created: 06 Sep, 2025 02:21 Scanner: 🤖 🟢 3D SaaS competitor…" at bounding box center [299, 137] width 144 height 239
click at [350, 32] on icon "like" at bounding box center [351, 30] width 4 height 5
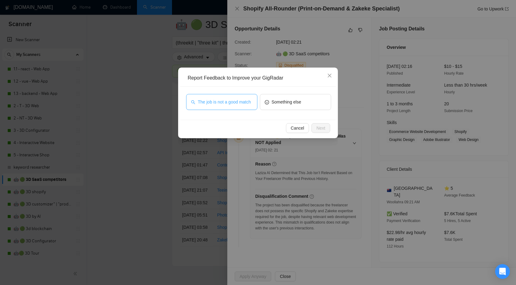
click at [230, 99] on span "The job is not a good match" at bounding box center [224, 102] width 53 height 7
click at [319, 127] on span "Next" at bounding box center [321, 128] width 9 height 7
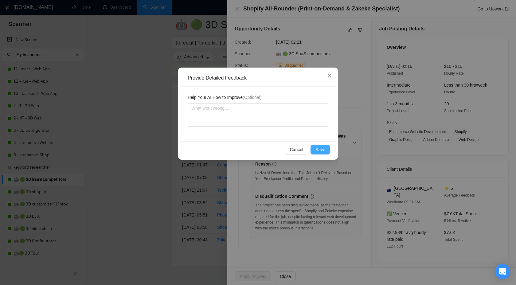
click at [320, 148] on span "Save" at bounding box center [321, 149] width 10 height 7
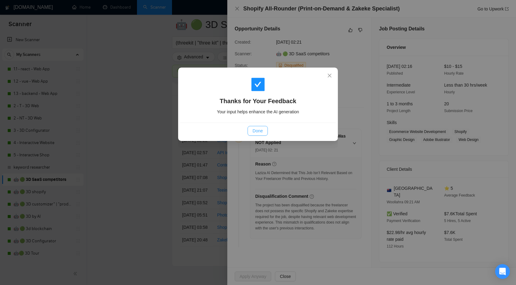
click at [255, 131] on span "Done" at bounding box center [258, 131] width 10 height 7
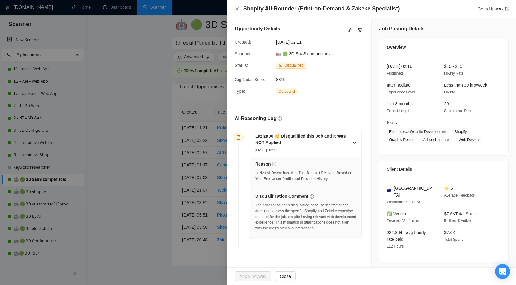
click at [238, 9] on icon "close" at bounding box center [237, 9] width 4 height 4
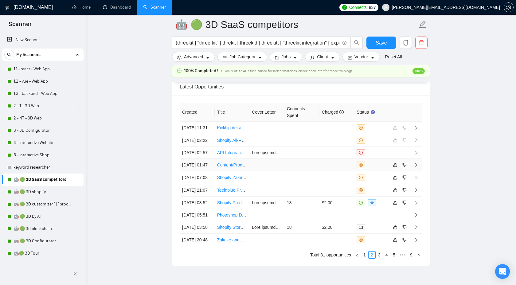
click at [418, 172] on td at bounding box center [416, 165] width 12 height 13
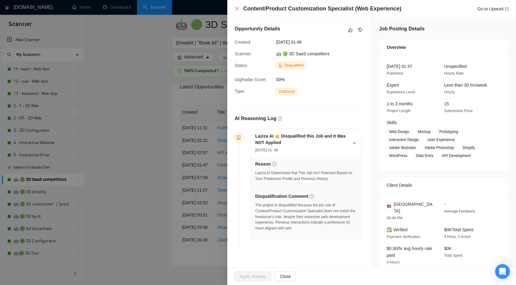
click at [394, 135] on span "Web Design Mockup Prototyping Interaction Design User Experience Adobe Illustra…" at bounding box center [439, 143] width 105 height 31
click at [351, 32] on icon "like" at bounding box center [351, 30] width 4 height 5
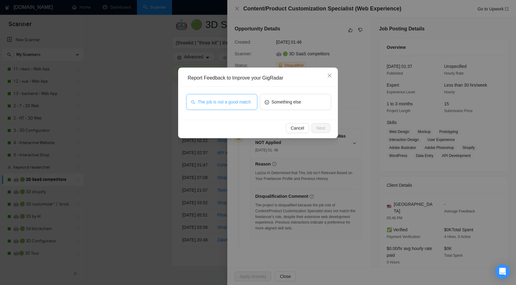
click at [217, 102] on span "The job is not a good match" at bounding box center [224, 102] width 53 height 7
click at [331, 128] on div "Cancel Next" at bounding box center [258, 128] width 156 height 16
click at [321, 126] on span "Next" at bounding box center [321, 128] width 9 height 7
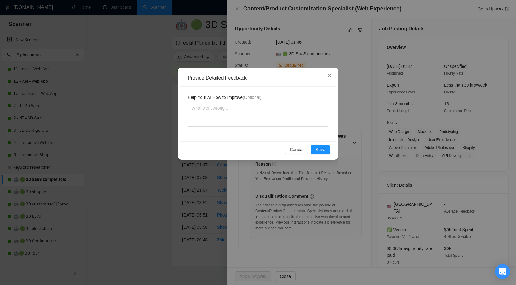
click at [319, 143] on div "Cancel Save" at bounding box center [258, 149] width 156 height 16
click at [318, 149] on span "Save" at bounding box center [321, 149] width 10 height 7
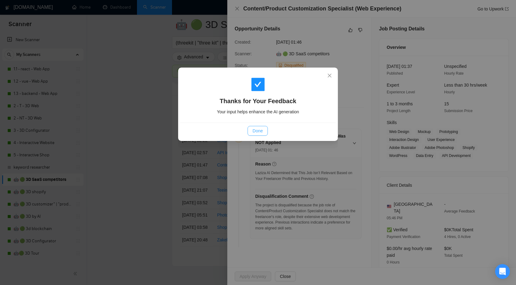
click at [254, 131] on span "Done" at bounding box center [258, 131] width 10 height 7
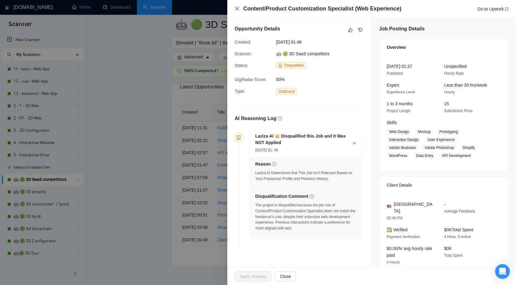
click at [236, 8] on icon "close" at bounding box center [237, 8] width 5 height 5
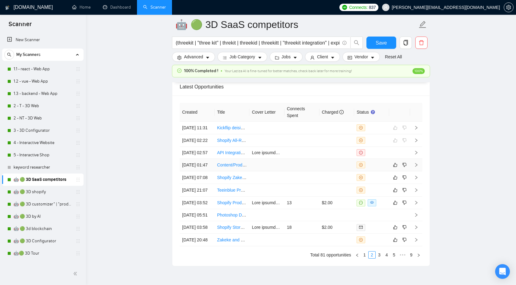
click at [418, 167] on icon "right" at bounding box center [416, 165] width 4 height 4
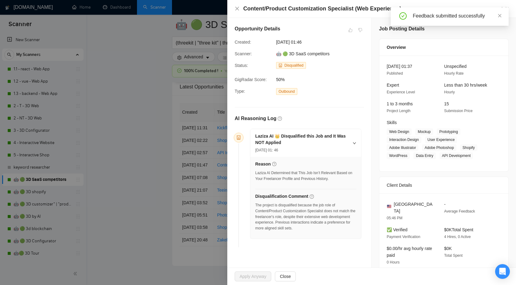
click at [125, 135] on div at bounding box center [258, 142] width 516 height 285
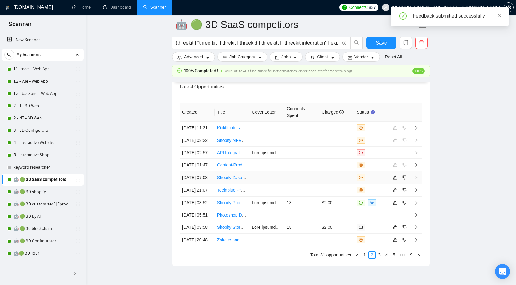
click at [416, 180] on icon "right" at bounding box center [416, 177] width 4 height 4
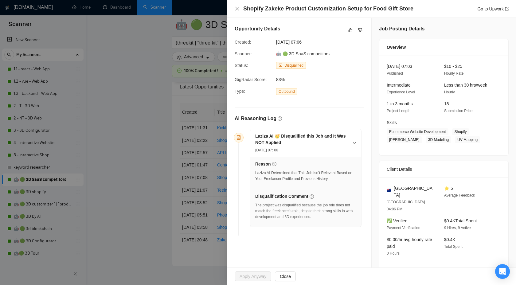
click at [162, 134] on div at bounding box center [258, 142] width 516 height 285
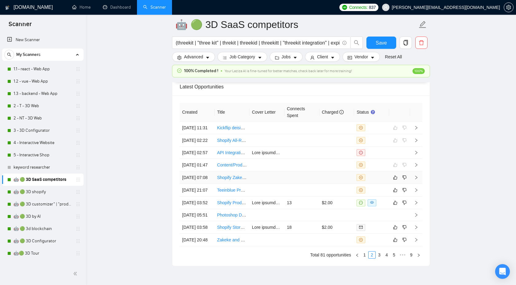
click at [416, 180] on icon "right" at bounding box center [416, 177] width 4 height 4
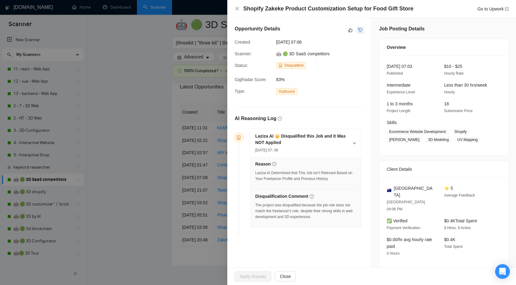
click at [357, 32] on button "button" at bounding box center [360, 29] width 7 height 7
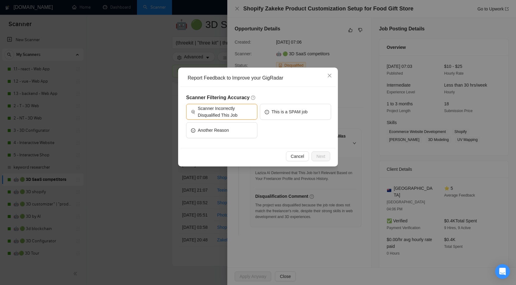
click at [296, 151] on div "Cancel Next" at bounding box center [258, 156] width 156 height 16
click at [297, 159] on span "Cancel" at bounding box center [298, 156] width 14 height 7
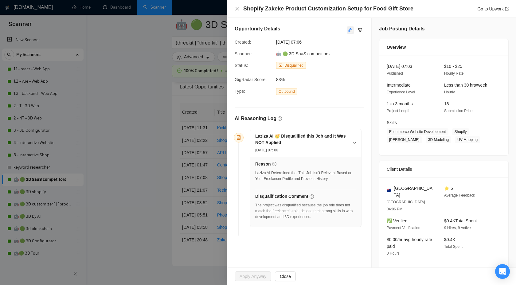
click at [350, 29] on icon "like" at bounding box center [351, 30] width 4 height 4
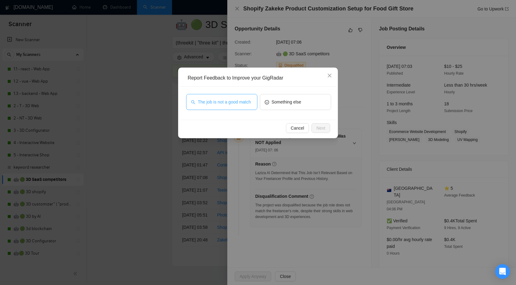
click at [228, 99] on span "The job is not a good match" at bounding box center [224, 102] width 53 height 7
click at [321, 130] on span "Next" at bounding box center [321, 128] width 9 height 7
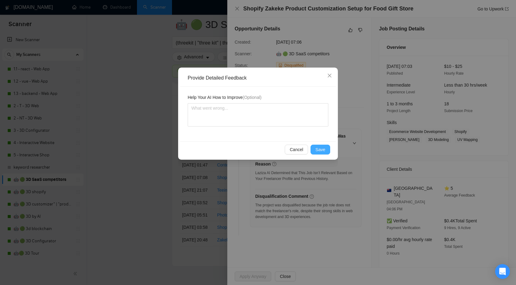
click at [320, 148] on span "Save" at bounding box center [321, 149] width 10 height 7
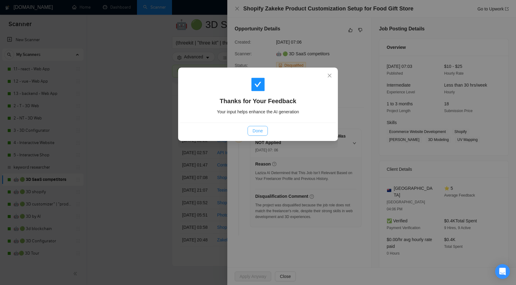
click at [250, 131] on button "Done" at bounding box center [258, 131] width 20 height 10
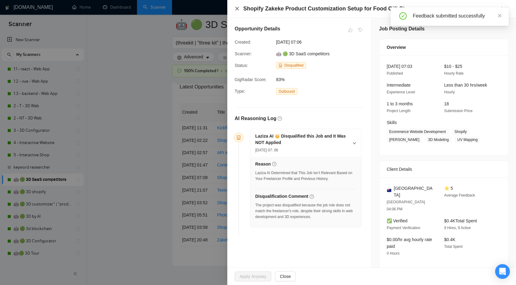
click at [236, 10] on icon "close" at bounding box center [237, 8] width 5 height 5
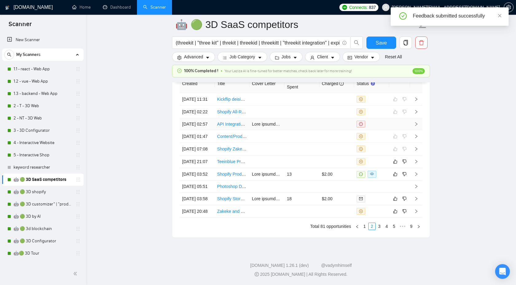
scroll to position [1706, 0]
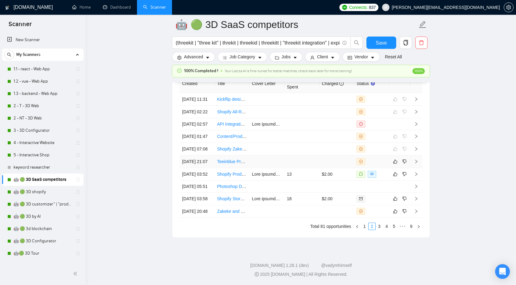
click at [418, 164] on icon "right" at bounding box center [416, 162] width 4 height 4
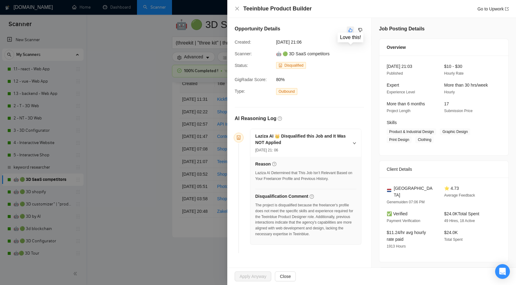
click at [351, 30] on icon "like" at bounding box center [351, 30] width 4 height 5
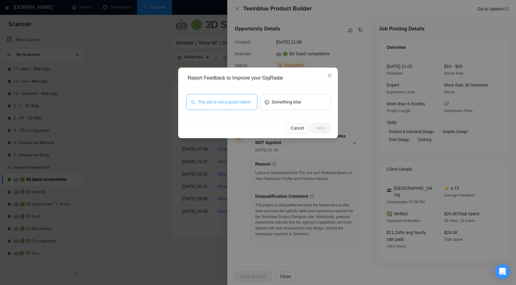
click at [233, 101] on span "The job is not a good match" at bounding box center [224, 102] width 53 height 7
click at [326, 129] on button "Next" at bounding box center [321, 128] width 19 height 10
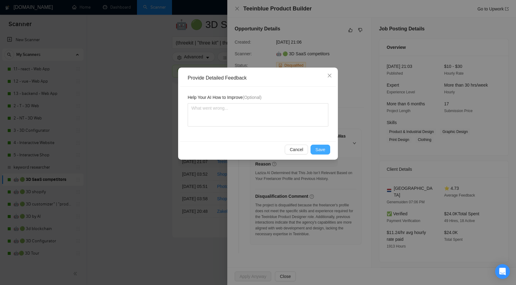
click at [320, 149] on span "Save" at bounding box center [321, 149] width 10 height 7
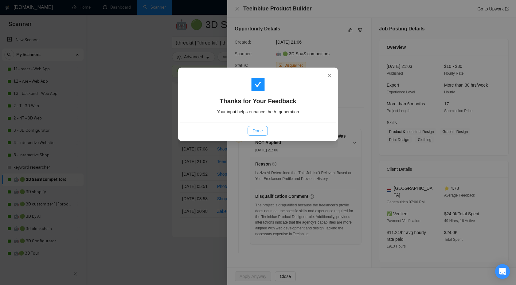
click at [253, 129] on span "Done" at bounding box center [258, 131] width 10 height 7
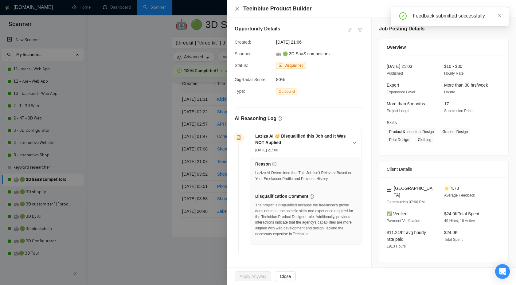
click at [236, 7] on icon "close" at bounding box center [237, 9] width 4 height 4
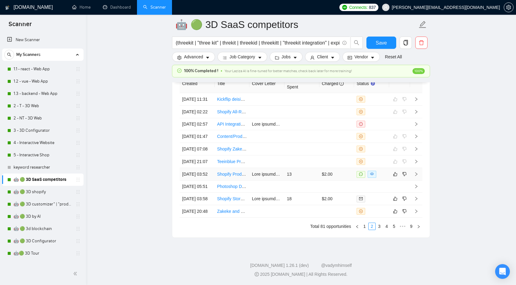
click at [416, 176] on icon "right" at bounding box center [416, 174] width 4 height 4
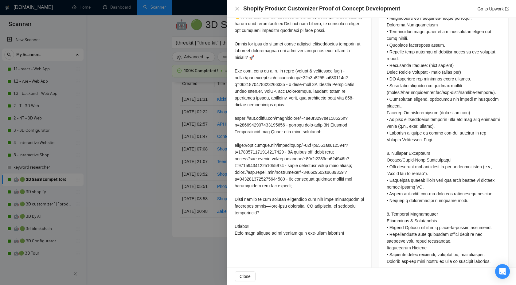
scroll to position [393, 0]
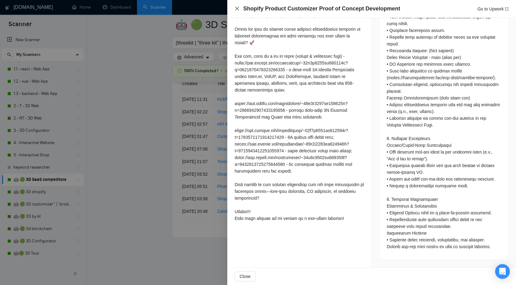
click at [239, 8] on icon "close" at bounding box center [237, 8] width 5 height 5
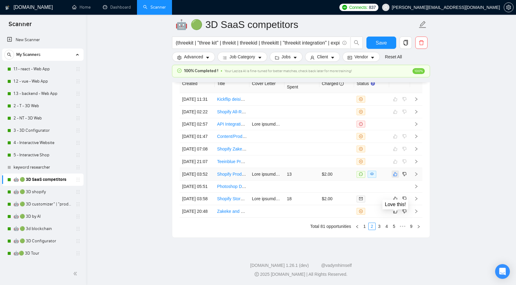
click at [398, 178] on button "button" at bounding box center [395, 174] width 7 height 7
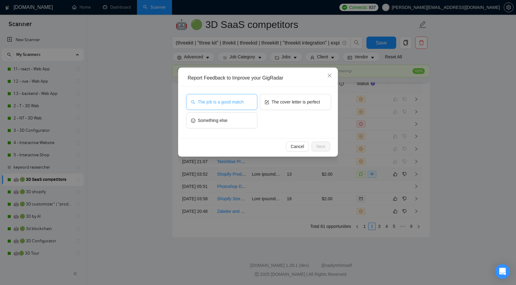
click at [253, 103] on button "The job is a good match" at bounding box center [221, 102] width 71 height 16
click at [325, 146] on span "Next" at bounding box center [321, 146] width 9 height 7
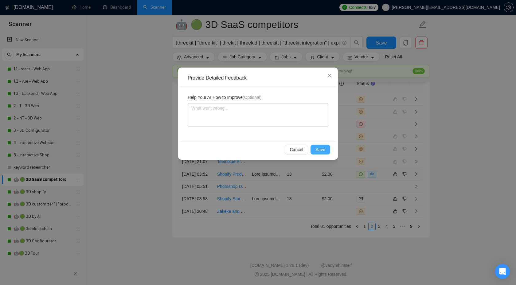
click at [319, 149] on span "Save" at bounding box center [321, 149] width 10 height 7
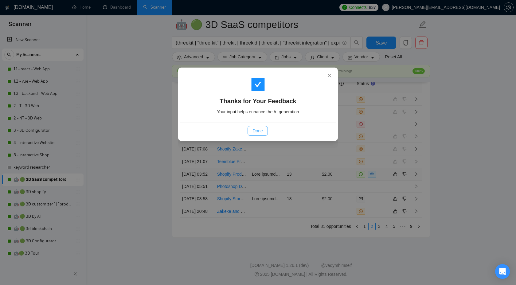
click at [255, 129] on span "Done" at bounding box center [258, 131] width 10 height 7
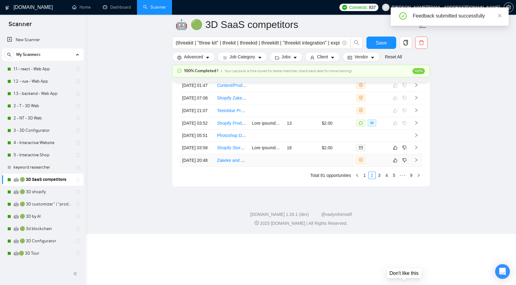
scroll to position [1668, 0]
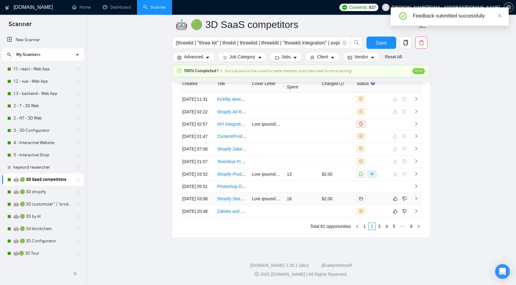
click at [419, 193] on td at bounding box center [416, 199] width 12 height 13
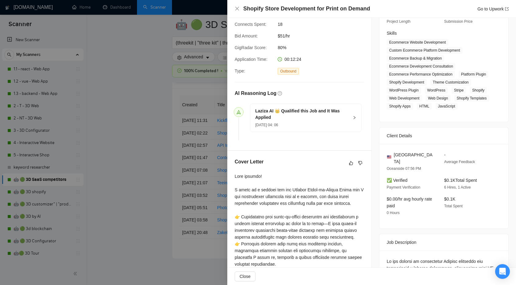
scroll to position [147, 0]
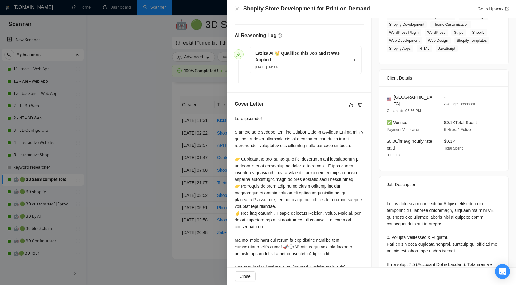
click at [254, 129] on div at bounding box center [299, 274] width 129 height 318
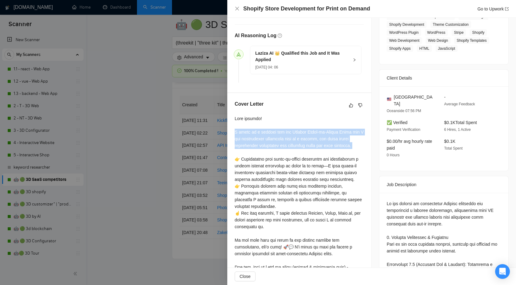
click at [270, 131] on div at bounding box center [299, 274] width 129 height 318
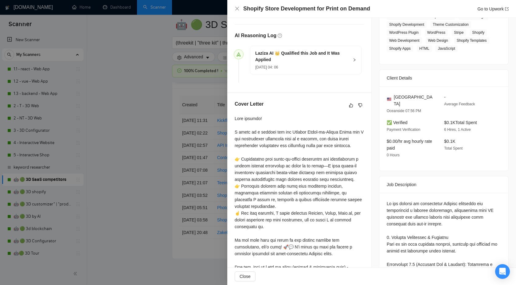
click at [270, 131] on div at bounding box center [299, 274] width 129 height 318
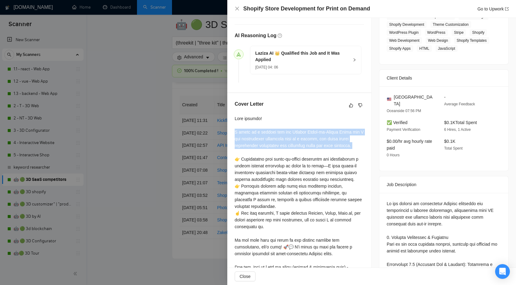
click at [280, 132] on div at bounding box center [299, 274] width 129 height 318
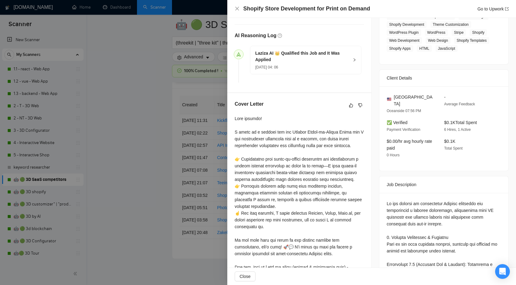
click at [280, 132] on div at bounding box center [299, 274] width 129 height 318
click at [292, 135] on div at bounding box center [299, 274] width 129 height 318
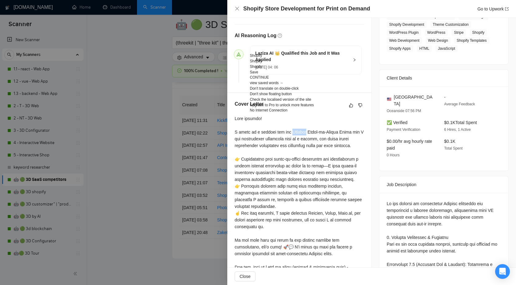
click at [305, 133] on div at bounding box center [299, 274] width 129 height 318
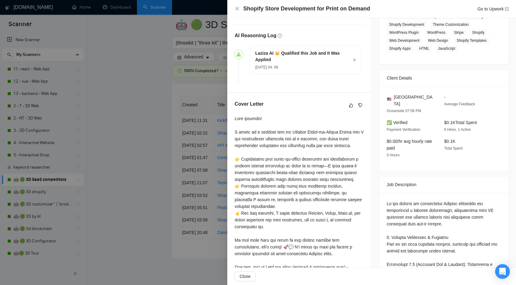
click at [305, 133] on div at bounding box center [299, 274] width 129 height 318
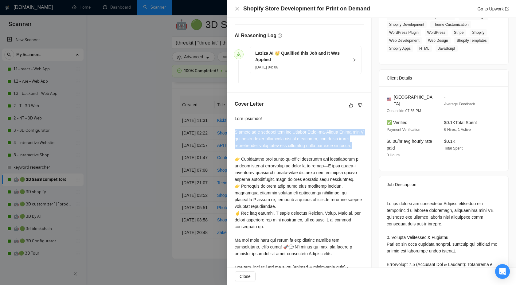
click at [305, 133] on div at bounding box center [299, 274] width 129 height 318
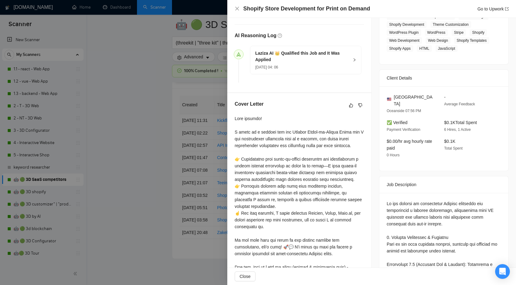
click at [305, 133] on div at bounding box center [299, 274] width 129 height 318
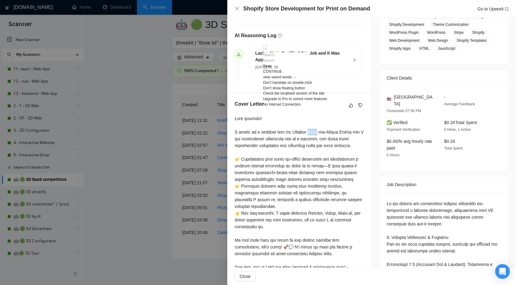
click at [305, 133] on div at bounding box center [299, 274] width 129 height 318
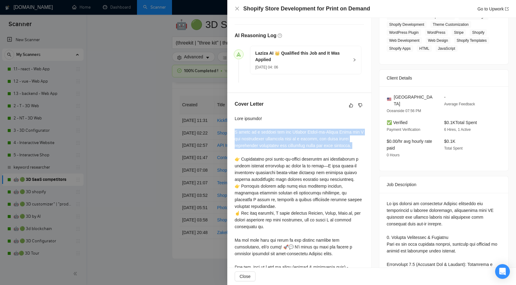
click at [305, 133] on div at bounding box center [299, 274] width 129 height 318
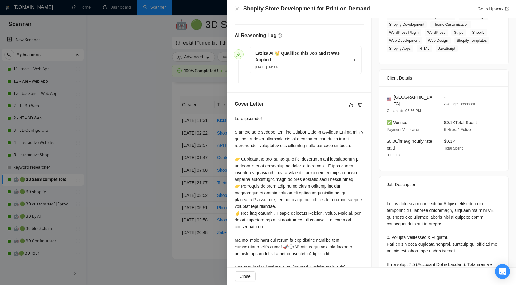
click at [305, 133] on div at bounding box center [299, 274] width 129 height 318
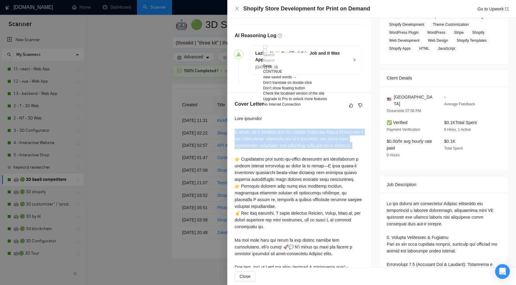
click at [305, 133] on div at bounding box center [299, 274] width 129 height 318
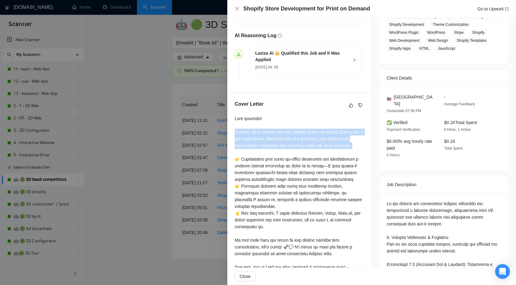
click at [306, 165] on div at bounding box center [299, 274] width 129 height 318
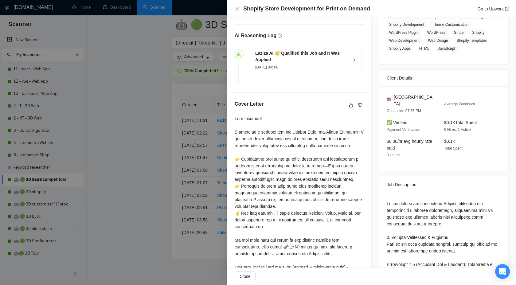
click at [306, 165] on div at bounding box center [299, 274] width 129 height 318
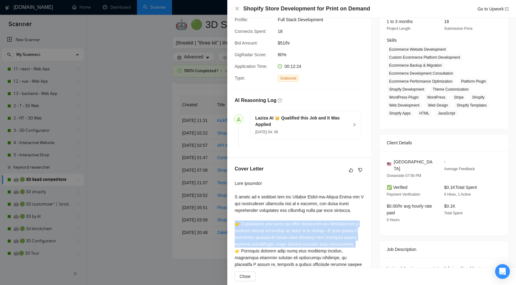
scroll to position [97, 0]
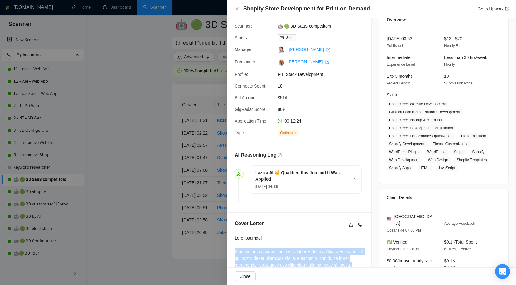
scroll to position [0, 0]
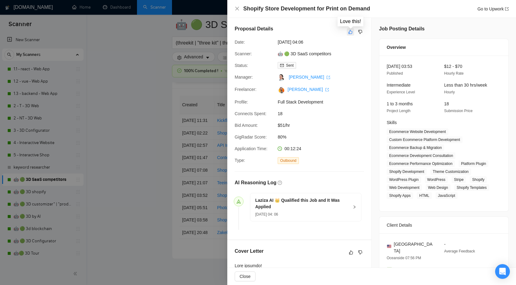
click at [351, 33] on icon "like" at bounding box center [351, 32] width 4 height 5
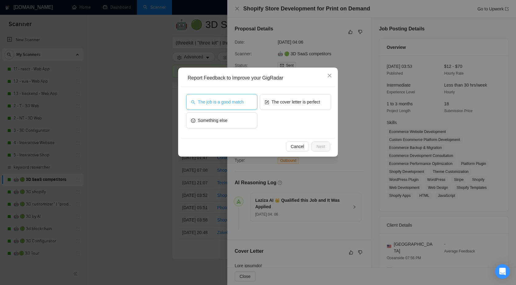
click at [234, 109] on button "The job is a good match" at bounding box center [221, 102] width 71 height 16
click at [325, 147] on span "Next" at bounding box center [321, 146] width 9 height 7
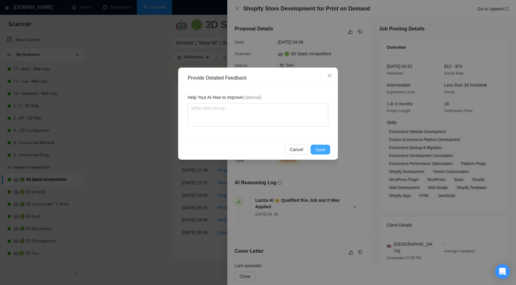
click at [316, 148] on button "Save" at bounding box center [321, 150] width 20 height 10
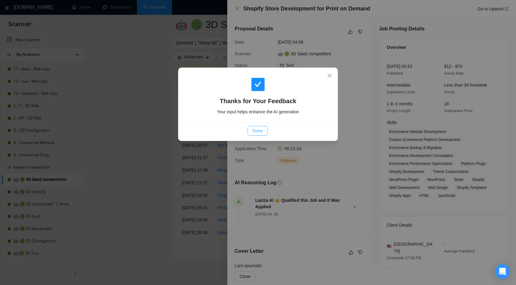
click at [262, 128] on span "Done" at bounding box center [258, 131] width 10 height 7
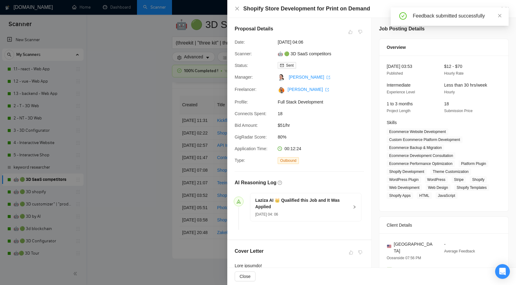
click at [155, 118] on div at bounding box center [258, 142] width 516 height 285
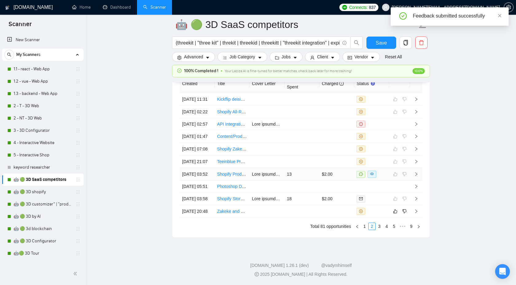
scroll to position [1750, 0]
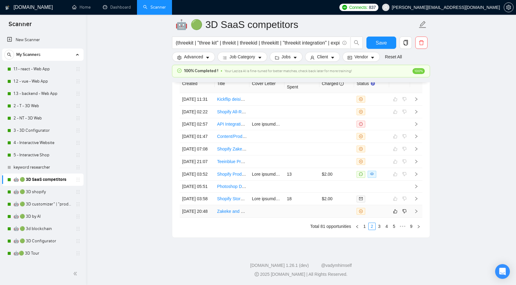
click at [418, 210] on icon "right" at bounding box center [416, 211] width 4 height 4
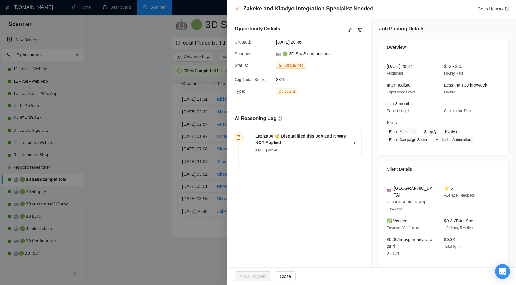
click at [349, 34] on div "Opportunity Details" at bounding box center [299, 30] width 129 height 10
click at [349, 31] on icon "like" at bounding box center [351, 30] width 4 height 5
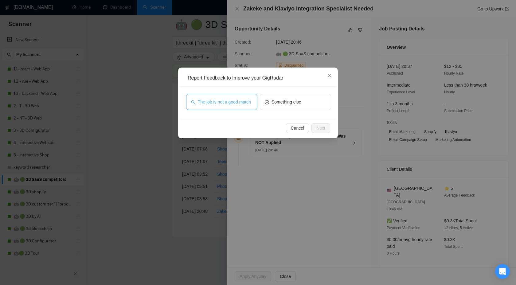
click at [239, 100] on span "The job is not a good match" at bounding box center [224, 102] width 53 height 7
click at [328, 126] on button "Next" at bounding box center [321, 128] width 19 height 10
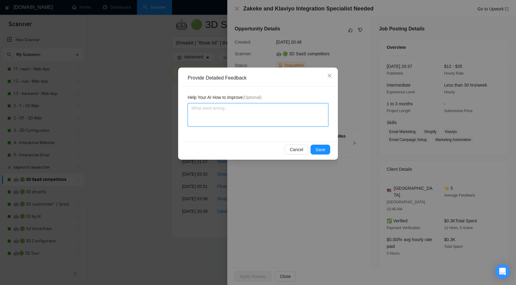
click at [328, 126] on textarea at bounding box center [258, 114] width 141 height 23
click at [317, 156] on div "Cancel Save" at bounding box center [258, 149] width 156 height 16
click at [322, 151] on span "Save" at bounding box center [321, 149] width 10 height 7
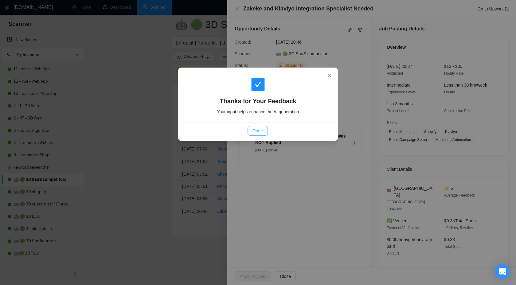
click at [258, 131] on span "Done" at bounding box center [258, 131] width 10 height 7
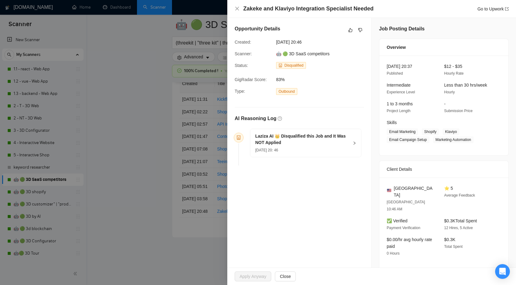
click at [143, 130] on div at bounding box center [258, 142] width 516 height 285
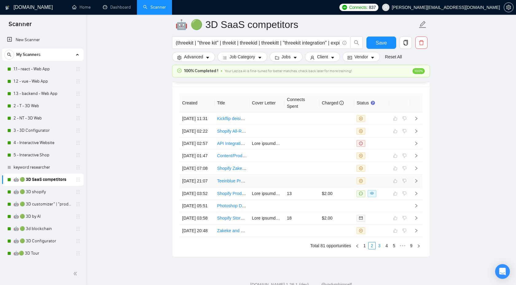
scroll to position [1751, 0]
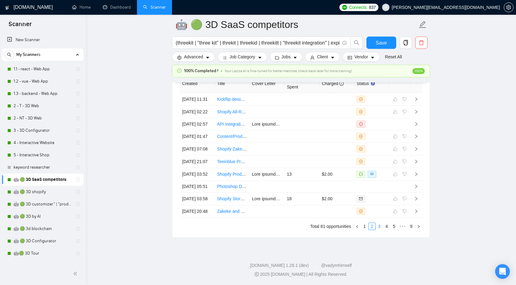
click at [381, 229] on link "3" at bounding box center [379, 226] width 7 height 7
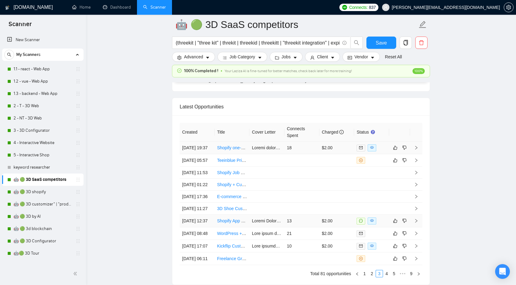
scroll to position [1641, 0]
click at [417, 149] on icon "right" at bounding box center [417, 148] width 2 height 4
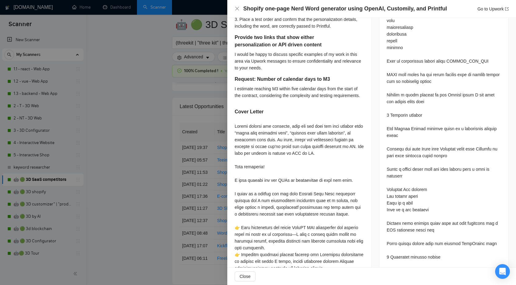
scroll to position [434, 0]
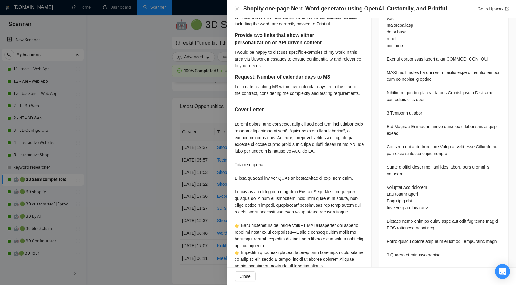
click at [155, 113] on div at bounding box center [258, 142] width 516 height 285
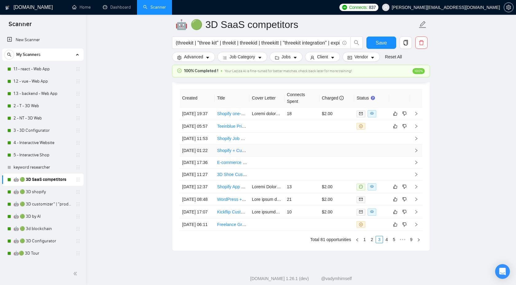
scroll to position [1731, 0]
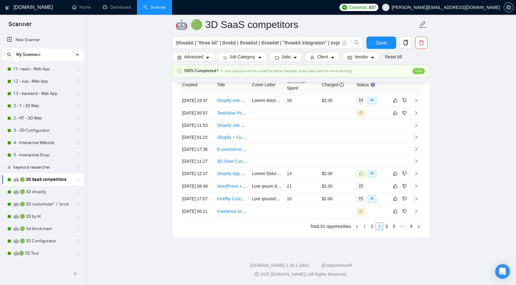
click at [362, 230] on link "1" at bounding box center [364, 226] width 7 height 7
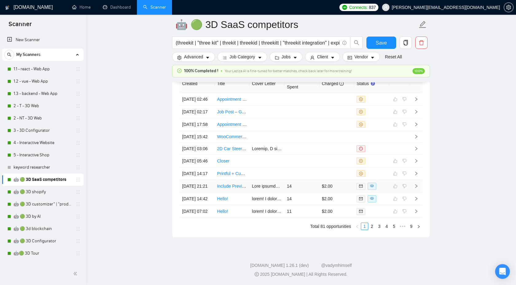
scroll to position [1736, 0]
click at [34, 191] on link "🤖 🟢 3D shopify" at bounding box center [43, 192] width 58 height 12
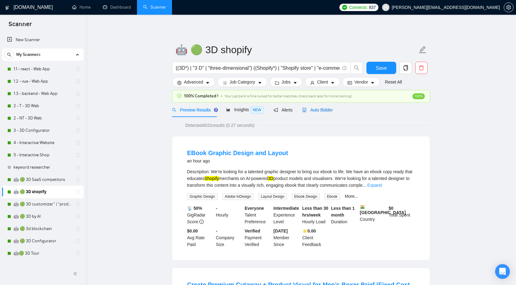
click at [326, 111] on span "Auto Bidder" at bounding box center [317, 110] width 30 height 5
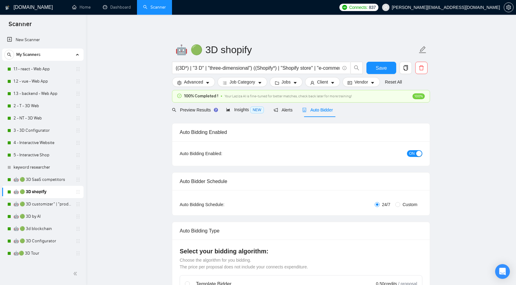
checkbox input "true"
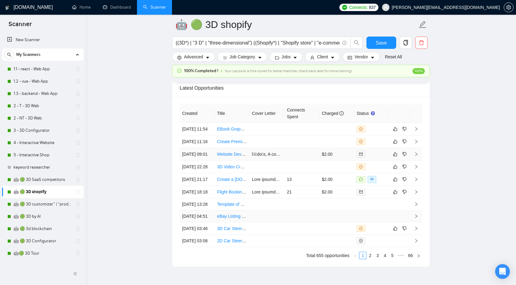
scroll to position [1665, 0]
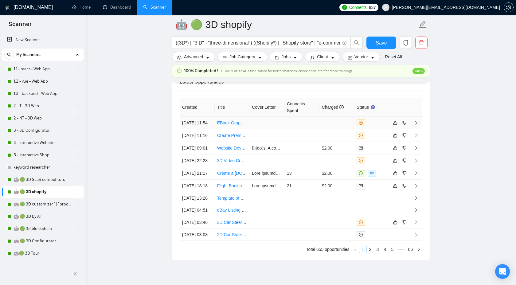
click at [418, 128] on td at bounding box center [416, 123] width 12 height 13
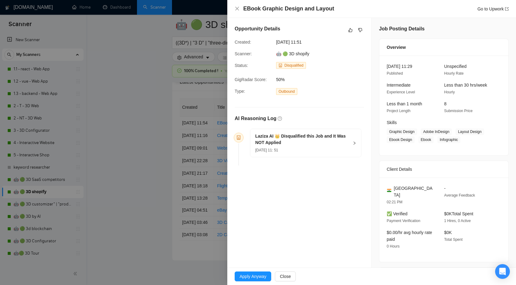
click at [351, 140] on div "Laziza AI 👑 Disqualified this Job and It Was NOT Applied 24 Sep, 2025 11: 51" at bounding box center [305, 143] width 111 height 28
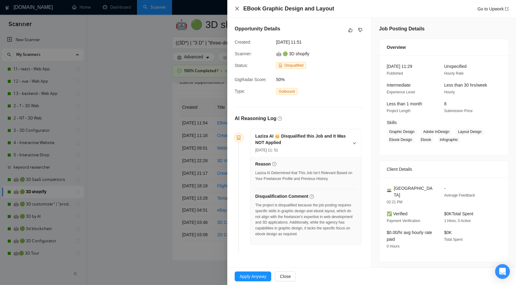
click at [236, 9] on icon "close" at bounding box center [237, 8] width 5 height 5
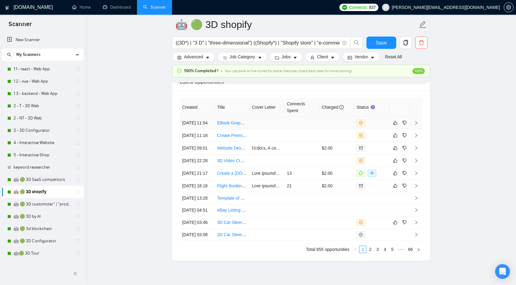
click at [417, 125] on icon "right" at bounding box center [416, 123] width 4 height 4
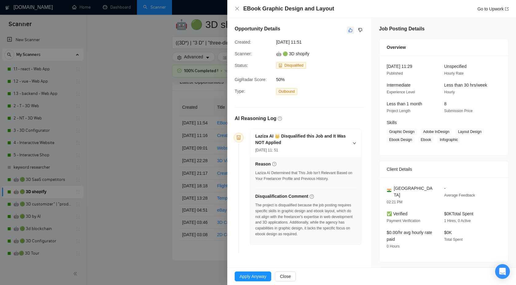
click at [351, 31] on icon "like" at bounding box center [351, 30] width 4 height 5
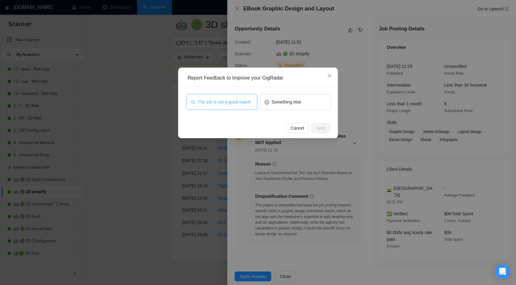
click at [222, 102] on span "The job is not a good match" at bounding box center [224, 102] width 53 height 7
click at [318, 127] on span "Next" at bounding box center [321, 128] width 9 height 7
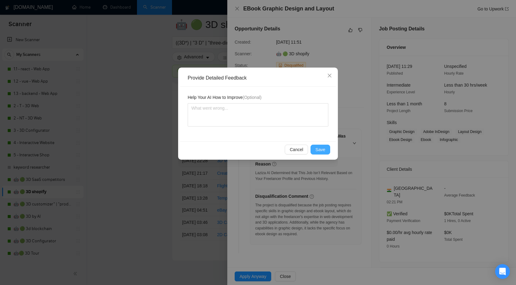
click at [318, 152] on span "Save" at bounding box center [321, 149] width 10 height 7
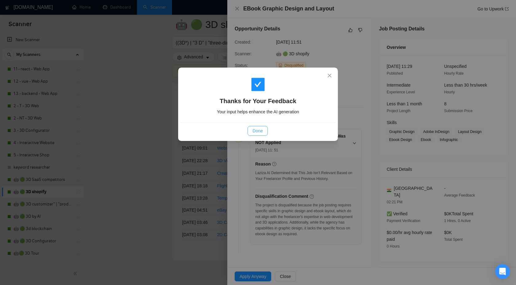
click at [265, 134] on button "Done" at bounding box center [258, 131] width 20 height 10
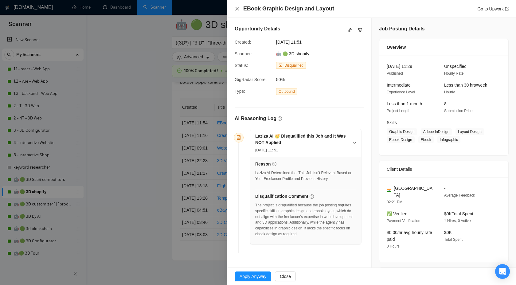
click at [236, 6] on icon "close" at bounding box center [237, 8] width 5 height 5
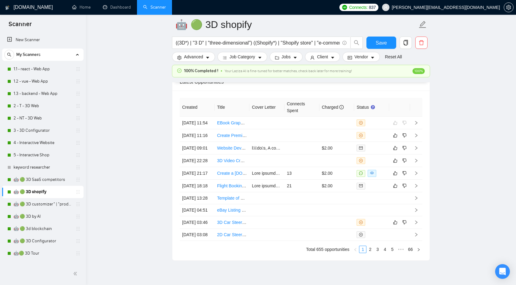
click at [417, 137] on icon "right" at bounding box center [417, 135] width 2 height 4
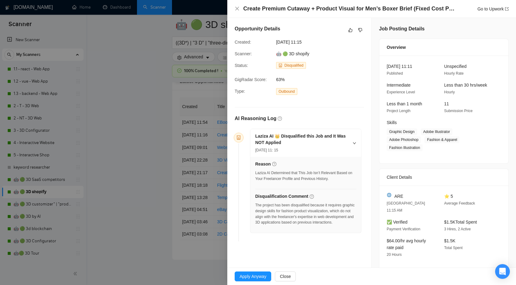
click at [292, 12] on h4 "Create Premium Cutaway + Product Visual for Men’s Boxer Brief (Fixed Cost Proje…" at bounding box center [349, 9] width 212 height 8
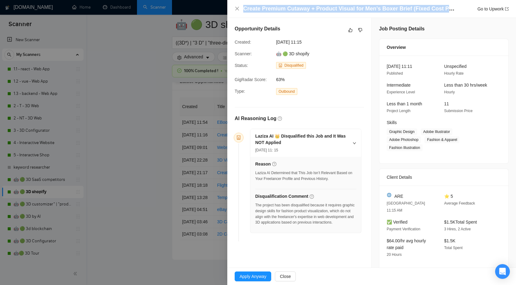
click at [302, 12] on h4 "Create Premium Cutaway + Product Visual for Men’s Boxer Brief (Fixed Cost Proje…" at bounding box center [349, 9] width 212 height 8
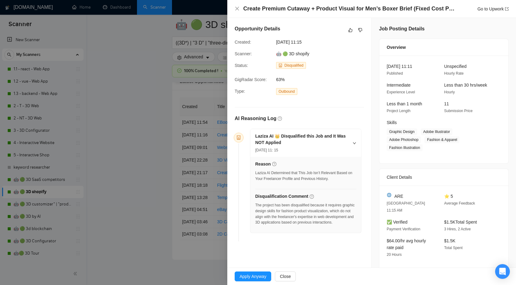
click at [302, 12] on h4 "Create Premium Cutaway + Product Visual for Men’s Boxer Brief (Fixed Cost Proje…" at bounding box center [349, 9] width 212 height 8
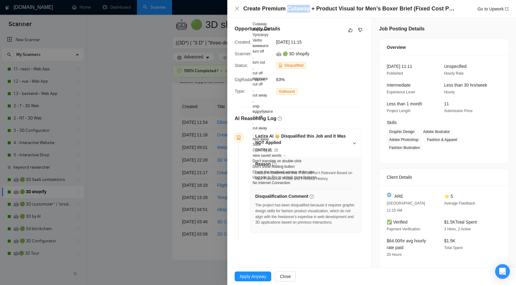
click at [309, 9] on h4 "Create Premium Cutaway + Product Visual for Men’s Boxer Brief (Fixed Cost Proje…" at bounding box center [349, 9] width 212 height 8
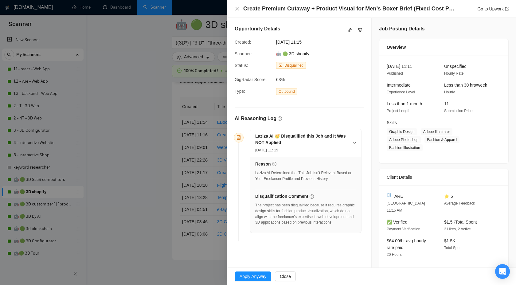
click at [309, 9] on h4 "Create Premium Cutaway + Product Visual for Men’s Boxer Brief (Fixed Cost Proje…" at bounding box center [349, 9] width 212 height 8
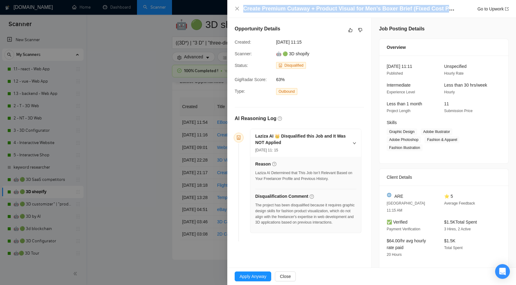
click at [351, 11] on h4 "Create Premium Cutaway + Product Visual for Men’s Boxer Brief (Fixed Cost Proje…" at bounding box center [349, 9] width 212 height 8
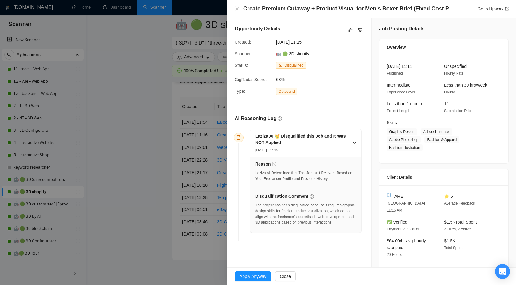
click at [351, 11] on h4 "Create Premium Cutaway + Product Visual for Men’s Boxer Brief (Fixed Cost Proje…" at bounding box center [349, 9] width 212 height 8
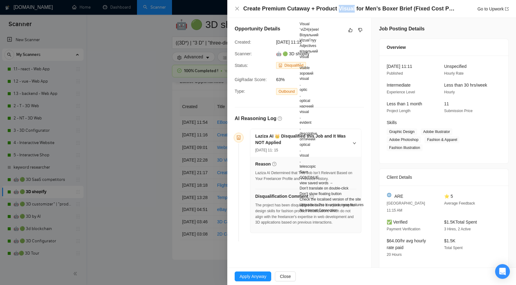
click at [380, 10] on h4 "Create Premium Cutaway + Product Visual for Men’s Boxer Brief (Fixed Cost Proje…" at bounding box center [349, 9] width 212 height 8
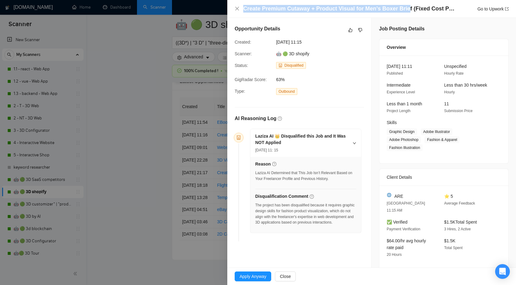
drag, startPoint x: 244, startPoint y: 10, endPoint x: 406, endPoint y: 8, distance: 162.6
click at [406, 8] on h4 "Create Premium Cutaway + Product Visual for Men’s Boxer Brief (Fixed Cost Proje…" at bounding box center [349, 9] width 212 height 8
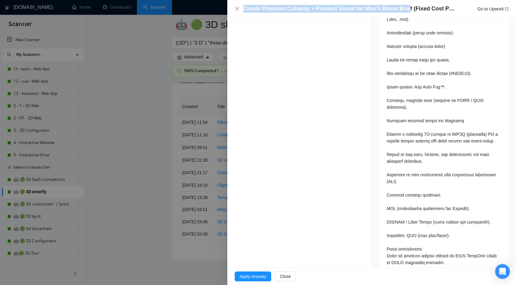
scroll to position [339, 0]
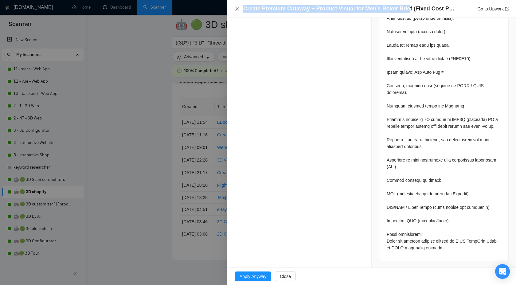
click at [236, 10] on icon "close" at bounding box center [237, 9] width 4 height 4
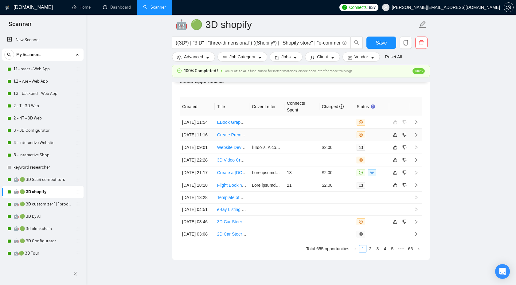
click at [416, 137] on icon "right" at bounding box center [417, 135] width 2 height 4
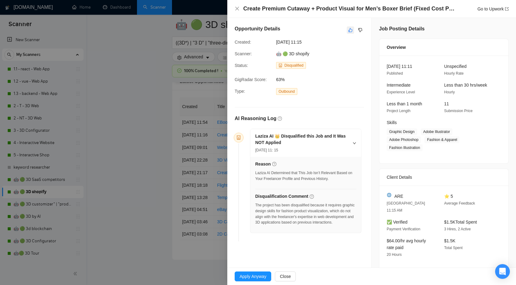
click at [350, 30] on icon "like" at bounding box center [351, 30] width 4 height 4
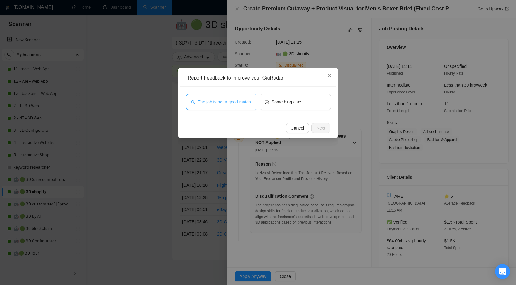
click at [231, 102] on span "The job is not a good match" at bounding box center [224, 102] width 53 height 7
click at [323, 128] on span "Next" at bounding box center [321, 128] width 9 height 7
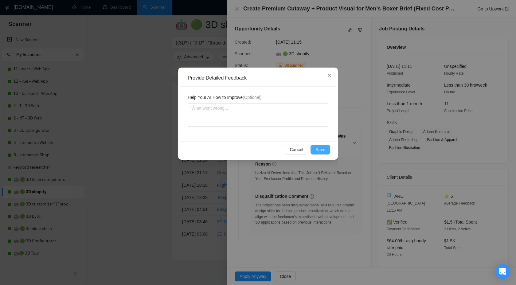
click at [319, 149] on span "Save" at bounding box center [321, 149] width 10 height 7
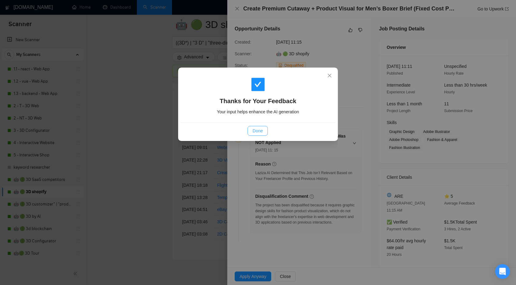
click at [254, 130] on span "Done" at bounding box center [258, 131] width 10 height 7
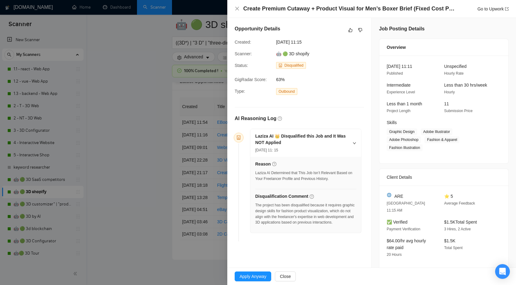
click at [157, 139] on div at bounding box center [258, 142] width 516 height 285
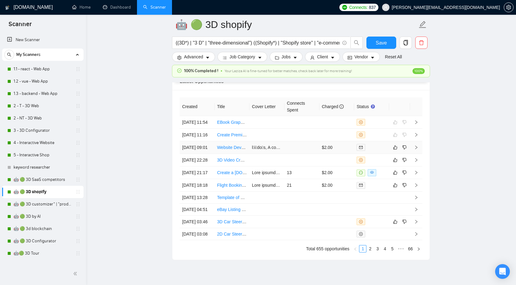
click at [416, 150] on icon "right" at bounding box center [416, 147] width 4 height 4
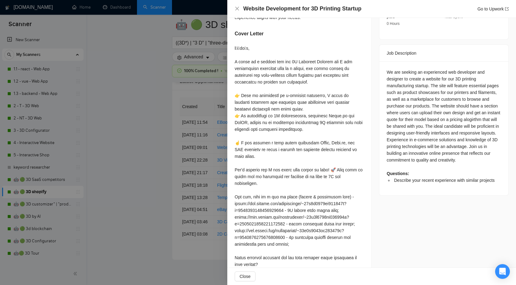
scroll to position [227, 0]
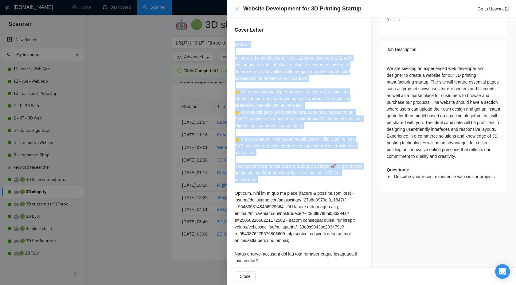
drag, startPoint x: 234, startPoint y: 46, endPoint x: 294, endPoint y: 180, distance: 146.2
click at [294, 180] on div "Describe your recent experience with similar projects I've recently worked on d…" at bounding box center [299, 130] width 144 height 329
click at [294, 180] on div at bounding box center [299, 162] width 129 height 243
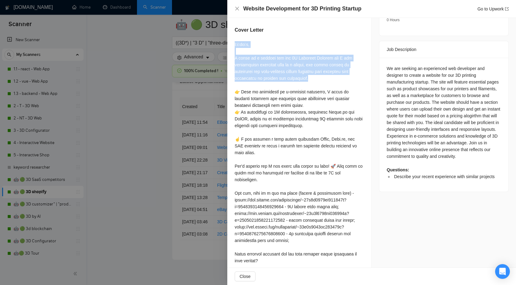
drag, startPoint x: 233, startPoint y: 45, endPoint x: 332, endPoint y: 78, distance: 104.5
click at [332, 78] on div "Describe your recent experience with similar projects I've recently worked on d…" at bounding box center [299, 130] width 144 height 329
click at [316, 102] on div at bounding box center [299, 162] width 129 height 243
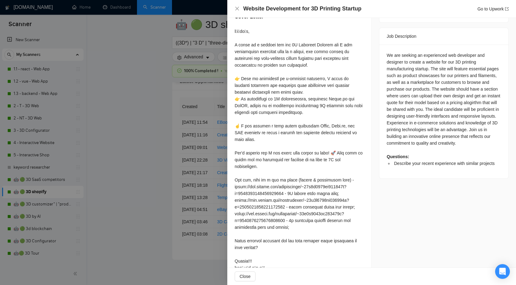
scroll to position [240, 0]
click at [239, 9] on icon "close" at bounding box center [237, 8] width 5 height 5
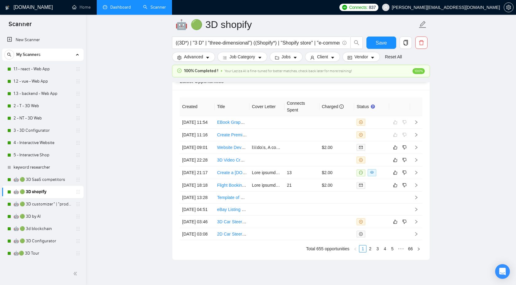
click at [117, 7] on link "Dashboard" at bounding box center [117, 7] width 28 height 5
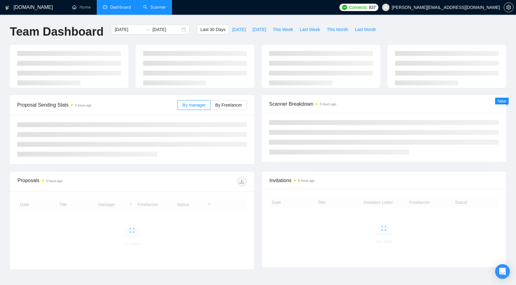
click at [153, 6] on link "Scanner" at bounding box center [154, 7] width 23 height 5
